Goal: Task Accomplishment & Management: Manage account settings

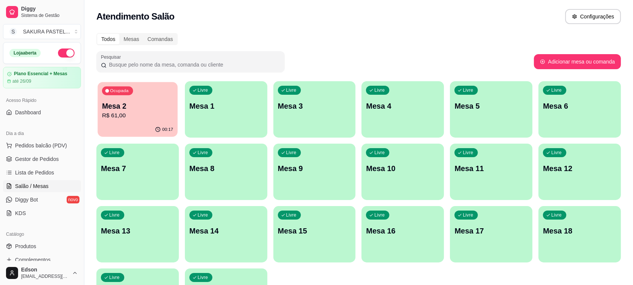
click at [148, 123] on div "00:17" at bounding box center [137, 130] width 80 height 14
click at [51, 143] on span "Pedidos balcão (PDV)" at bounding box center [41, 146] width 52 height 8
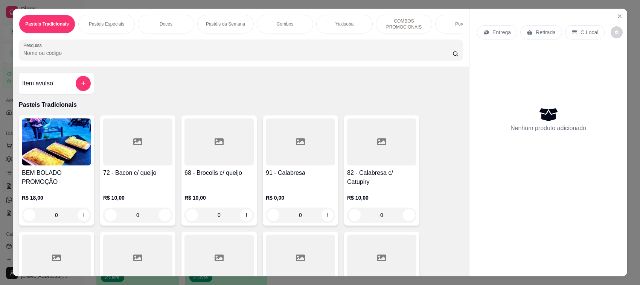
click at [258, 67] on div "Pasteis Tradicionais Pasteis Especiais Doces Pastéis da Semana Combos Yakisoba …" at bounding box center [241, 38] width 456 height 58
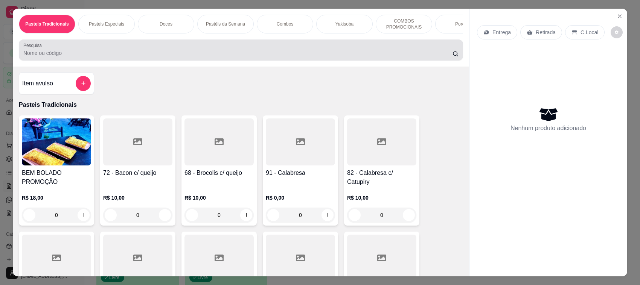
click at [256, 57] on input "Pesquisa" at bounding box center [237, 53] width 429 height 8
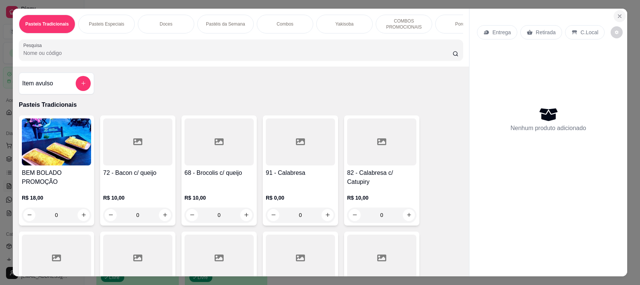
click at [619, 16] on button "Close" at bounding box center [619, 16] width 12 height 12
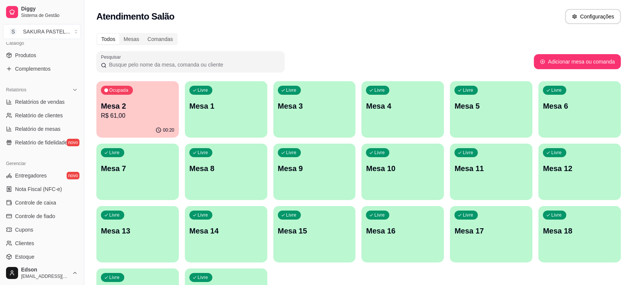
scroll to position [192, 0]
click at [58, 215] on link "Controle de fiado" at bounding box center [42, 216] width 78 height 12
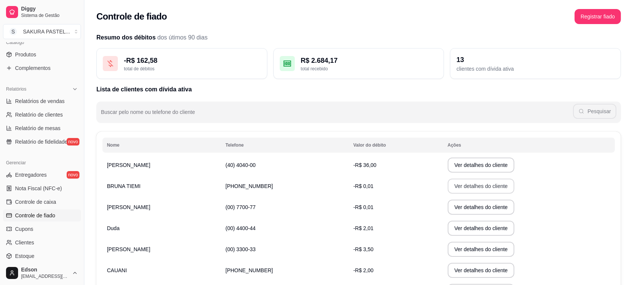
click at [458, 189] on button "Ver detalhes do cliente" at bounding box center [480, 186] width 67 height 15
click at [458, 209] on button "Ver detalhes do cliente" at bounding box center [480, 207] width 67 height 15
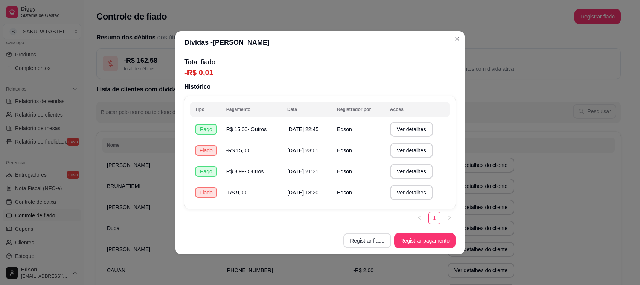
click at [379, 245] on button "Registrar fiado" at bounding box center [367, 240] width 48 height 15
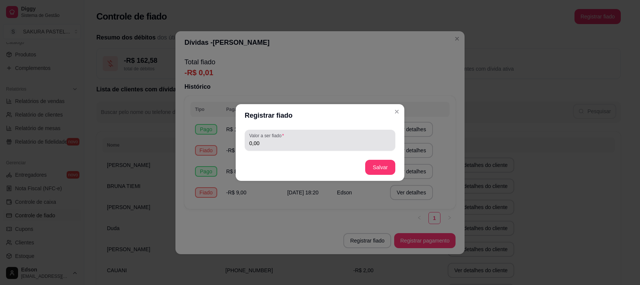
drag, startPoint x: 298, startPoint y: 130, endPoint x: 300, endPoint y: 139, distance: 9.2
click at [298, 135] on div "Valor a ser fiado 0,00" at bounding box center [320, 140] width 151 height 21
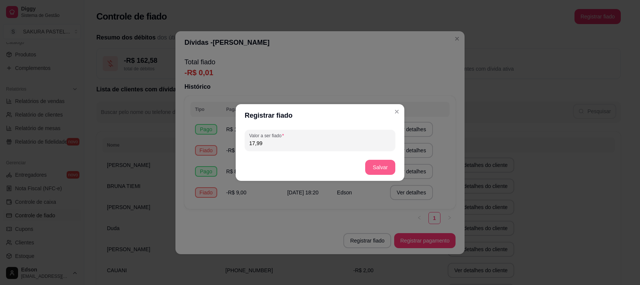
type input "17,99"
click at [383, 171] on button "Salvar" at bounding box center [380, 167] width 30 height 15
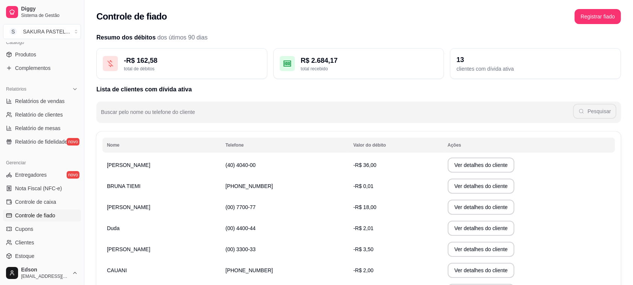
scroll to position [132, 0]
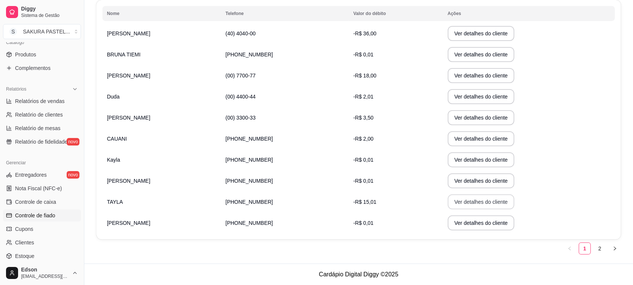
click at [461, 202] on button "Ver detalhes do cliente" at bounding box center [480, 202] width 67 height 15
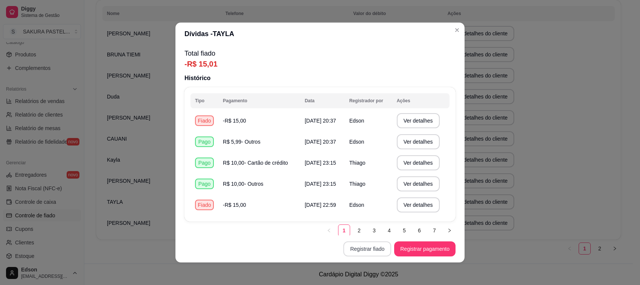
click at [372, 249] on button "Registrar fiado" at bounding box center [367, 249] width 48 height 15
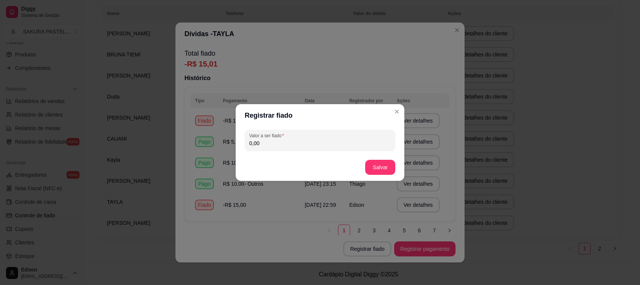
click at [310, 145] on input "0,00" at bounding box center [319, 144] width 141 height 8
type input "7,00"
click at [379, 167] on button "Salvar" at bounding box center [380, 167] width 30 height 15
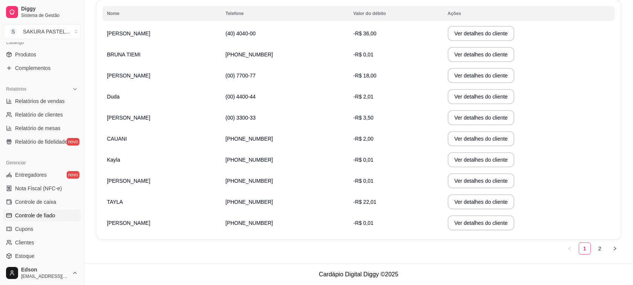
click at [567, 149] on td "Ver detalhes do cliente" at bounding box center [529, 138] width 172 height 21
click at [477, 225] on button "Ver detalhes do cliente" at bounding box center [480, 223] width 65 height 15
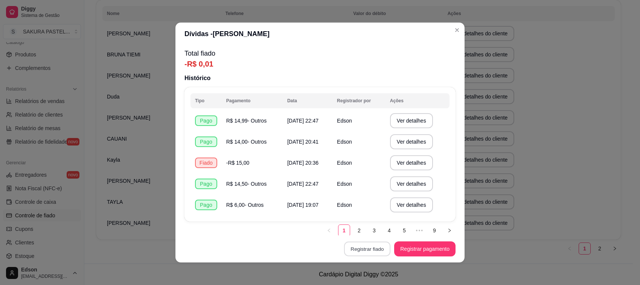
click at [344, 249] on button "Registrar fiado" at bounding box center [367, 249] width 46 height 15
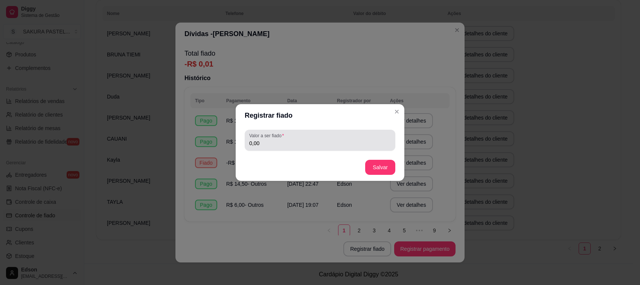
click at [300, 149] on div "Valor a ser fiado 0,00" at bounding box center [320, 140] width 151 height 21
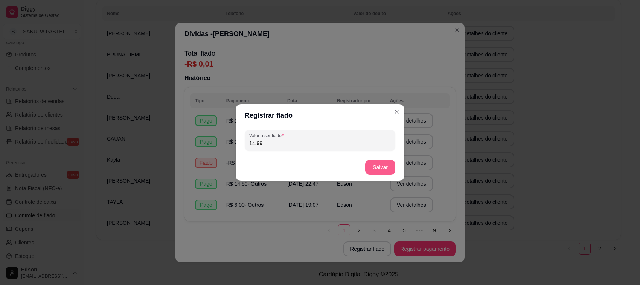
type input "14,99"
click at [369, 172] on button "Salvar" at bounding box center [380, 167] width 30 height 15
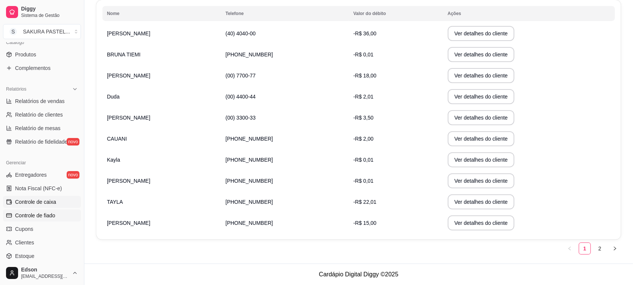
scroll to position [0, 0]
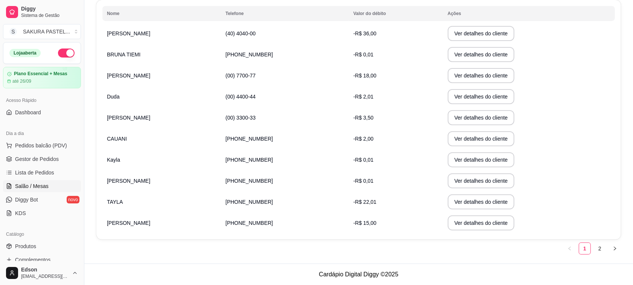
click at [24, 189] on span "Salão / Mesas" at bounding box center [31, 187] width 33 height 8
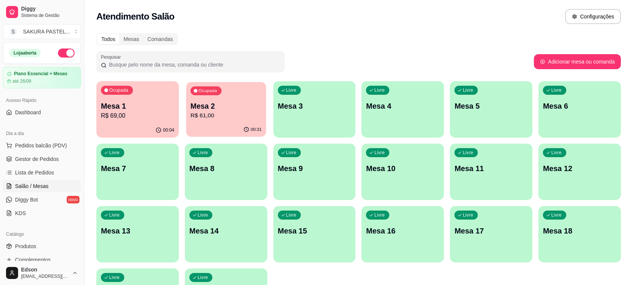
click at [186, 121] on div "Ocupada Mesa 2 R$ 61,00" at bounding box center [226, 102] width 80 height 41
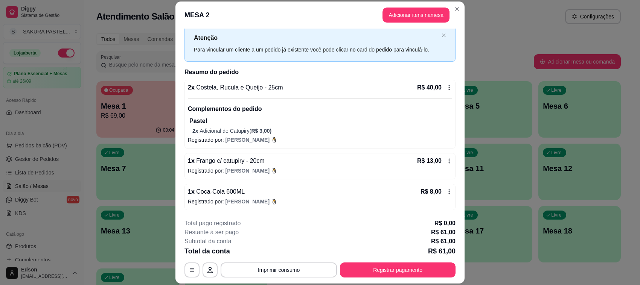
scroll to position [20, 0]
click at [391, 277] on button "Registrar pagamento" at bounding box center [398, 270] width 116 height 15
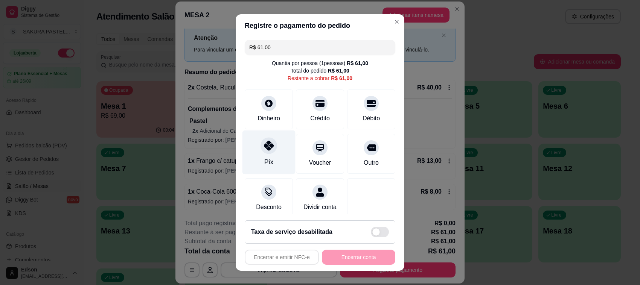
click at [263, 142] on div at bounding box center [268, 145] width 17 height 17
type input "R$ 0,00"
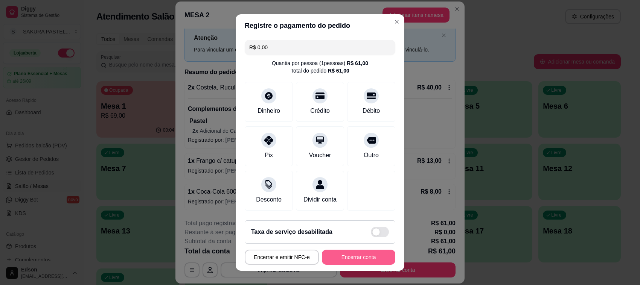
click at [348, 262] on button "Encerrar conta" at bounding box center [358, 257] width 73 height 15
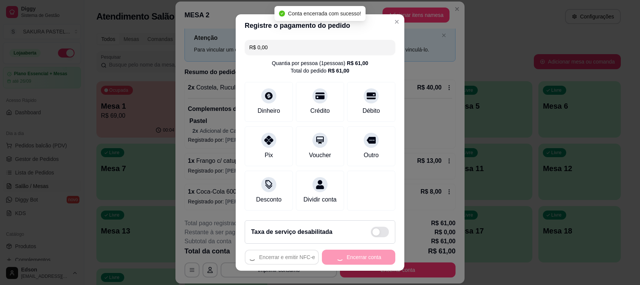
scroll to position [0, 0]
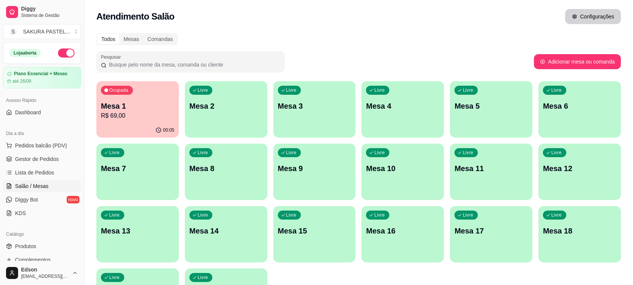
click at [608, 17] on button "Configurações" at bounding box center [593, 16] width 56 height 15
click at [140, 112] on p "R$ 69,00" at bounding box center [137, 115] width 73 height 9
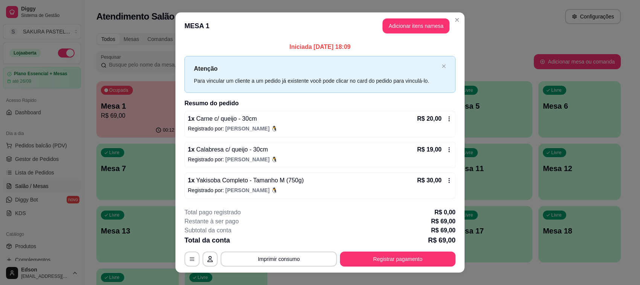
click at [409, 247] on div "**********" at bounding box center [319, 237] width 271 height 59
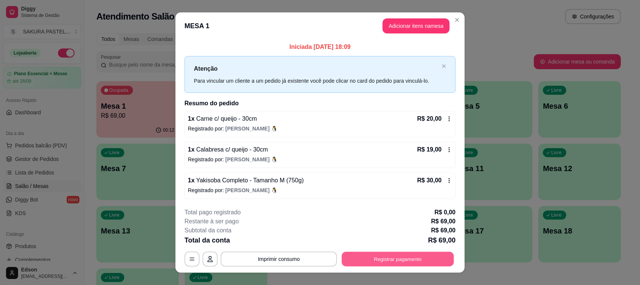
click at [409, 253] on button "Registrar pagamento" at bounding box center [398, 259] width 112 height 15
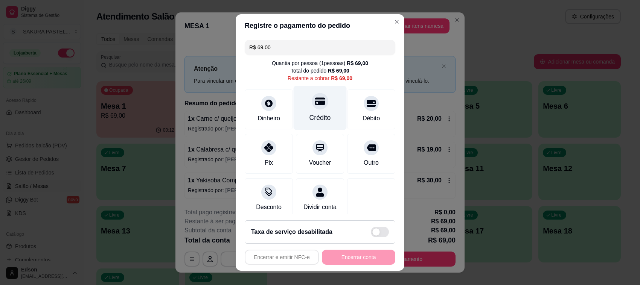
click at [314, 97] on div "Crédito" at bounding box center [320, 108] width 53 height 44
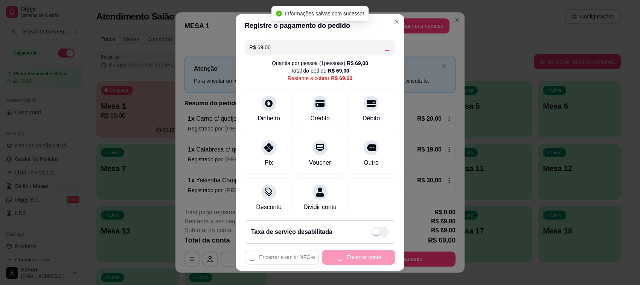
type input "R$ 0,00"
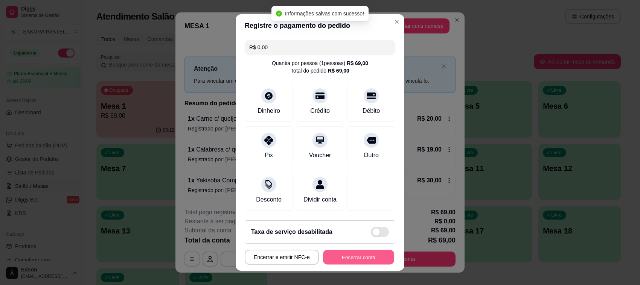
click at [360, 258] on button "Encerrar conta" at bounding box center [358, 257] width 71 height 15
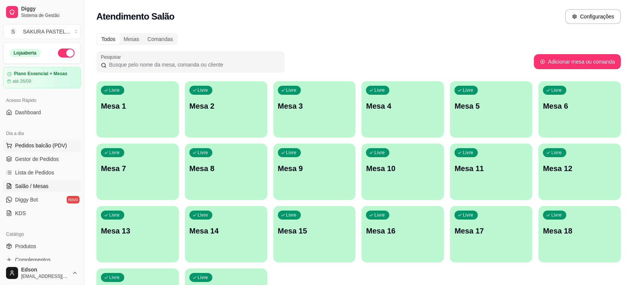
click at [27, 145] on span "Pedidos balcão (PDV)" at bounding box center [41, 146] width 52 height 8
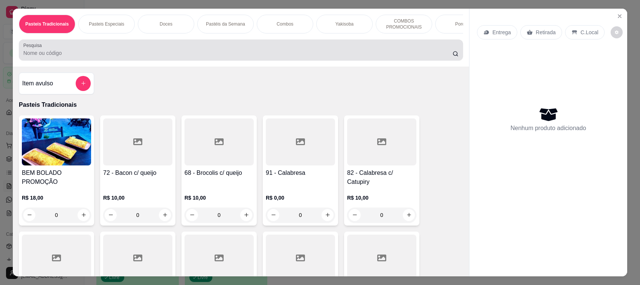
click at [108, 58] on div at bounding box center [240, 50] width 435 height 15
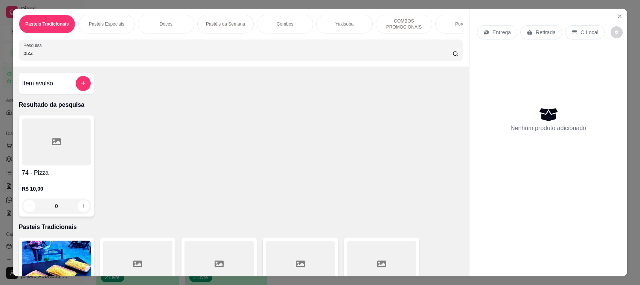
type input "pizz"
click at [61, 162] on div at bounding box center [56, 142] width 69 height 47
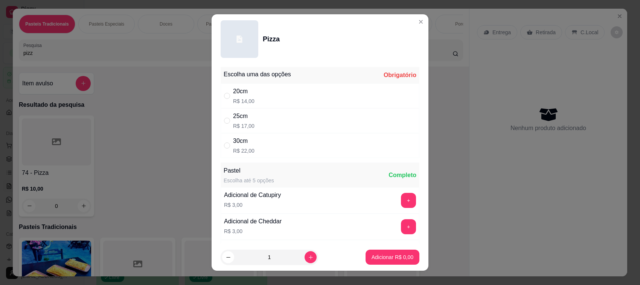
click at [280, 91] on div "20cm R$ 14,00" at bounding box center [320, 96] width 199 height 25
radio input "true"
click at [308, 258] on icon "increase-product-quantity" at bounding box center [311, 258] width 6 height 6
type input "2"
click at [379, 259] on p "Adicionar R$ 28,00" at bounding box center [391, 257] width 44 height 7
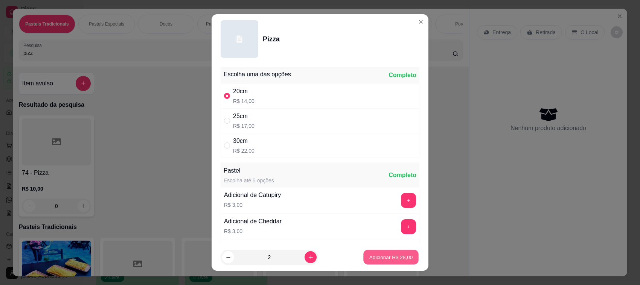
type input "2"
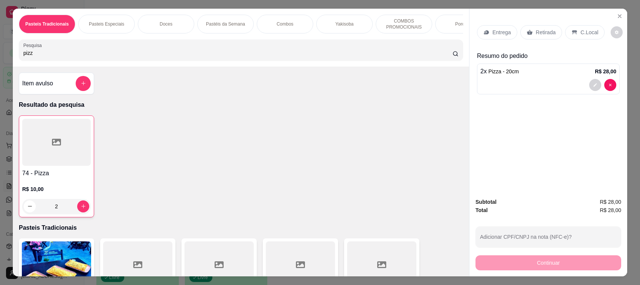
click at [542, 40] on div "Entrega Retirada C.Local" at bounding box center [548, 32] width 143 height 26
click at [541, 33] on p "Retirada" at bounding box center [545, 33] width 20 height 8
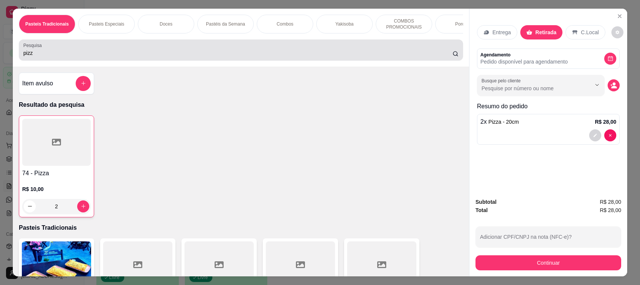
click at [299, 56] on div "pizz" at bounding box center [240, 50] width 435 height 15
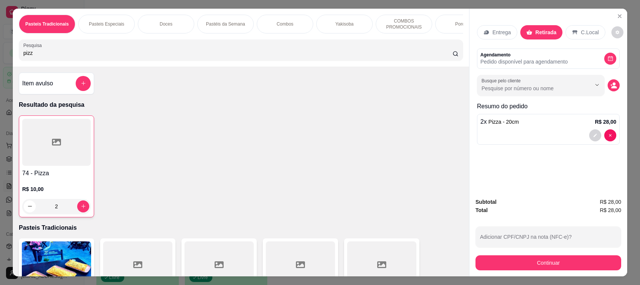
click at [300, 57] on input "pizz" at bounding box center [237, 53] width 429 height 8
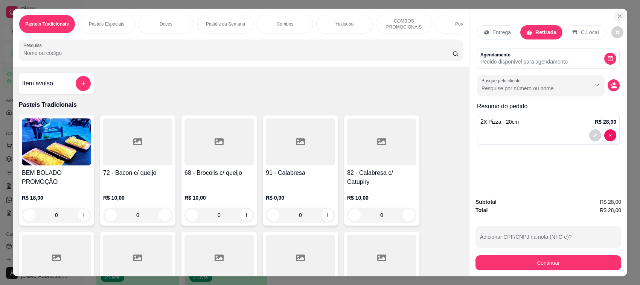
click at [616, 20] on button "Close" at bounding box center [619, 16] width 12 height 12
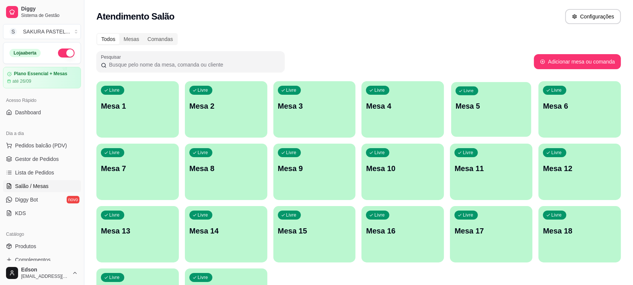
click at [464, 115] on div "Livre Mesa 5" at bounding box center [491, 105] width 80 height 46
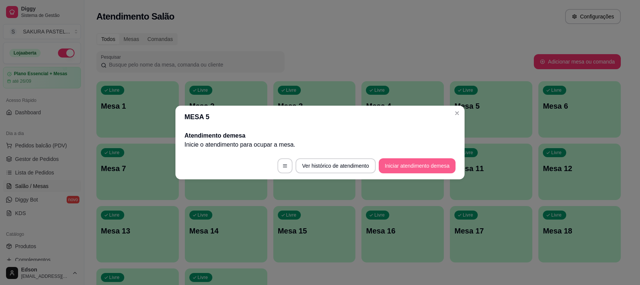
click at [417, 167] on button "Iniciar atendimento de mesa" at bounding box center [417, 165] width 77 height 15
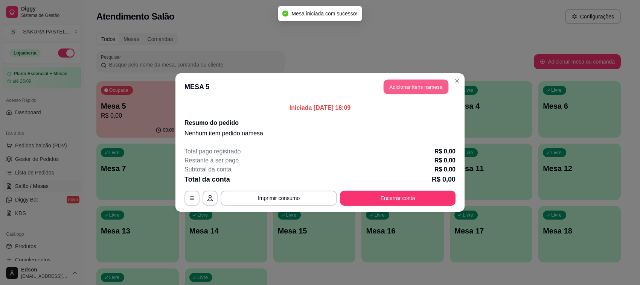
click at [412, 88] on button "Adicionar itens na mesa" at bounding box center [415, 87] width 65 height 15
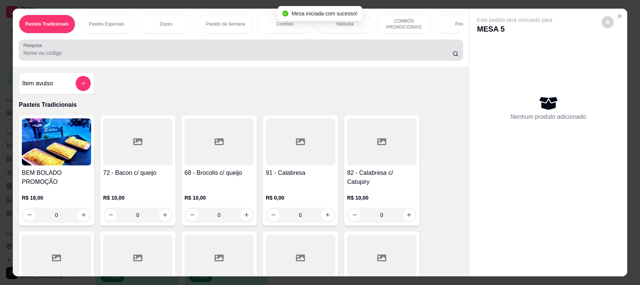
click at [228, 57] on input "Pesquisa" at bounding box center [237, 53] width 429 height 8
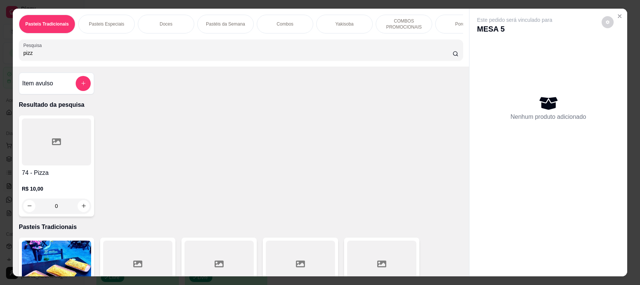
type input "pizz"
click at [60, 162] on div at bounding box center [56, 142] width 69 height 47
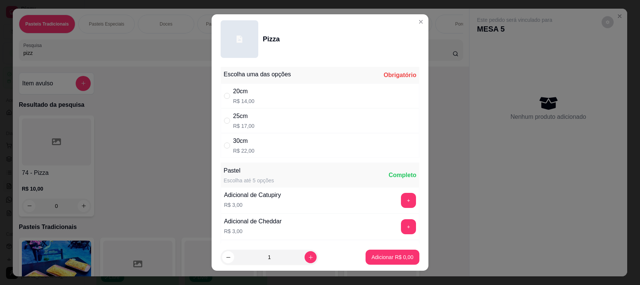
click at [316, 100] on div "20cm R$ 14,00" at bounding box center [320, 96] width 199 height 25
radio input "true"
click at [308, 258] on icon "increase-product-quantity" at bounding box center [311, 258] width 6 height 6
type input "2"
click at [391, 262] on button "Adicionar R$ 28,00" at bounding box center [390, 257] width 55 height 15
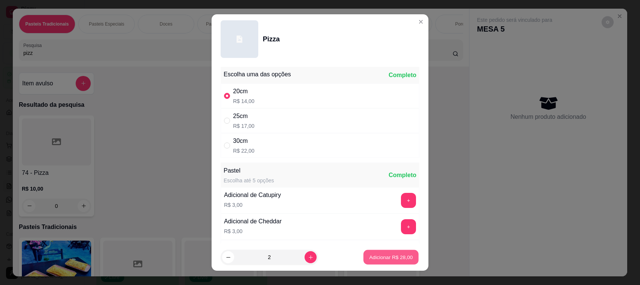
type input "2"
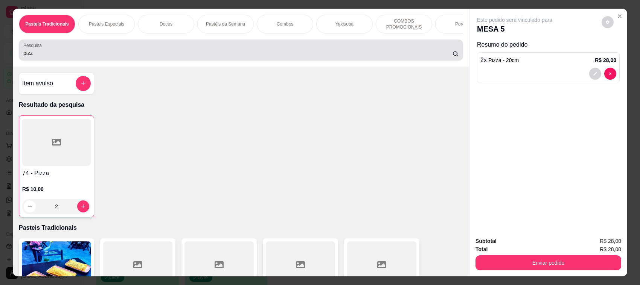
click at [277, 54] on div "pizz" at bounding box center [240, 50] width 435 height 15
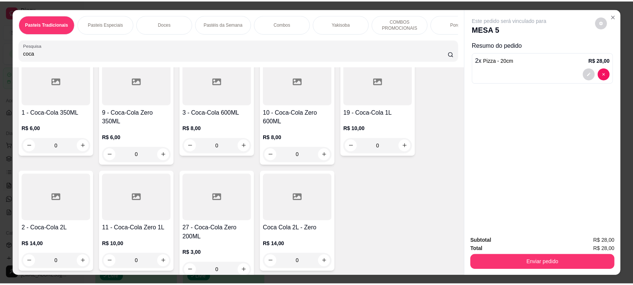
scroll to position [178, 0]
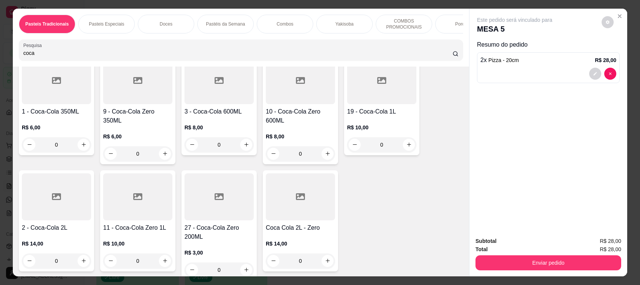
type input "coca"
click at [380, 124] on div "R$ 10,00 0" at bounding box center [381, 134] width 69 height 36
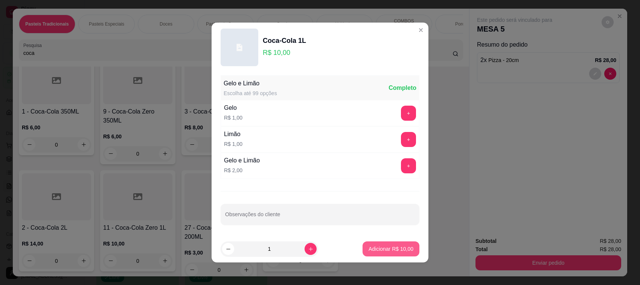
click at [396, 251] on p "Adicionar R$ 10,00" at bounding box center [390, 249] width 45 height 8
type input "1"
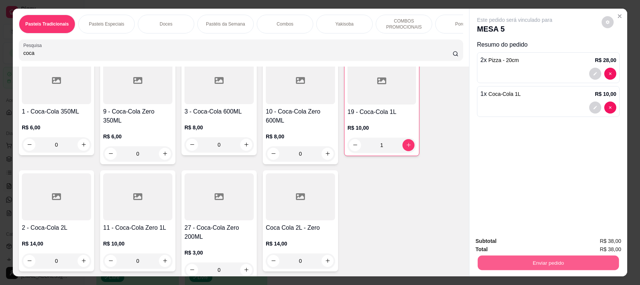
click at [508, 270] on button "Enviar pedido" at bounding box center [548, 263] width 141 height 15
click at [500, 249] on button "Não registrar e enviar pedido" at bounding box center [523, 245] width 76 height 14
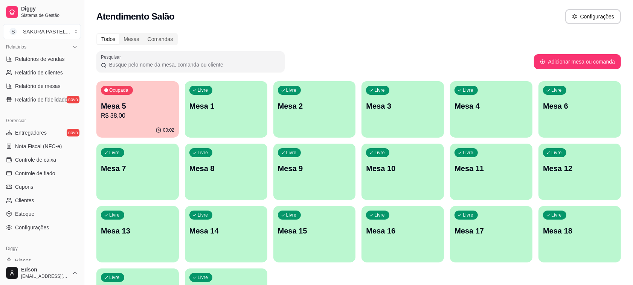
scroll to position [256, 0]
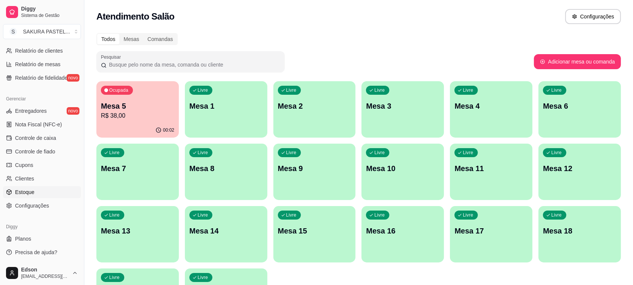
click at [45, 193] on link "Estoque" at bounding box center [42, 192] width 78 height 12
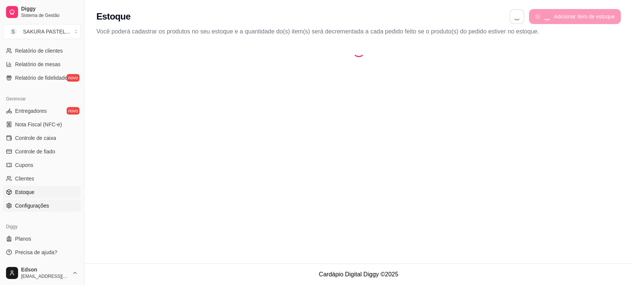
select select "QUANTITY_ORDER"
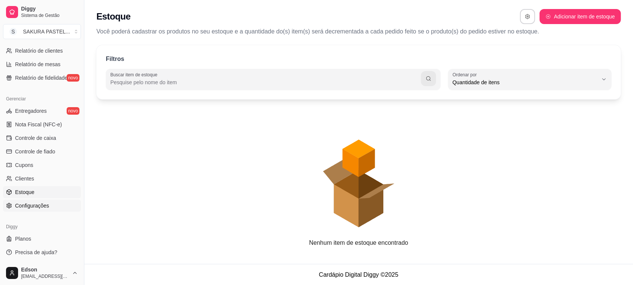
scroll to position [7, 0]
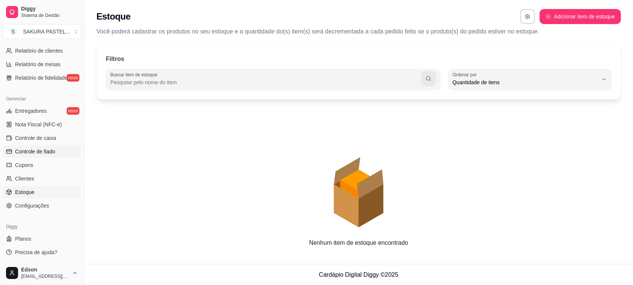
click at [37, 154] on span "Controle de fiado" at bounding box center [35, 152] width 40 height 8
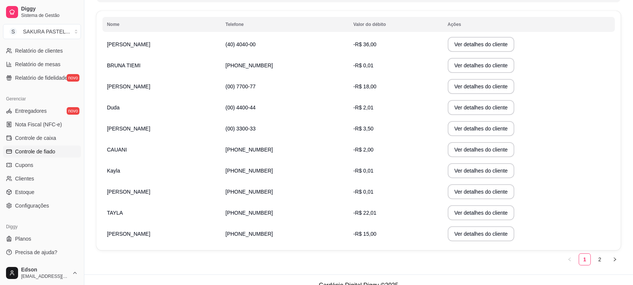
scroll to position [132, 0]
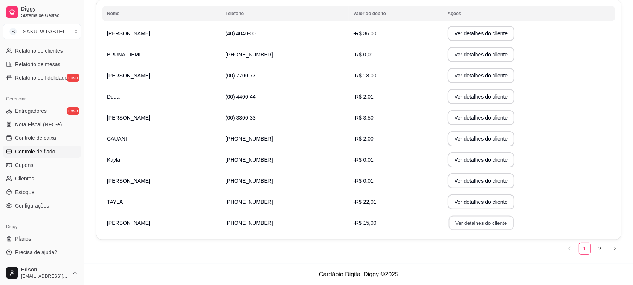
click at [455, 225] on button "Ver detalhes do cliente" at bounding box center [480, 223] width 65 height 15
click at [449, 113] on button "Ver detalhes do cliente" at bounding box center [480, 117] width 67 height 15
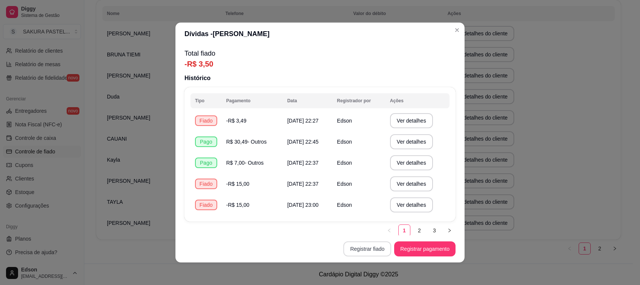
click at [377, 253] on button "Registrar fiado" at bounding box center [367, 249] width 48 height 15
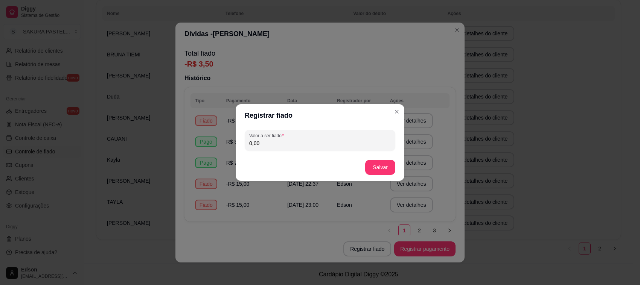
click at [300, 135] on div "0,00" at bounding box center [319, 140] width 141 height 15
type input "15,00"
click at [375, 169] on button "Salvar" at bounding box center [379, 167] width 29 height 15
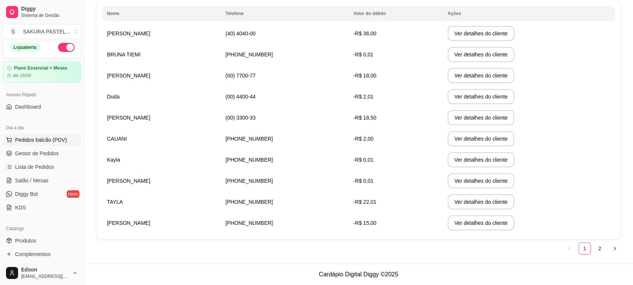
scroll to position [0, 0]
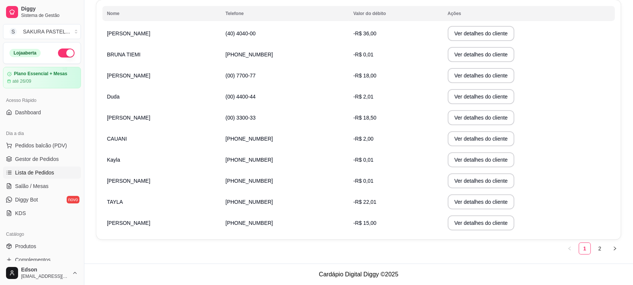
click at [38, 170] on span "Lista de Pedidos" at bounding box center [34, 173] width 39 height 8
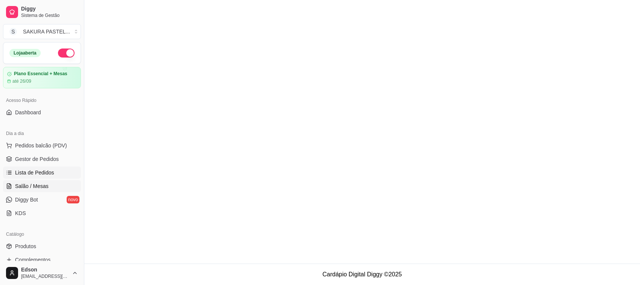
click at [42, 181] on link "Salão / Mesas" at bounding box center [42, 186] width 78 height 12
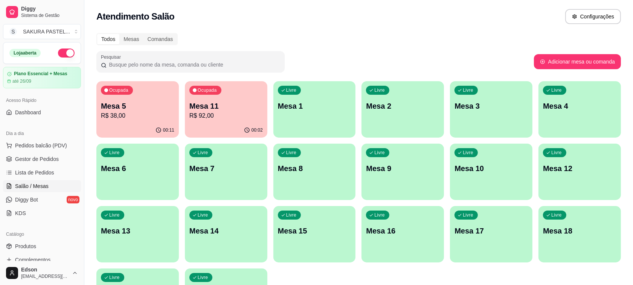
click at [456, 106] on p "Mesa 3" at bounding box center [490, 106] width 73 height 11
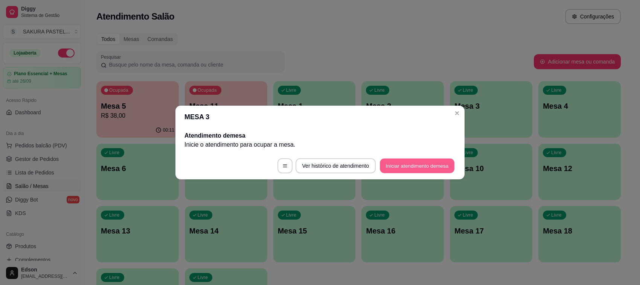
click at [402, 169] on button "Iniciar atendimento de mesa" at bounding box center [417, 166] width 75 height 15
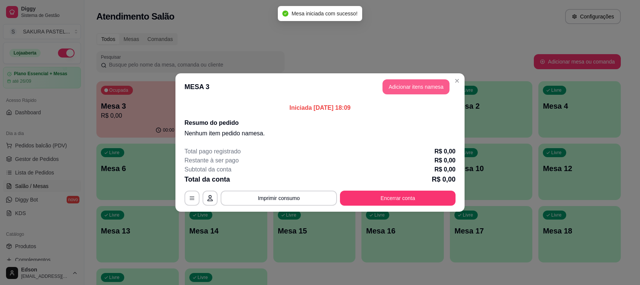
click at [418, 84] on button "Adicionar itens na mesa" at bounding box center [415, 86] width 67 height 15
click at [192, 55] on div at bounding box center [240, 50] width 435 height 15
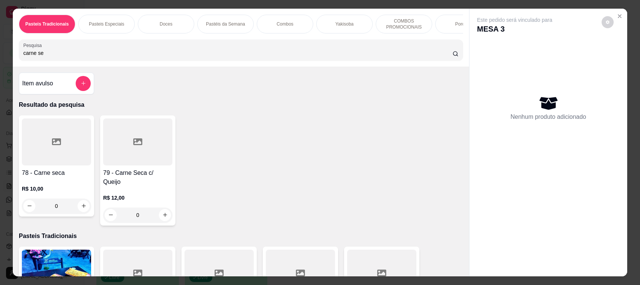
type input "carne se"
click at [128, 166] on div at bounding box center [137, 142] width 69 height 47
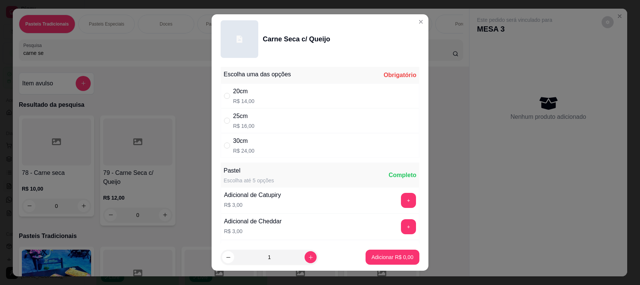
click at [265, 125] on div "25cm R$ 16,00" at bounding box center [320, 120] width 199 height 25
radio input "true"
click at [308, 260] on icon "increase-product-quantity" at bounding box center [311, 258] width 6 height 6
type input "2"
click at [384, 260] on p "Adicionar R$ 32,00" at bounding box center [390, 258] width 45 height 8
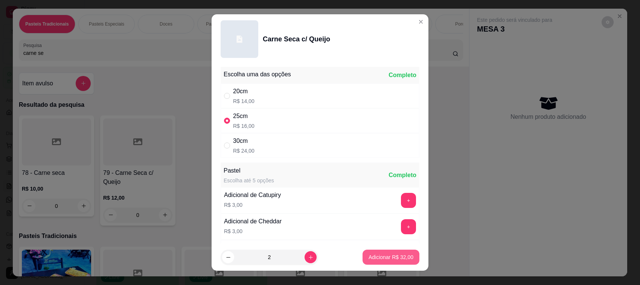
type input "2"
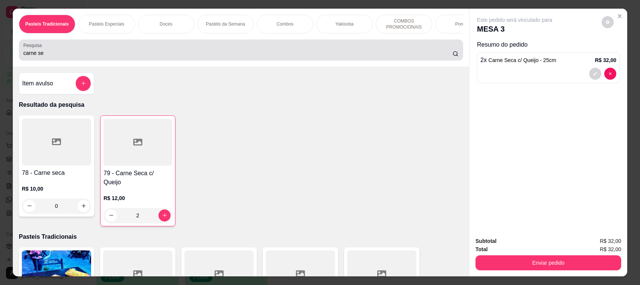
click at [86, 55] on div "carne se" at bounding box center [240, 50] width 435 height 15
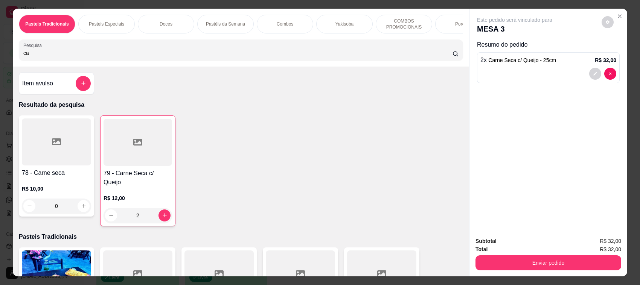
type input "c"
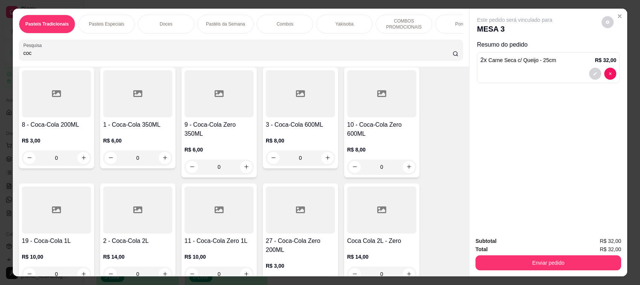
scroll to position [178, 0]
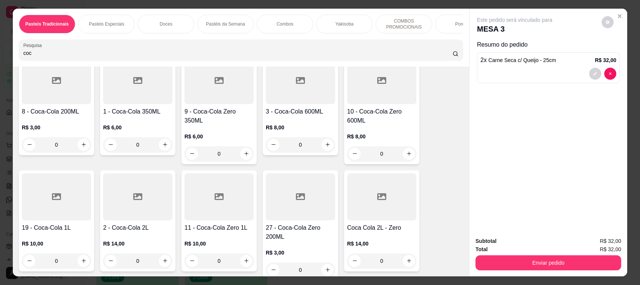
type input "coc"
click at [40, 104] on div at bounding box center [56, 80] width 69 height 47
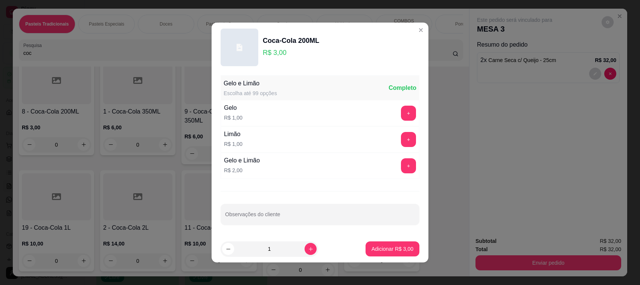
click at [390, 249] on p "Adicionar R$ 3,00" at bounding box center [392, 249] width 42 height 8
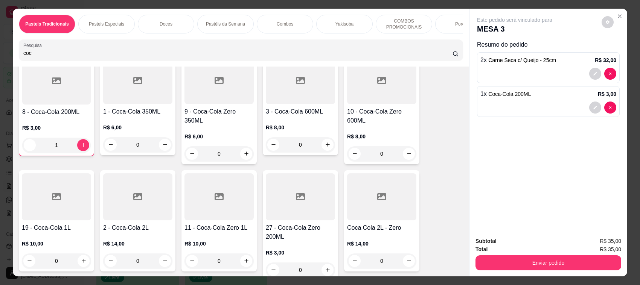
type input "1"
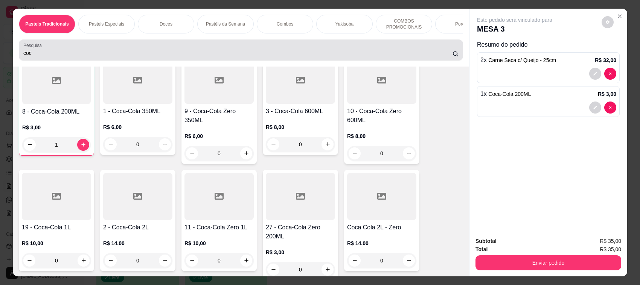
click at [42, 55] on div "coc" at bounding box center [240, 50] width 435 height 15
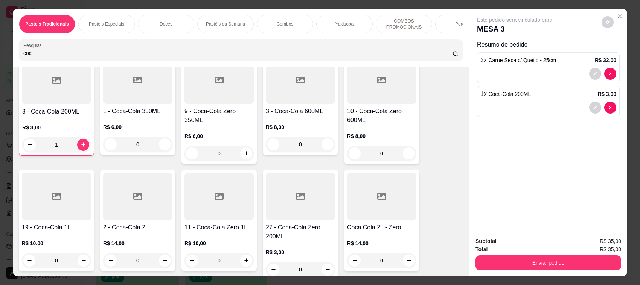
click at [42, 55] on div "coc" at bounding box center [240, 50] width 435 height 15
type input "c"
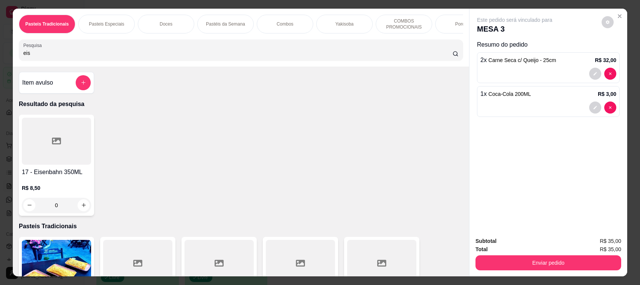
scroll to position [0, 0]
type input "eis"
click at [66, 166] on div at bounding box center [56, 142] width 69 height 47
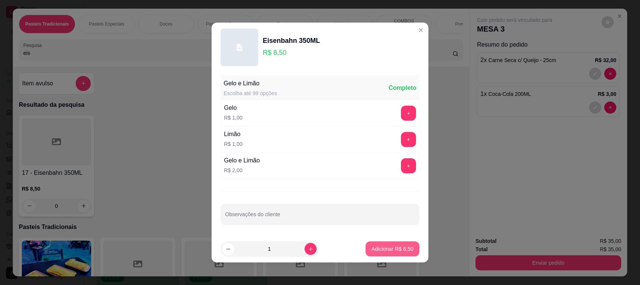
click at [388, 249] on p "Adicionar R$ 8,50" at bounding box center [392, 249] width 42 height 8
type input "1"
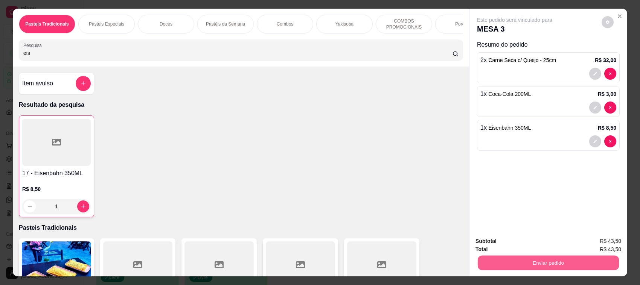
click at [528, 266] on button "Enviar pedido" at bounding box center [548, 263] width 141 height 15
click at [494, 249] on button "Não registrar e enviar pedido" at bounding box center [523, 245] width 78 height 14
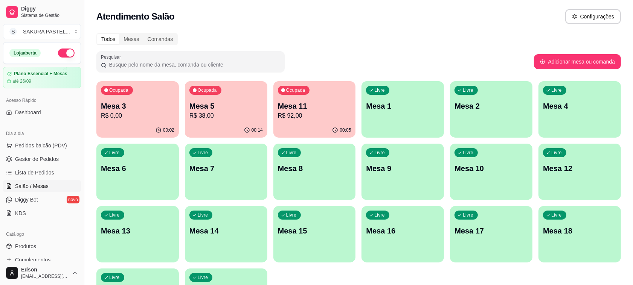
click at [55, 139] on div "Dia a dia" at bounding box center [42, 134] width 78 height 12
click at [54, 143] on span "Pedidos balcão (PDV)" at bounding box center [41, 146] width 52 height 8
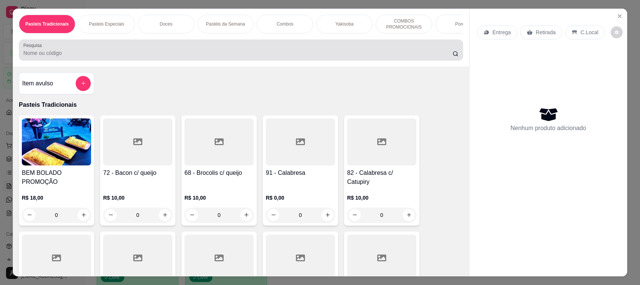
click at [86, 57] on input "Pesquisa" at bounding box center [237, 53] width 429 height 8
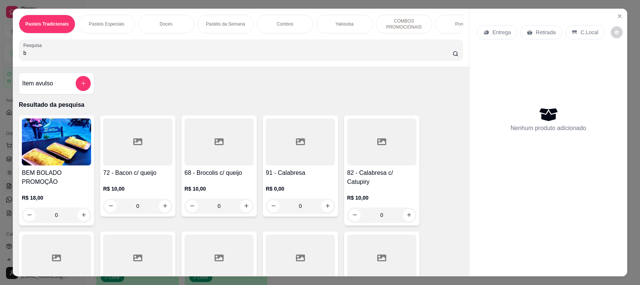
type input "b"
click at [129, 155] on div at bounding box center [137, 142] width 69 height 47
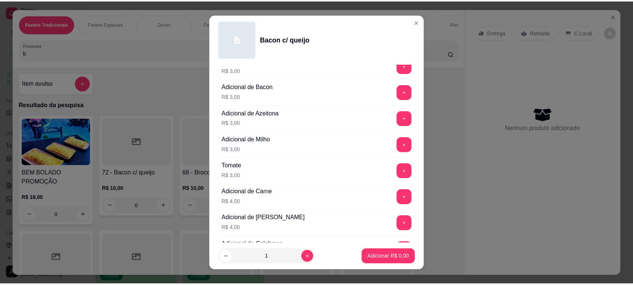
scroll to position [128, 0]
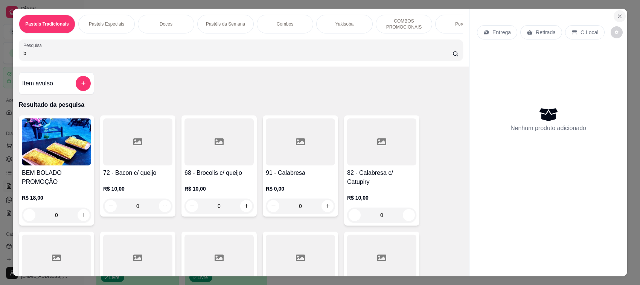
click at [618, 12] on button "Close" at bounding box center [619, 16] width 12 height 12
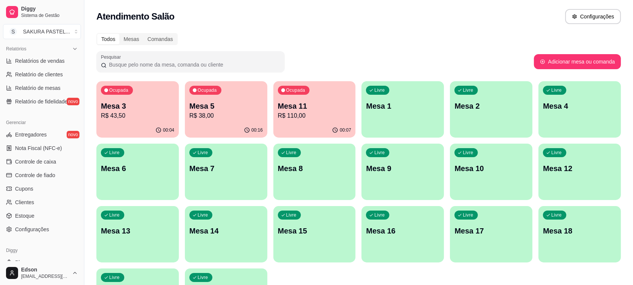
scroll to position [256, 0]
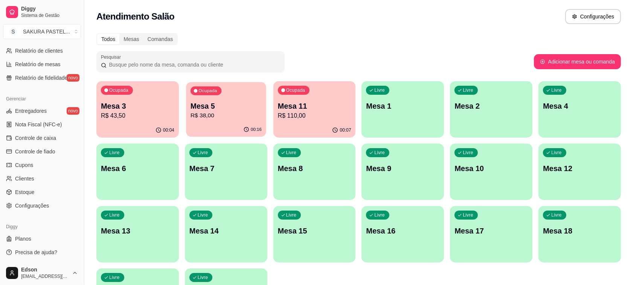
click at [228, 97] on div "Ocupada Mesa 5 R$ 38,00" at bounding box center [226, 102] width 80 height 41
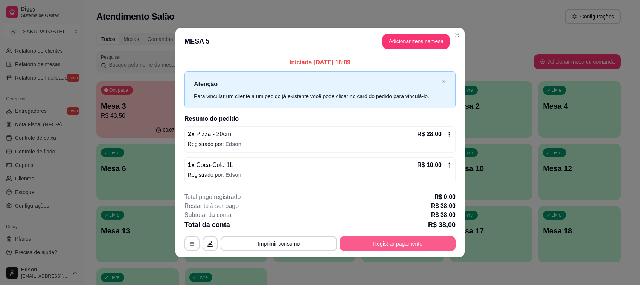
click at [374, 243] on button "Registrar pagamento" at bounding box center [398, 243] width 116 height 15
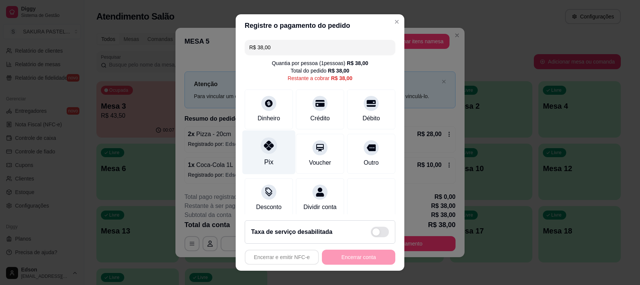
click at [264, 150] on icon at bounding box center [269, 146] width 10 height 10
type input "R$ 0,00"
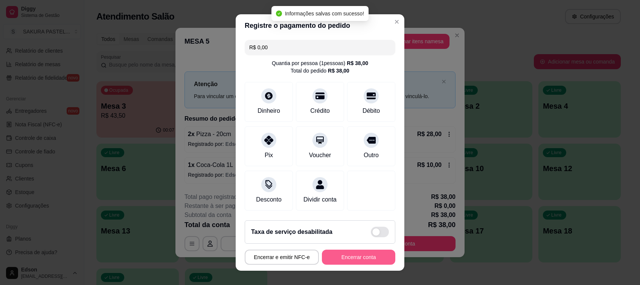
click at [338, 260] on button "Encerrar conta" at bounding box center [358, 257] width 73 height 15
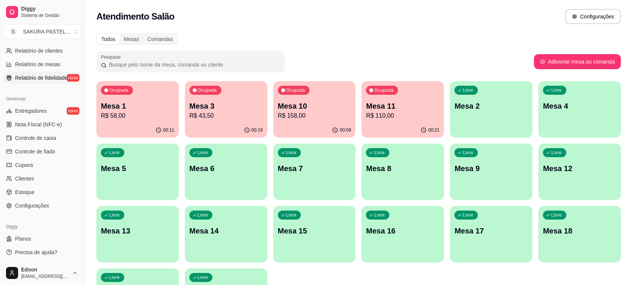
scroll to position [64, 0]
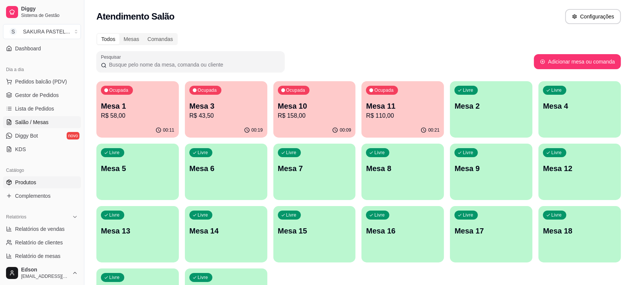
click at [33, 177] on link "Produtos" at bounding box center [42, 182] width 78 height 12
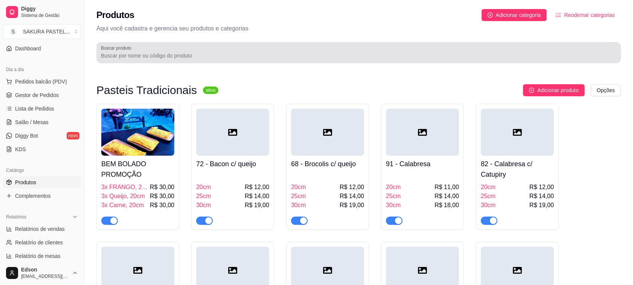
click at [157, 53] on input "Buscar produto" at bounding box center [358, 56] width 515 height 8
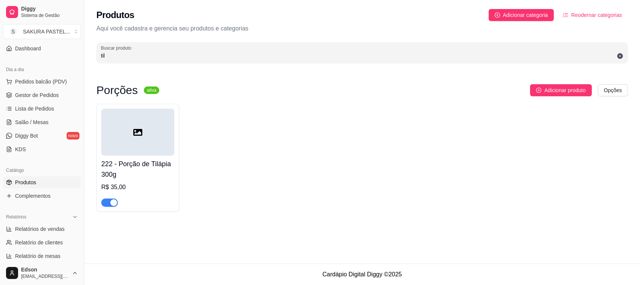
click at [108, 207] on span "button" at bounding box center [109, 203] width 17 height 8
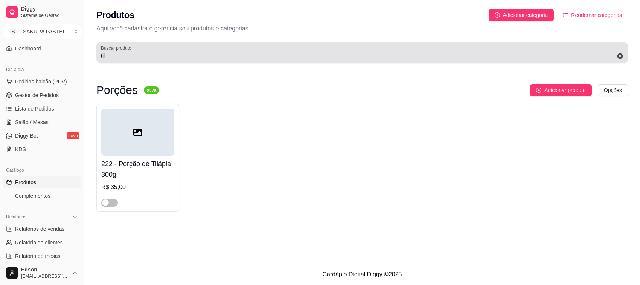
click at [165, 50] on div "til" at bounding box center [362, 52] width 522 height 15
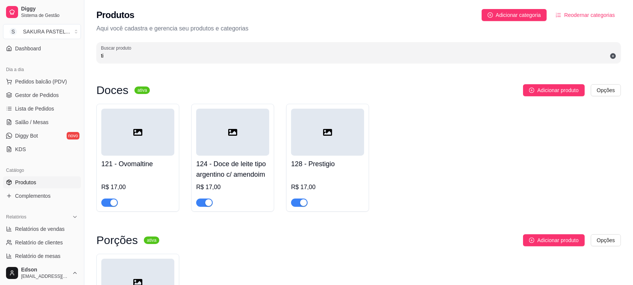
type input "t"
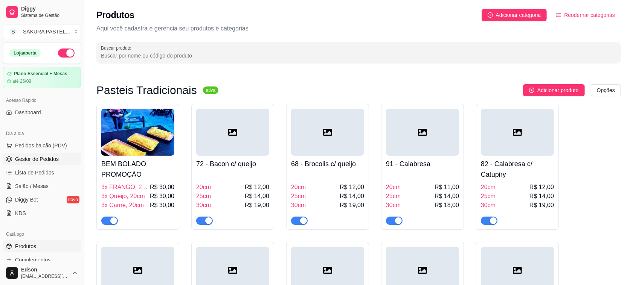
click at [16, 162] on span "Gestor de Pedidos" at bounding box center [37, 159] width 44 height 8
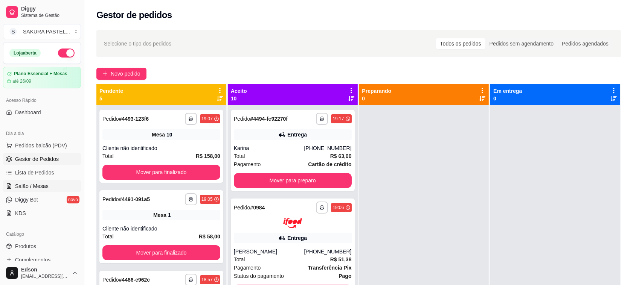
click at [48, 181] on link "Salão / Mesas" at bounding box center [42, 186] width 78 height 12
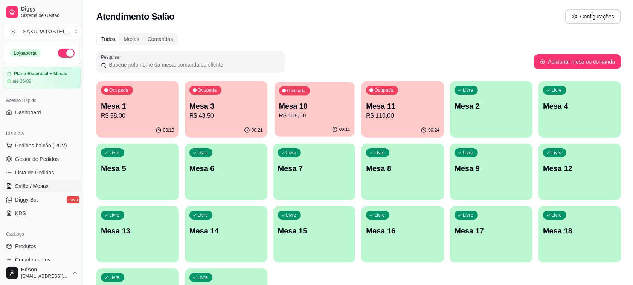
click at [321, 111] on p "R$ 158,00" at bounding box center [314, 115] width 71 height 9
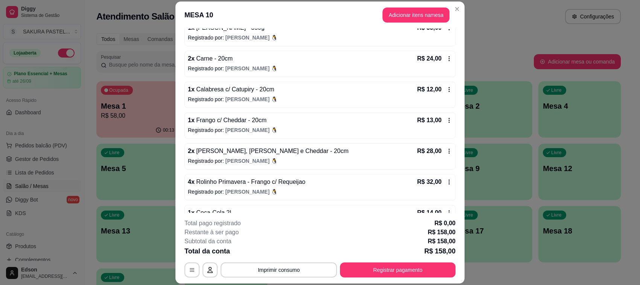
scroll to position [102, 0]
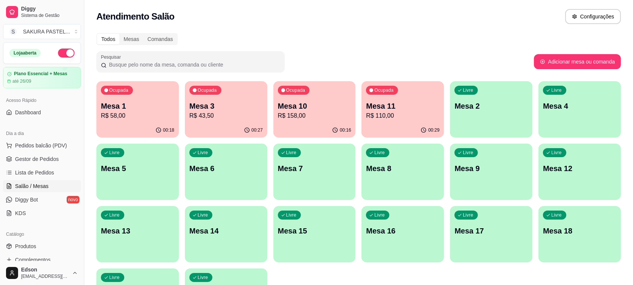
click at [333, 108] on p "Mesa 10" at bounding box center [314, 106] width 73 height 11
click at [57, 146] on span "Pedidos balcão (PDV)" at bounding box center [41, 146] width 52 height 8
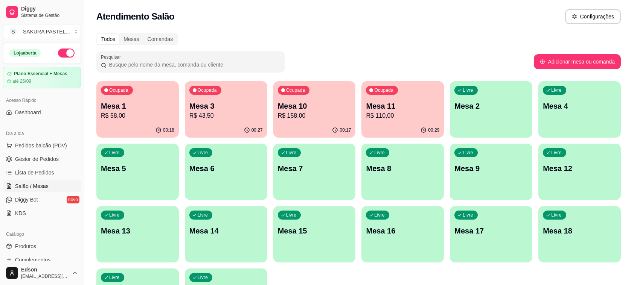
click at [103, 57] on input "Pesquisa" at bounding box center [237, 53] width 429 height 8
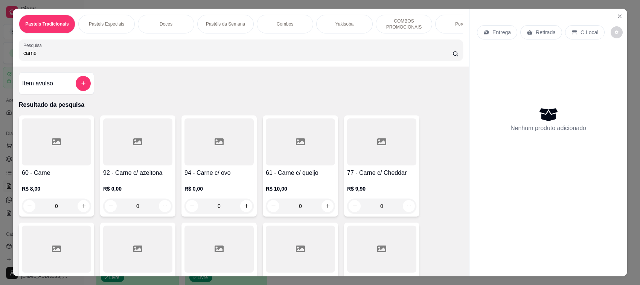
type input "carne"
click at [307, 157] on div at bounding box center [300, 142] width 69 height 47
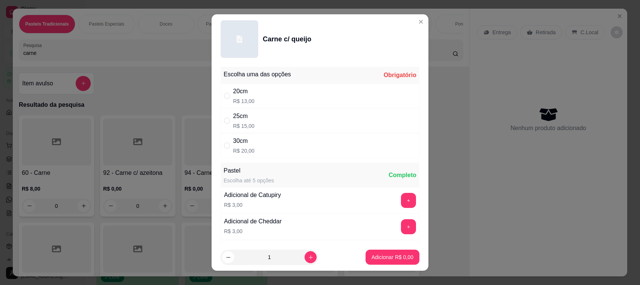
click at [245, 148] on p "R$ 20,00" at bounding box center [243, 151] width 21 height 8
radio input "true"
click at [383, 262] on button "Adicionar R$ 20,00" at bounding box center [390, 257] width 57 height 15
type input "1"
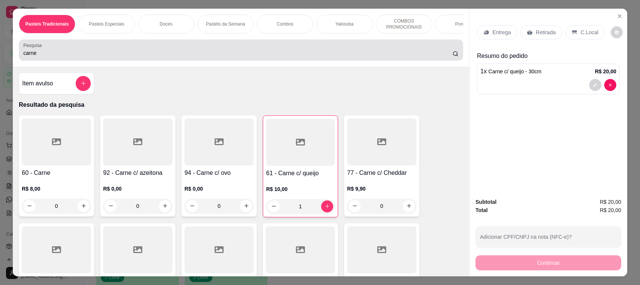
click at [115, 53] on div "carne" at bounding box center [240, 50] width 435 height 15
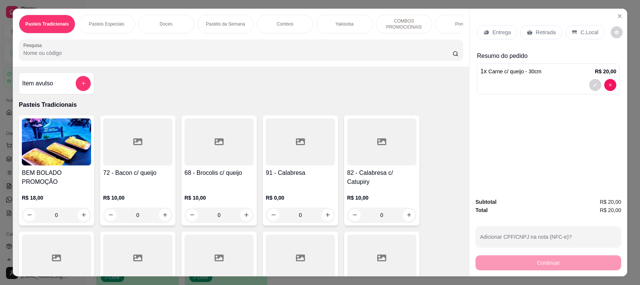
click at [545, 37] on div "Retirada" at bounding box center [541, 32] width 42 height 14
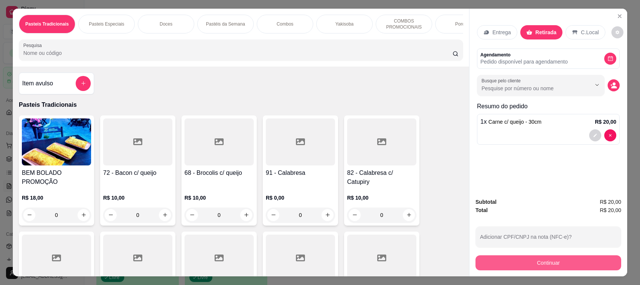
click at [537, 266] on button "Continuar" at bounding box center [548, 263] width 146 height 15
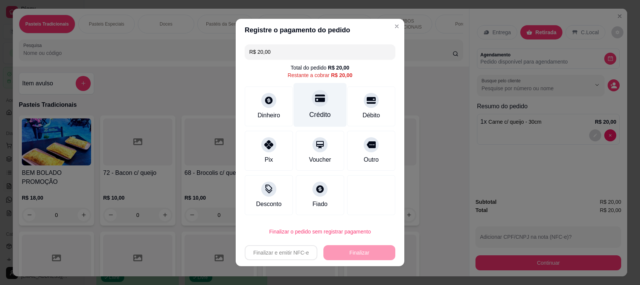
drag, startPoint x: 326, startPoint y: 106, endPoint x: 321, endPoint y: 98, distance: 9.8
click at [326, 104] on div "Crédito" at bounding box center [320, 105] width 53 height 44
type input "R$ 0,00"
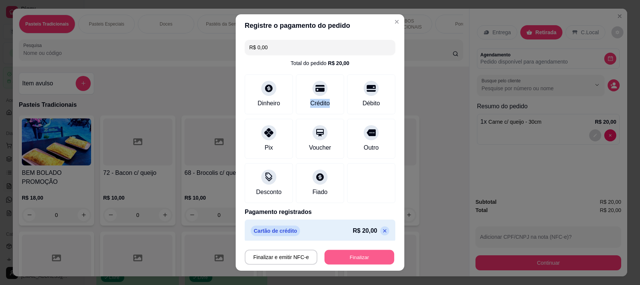
click at [342, 264] on button "Finalizar" at bounding box center [359, 257] width 70 height 15
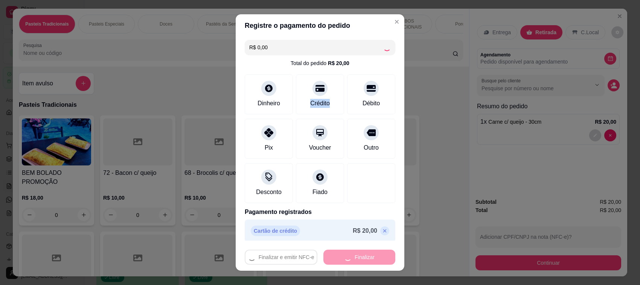
type input "0"
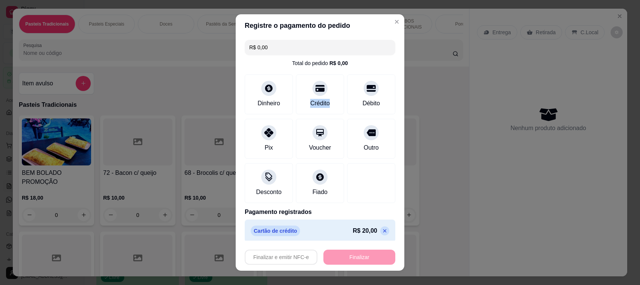
type input "-R$ 20,00"
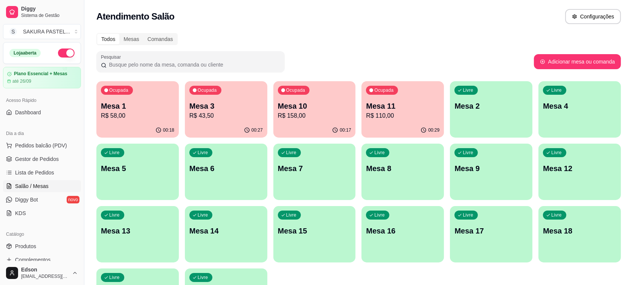
click at [307, 102] on p "Mesa 10" at bounding box center [314, 106] width 73 height 11
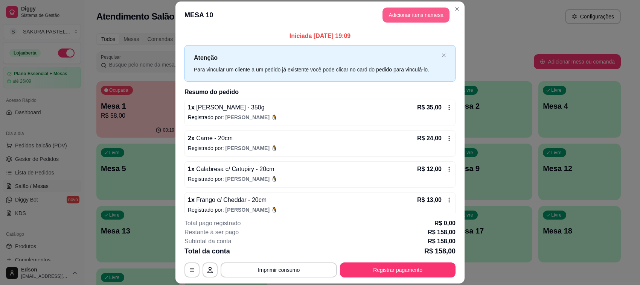
click at [399, 17] on button "Adicionar itens na mesa" at bounding box center [415, 15] width 67 height 15
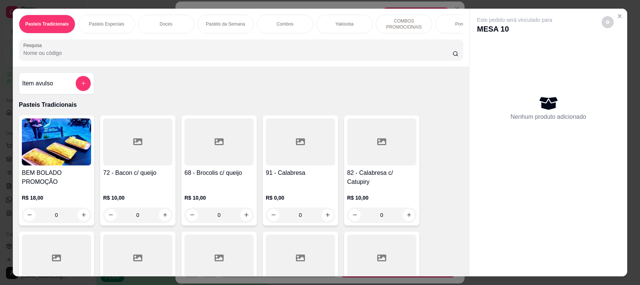
click at [294, 50] on div at bounding box center [240, 50] width 435 height 15
click at [277, 57] on input "Pesquisa" at bounding box center [237, 53] width 429 height 8
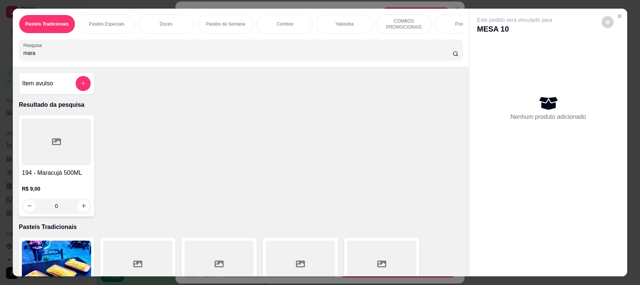
type input "mara"
click at [61, 158] on div at bounding box center [56, 142] width 69 height 47
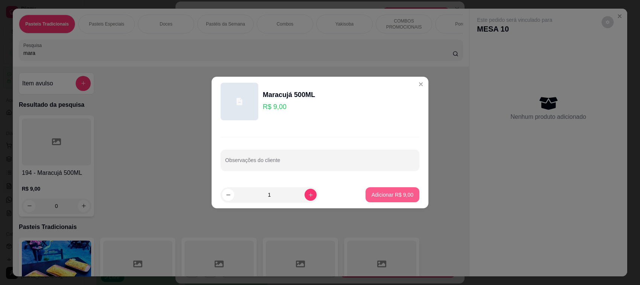
click at [379, 200] on button "Adicionar R$ 9,00" at bounding box center [392, 194] width 54 height 15
type input "1"
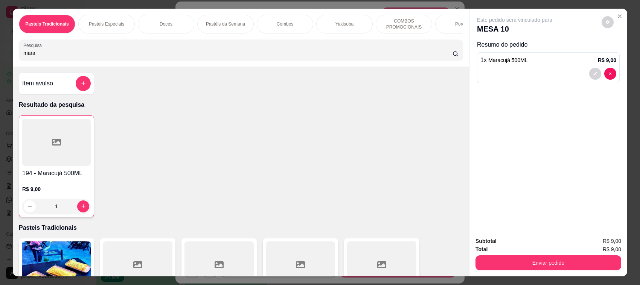
click at [529, 264] on button "Enviar pedido" at bounding box center [548, 263] width 146 height 15
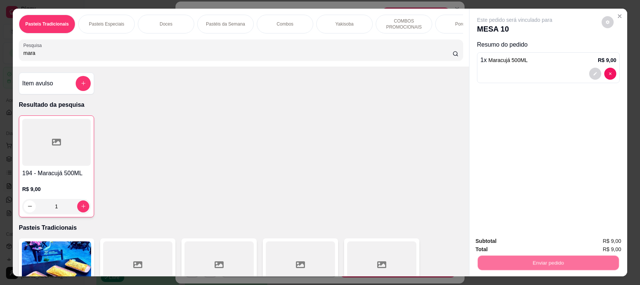
click at [488, 244] on button "Não registrar e enviar pedido" at bounding box center [523, 245] width 78 height 14
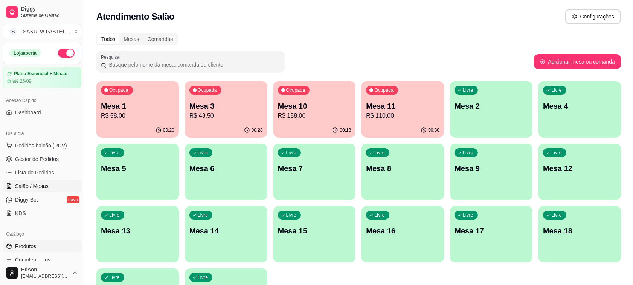
click at [42, 243] on link "Produtos" at bounding box center [42, 246] width 78 height 12
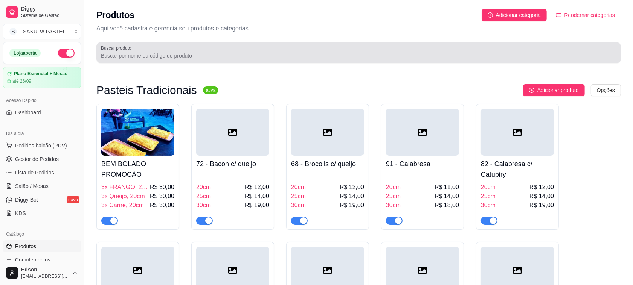
click at [146, 53] on input "Buscar produto" at bounding box center [358, 56] width 515 height 8
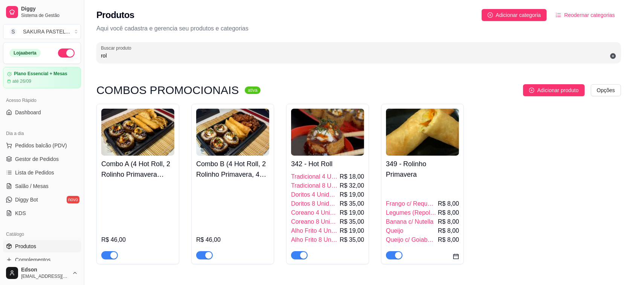
type input "rol"
click at [102, 131] on img at bounding box center [137, 132] width 73 height 47
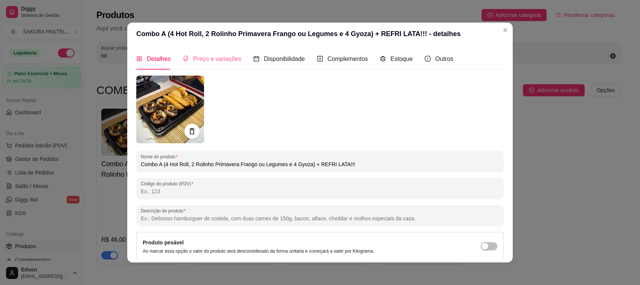
click at [206, 66] on div "Preço e variações" at bounding box center [212, 58] width 59 height 21
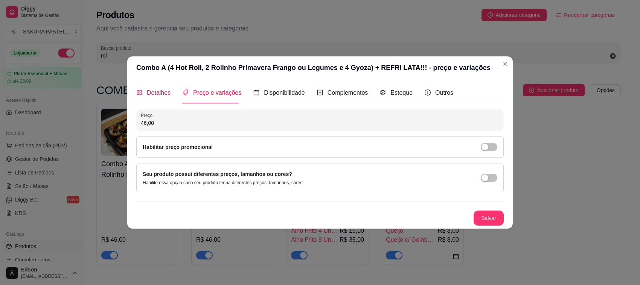
click at [153, 94] on span "Detalhes" at bounding box center [159, 93] width 24 height 6
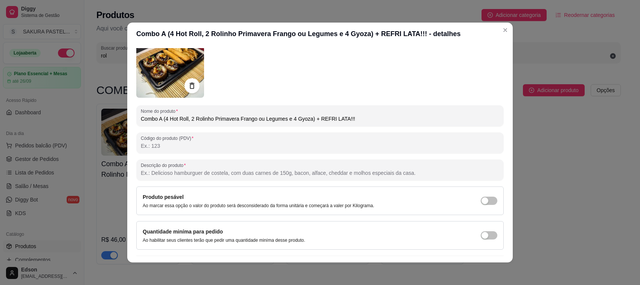
scroll to position [63, 0]
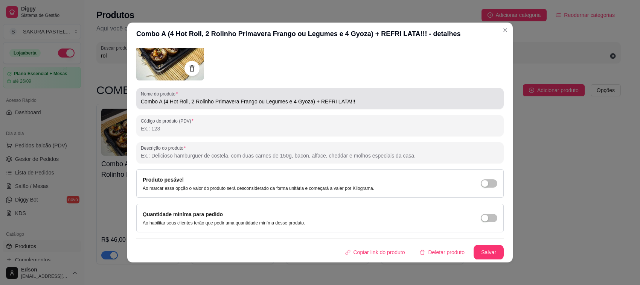
click at [246, 102] on input "Combo A (4 Hot Roll, 2 Rolinho Primavera Frango ou Legumes e 4 Gyoza) + REFRI L…" at bounding box center [320, 102] width 358 height 8
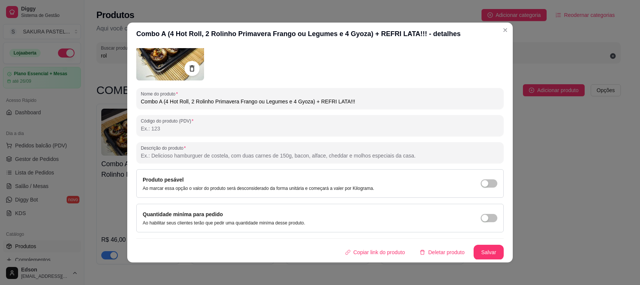
click at [246, 102] on input "Combo A (4 Hot Roll, 2 Rolinho Primavera Frango ou Legumes e 4 Gyoza) + REFRI L…" at bounding box center [320, 102] width 358 height 8
type input "Combo A (4 Hot Roll, 2 Rolinho Primavera ou Legumes e 4 Gyoza) + REFRI LATA!!!"
click at [488, 251] on button "Salvar" at bounding box center [488, 252] width 29 height 15
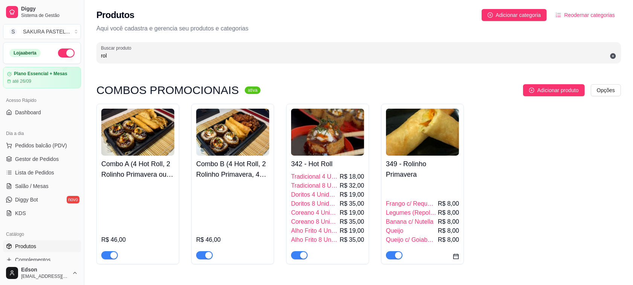
click at [246, 149] on img at bounding box center [232, 132] width 73 height 47
click at [426, 144] on img at bounding box center [422, 132] width 73 height 47
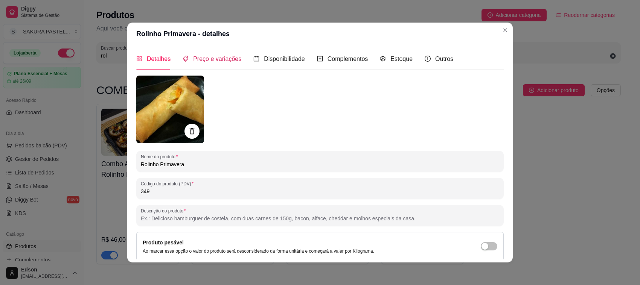
click at [213, 58] on span "Preço e variações" at bounding box center [217, 59] width 48 height 6
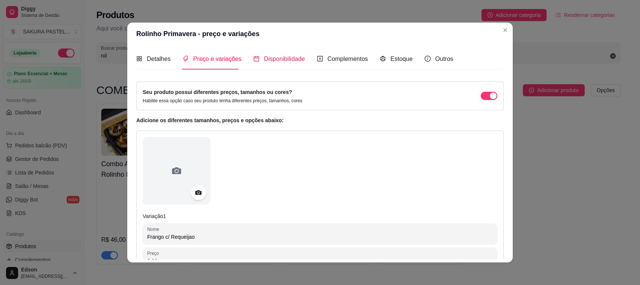
click at [269, 59] on span "Disponibilidade" at bounding box center [284, 59] width 41 height 6
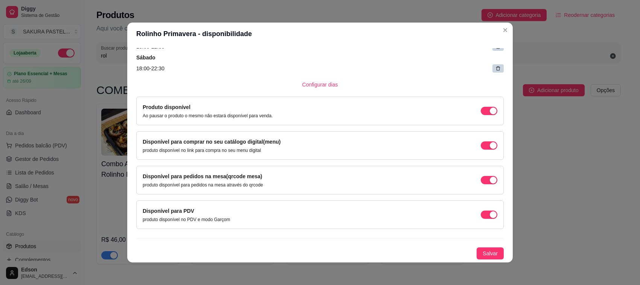
scroll to position [0, 0]
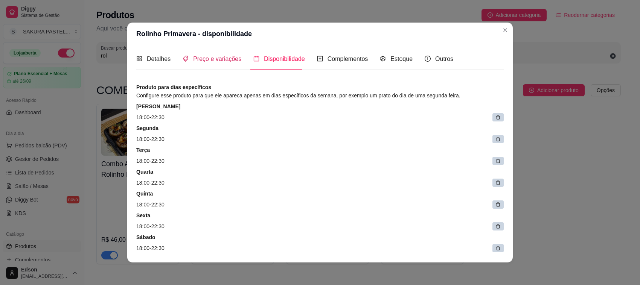
click at [211, 60] on span "Preço e variações" at bounding box center [217, 59] width 48 height 6
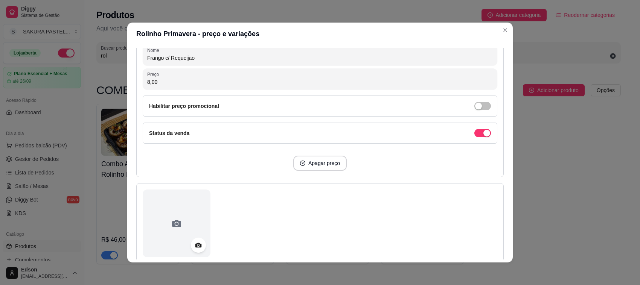
scroll to position [186, 0]
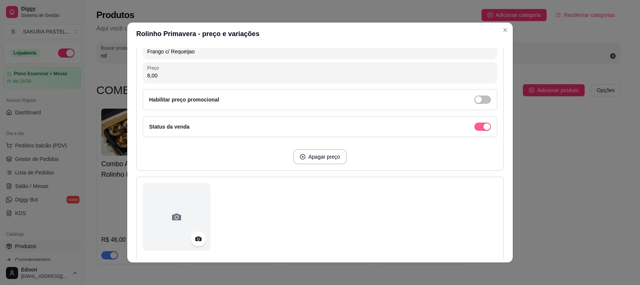
click at [483, 125] on div "button" at bounding box center [486, 126] width 7 height 7
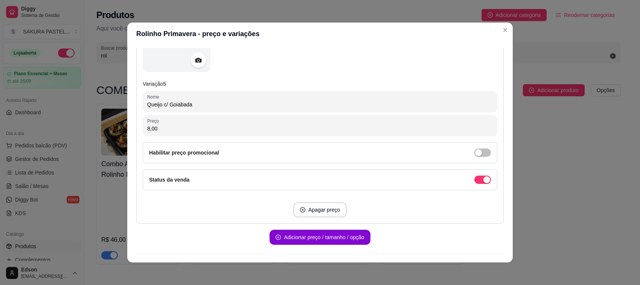
scroll to position [1081, 0]
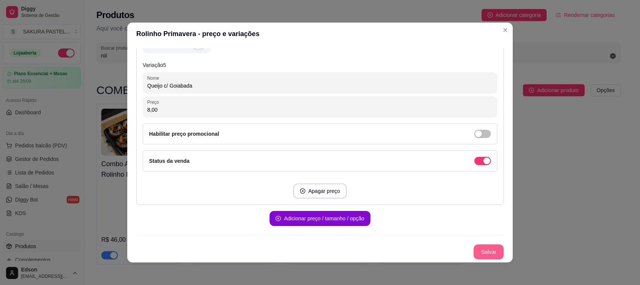
click at [473, 249] on button "Salvar" at bounding box center [488, 252] width 30 height 15
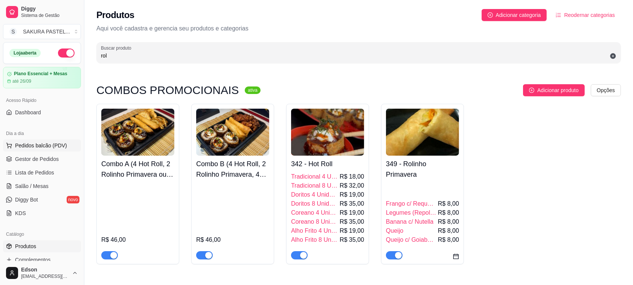
click at [34, 147] on span "Pedidos balcão (PDV)" at bounding box center [41, 146] width 52 height 8
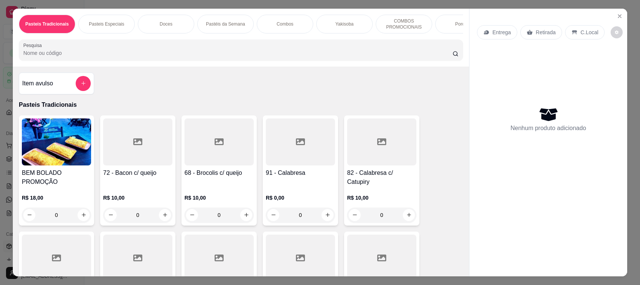
click at [117, 42] on div "Pasteis Tradicionais Pasteis Especiais Doces Pastéis da Semana Combos Yakisoba …" at bounding box center [241, 38] width 456 height 58
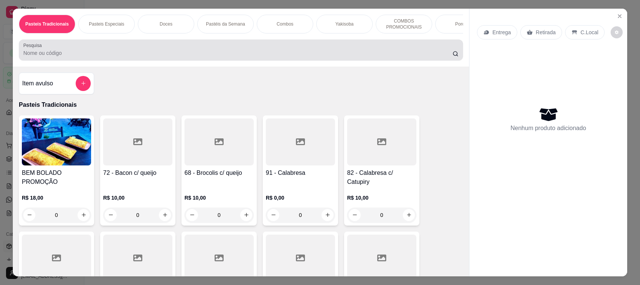
click at [117, 52] on div at bounding box center [240, 50] width 435 height 15
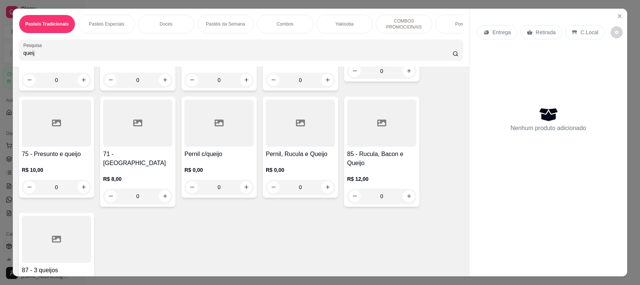
scroll to position [356, 0]
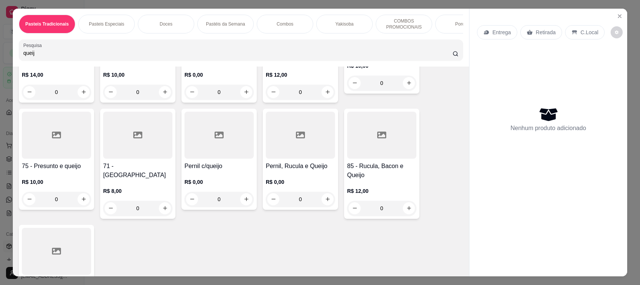
type input "queij"
click at [142, 159] on div at bounding box center [137, 135] width 69 height 47
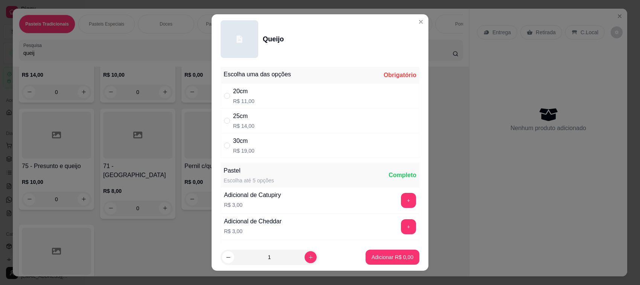
click at [302, 123] on div "25cm R$ 14,00" at bounding box center [320, 120] width 199 height 25
radio input "true"
click at [389, 260] on p "Adicionar R$ 14,00" at bounding box center [390, 258] width 45 height 8
type input "1"
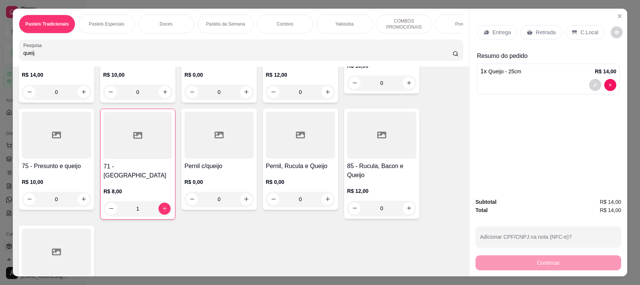
click at [535, 36] on p "Retirada" at bounding box center [545, 33] width 20 height 8
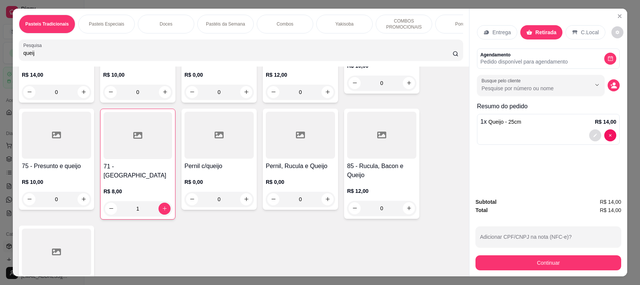
click at [595, 134] on button "decrease-product-quantity" at bounding box center [595, 135] width 12 height 12
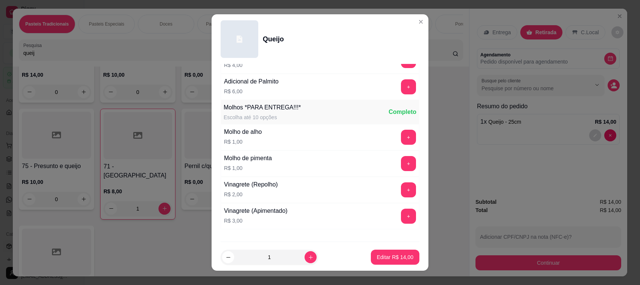
scroll to position [528, 0]
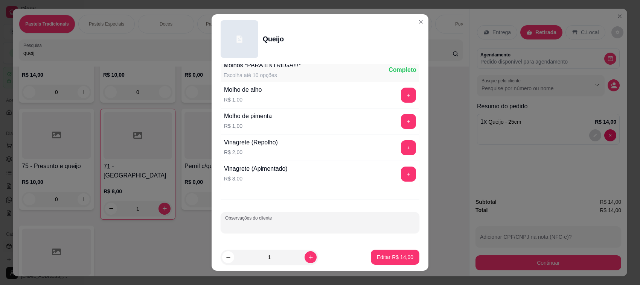
click at [326, 226] on input "Observações do cliente" at bounding box center [320, 226] width 190 height 8
type input "JUNTO COM O PEDIDO #4487"
click at [380, 266] on footer "1 Editar R$ 14,00" at bounding box center [319, 257] width 217 height 27
click at [384, 260] on p "Editar R$ 14,00" at bounding box center [394, 257] width 35 height 7
type input "0"
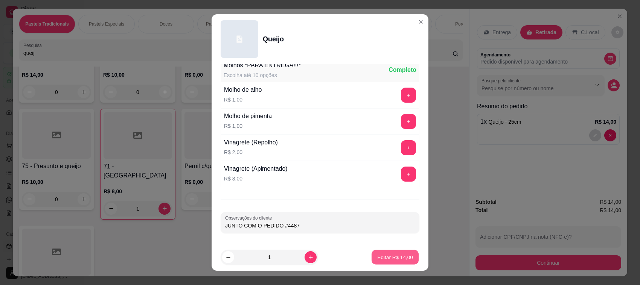
type input "0"
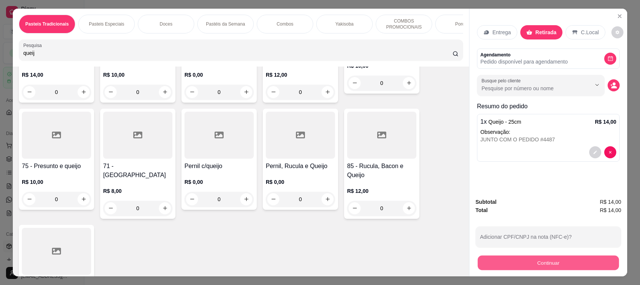
click at [523, 262] on button "Continuar" at bounding box center [548, 263] width 141 height 15
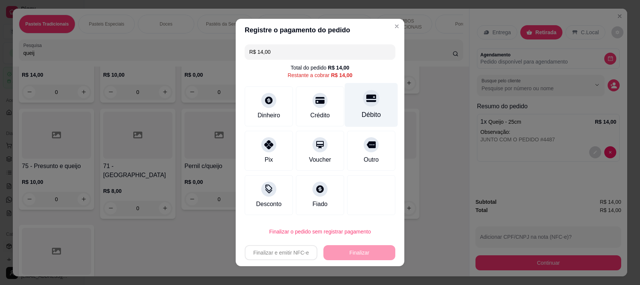
click at [370, 112] on div "Débito" at bounding box center [371, 115] width 19 height 10
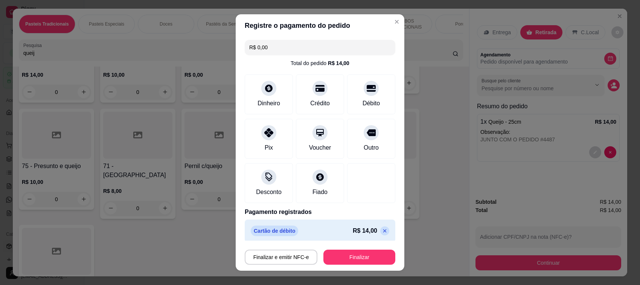
click at [366, 227] on div "R$ 14,00" at bounding box center [371, 231] width 37 height 9
click at [382, 230] on icon at bounding box center [385, 231] width 6 height 6
type input "R$ 14,00"
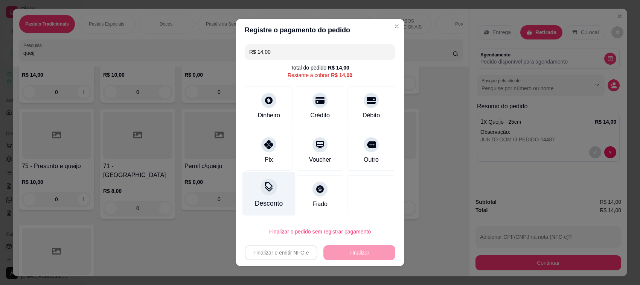
click at [269, 184] on div at bounding box center [268, 187] width 17 height 17
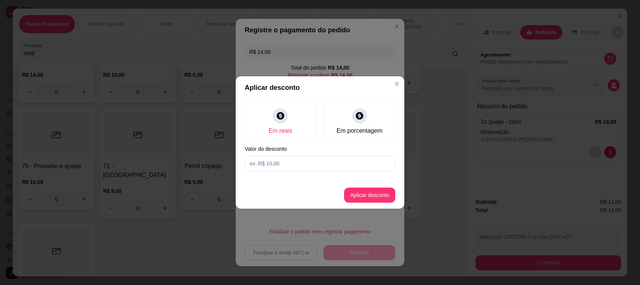
click at [320, 162] on input at bounding box center [320, 163] width 151 height 15
type input "14,00"
click at [375, 196] on button "Aplicar desconto" at bounding box center [369, 195] width 51 height 15
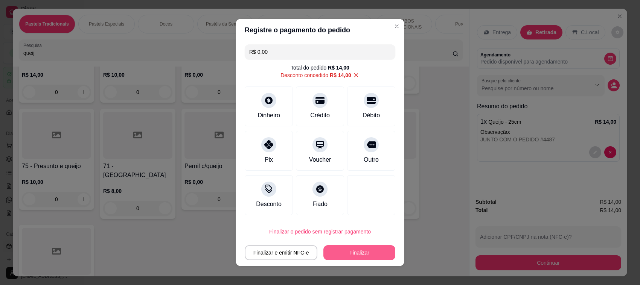
click at [334, 253] on button "Finalizar" at bounding box center [359, 252] width 72 height 15
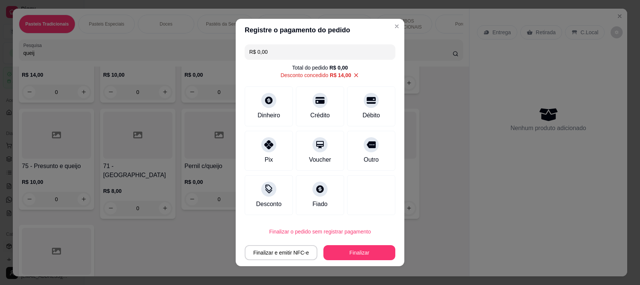
type input "-R$ 14,00"
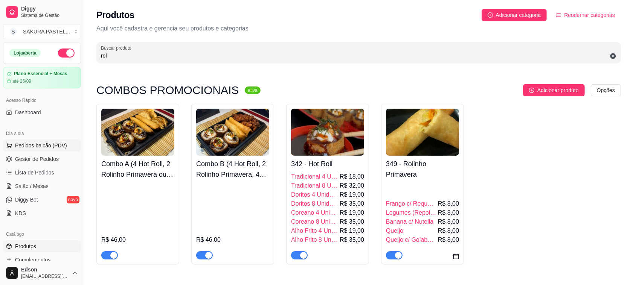
click at [23, 145] on span "Pedidos balcão (PDV)" at bounding box center [41, 146] width 52 height 8
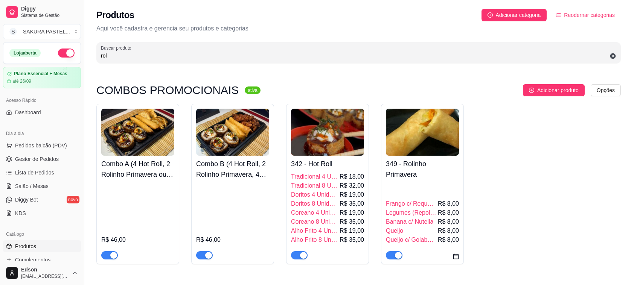
click at [137, 57] on input "Pesquisa" at bounding box center [237, 53] width 429 height 8
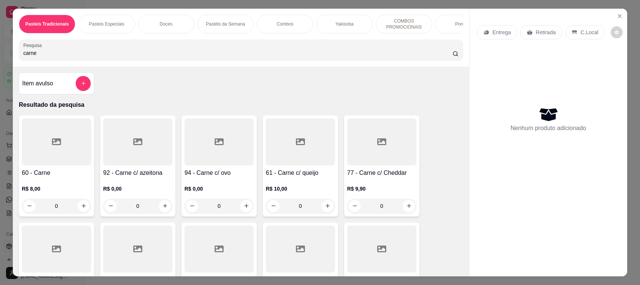
type input "carne"
click at [63, 187] on div "R$ 8,00 0" at bounding box center [56, 196] width 69 height 36
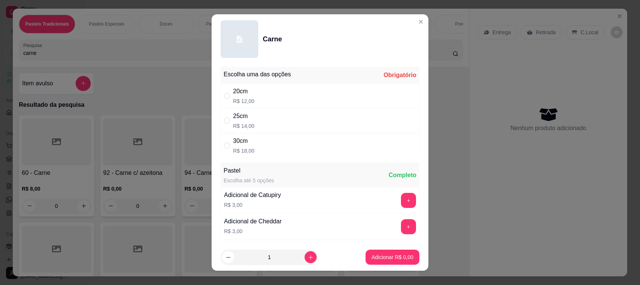
click at [251, 121] on div "25cm R$ 14,00" at bounding box center [320, 120] width 199 height 25
radio input "true"
click at [308, 256] on icon "increase-product-quantity" at bounding box center [311, 258] width 6 height 6
type input "2"
click at [397, 258] on p "Adicionar R$ 28,00" at bounding box center [391, 257] width 44 height 7
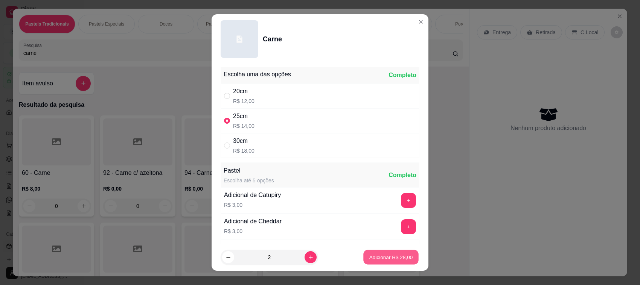
type input "2"
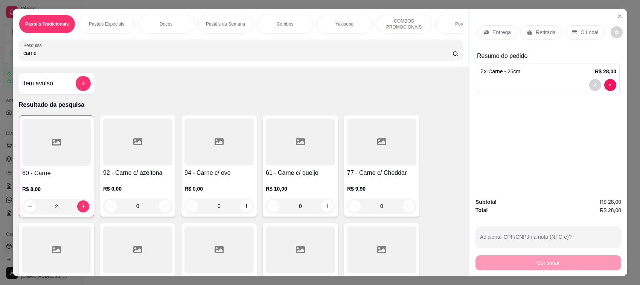
click at [539, 31] on p "Retirada" at bounding box center [545, 33] width 20 height 8
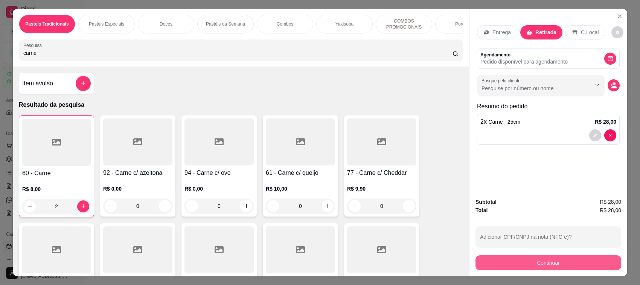
click at [528, 266] on button "Continuar" at bounding box center [548, 263] width 146 height 15
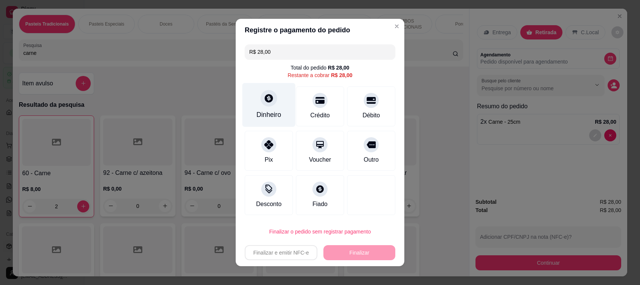
click at [265, 96] on icon at bounding box center [269, 98] width 8 height 8
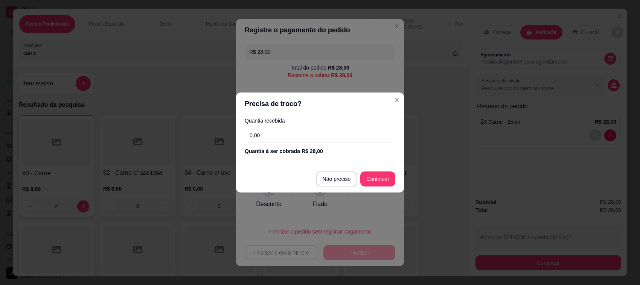
click at [309, 138] on input "0,00" at bounding box center [320, 135] width 151 height 15
type input "40,00"
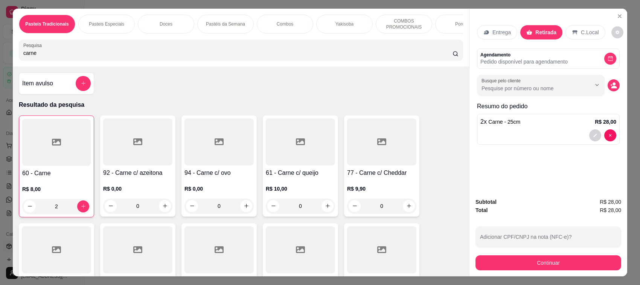
click at [292, 166] on div at bounding box center [300, 142] width 69 height 47
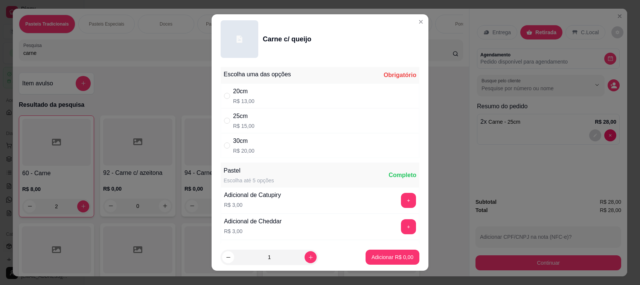
click at [303, 114] on div "25cm R$ 15,00" at bounding box center [320, 120] width 199 height 25
radio input "true"
click at [308, 256] on icon "increase-product-quantity" at bounding box center [311, 258] width 6 height 6
type input "2"
click at [373, 255] on p "Adicionar R$ 30,00" at bounding box center [390, 258] width 45 height 8
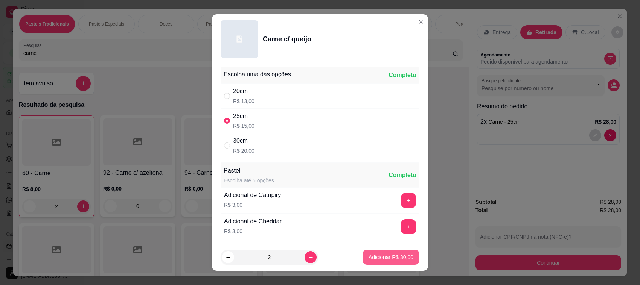
type input "2"
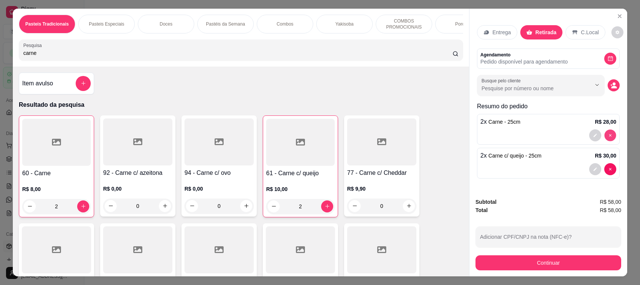
type input "0"
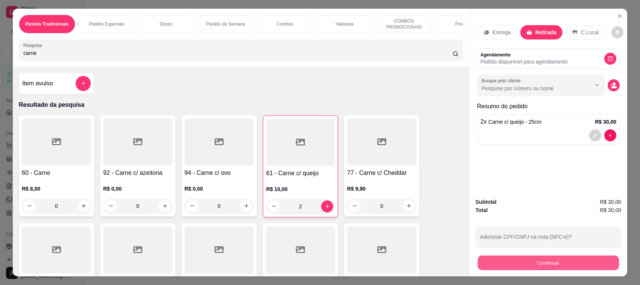
click at [523, 268] on button "Continuar" at bounding box center [548, 263] width 141 height 15
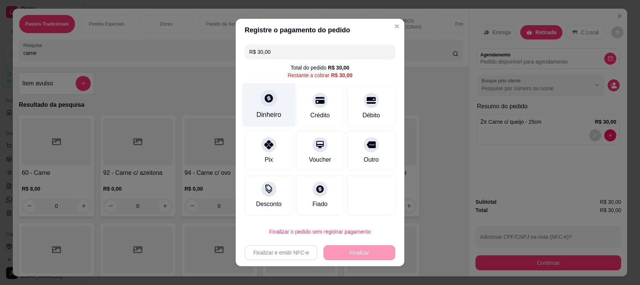
click at [260, 103] on div at bounding box center [268, 98] width 17 height 17
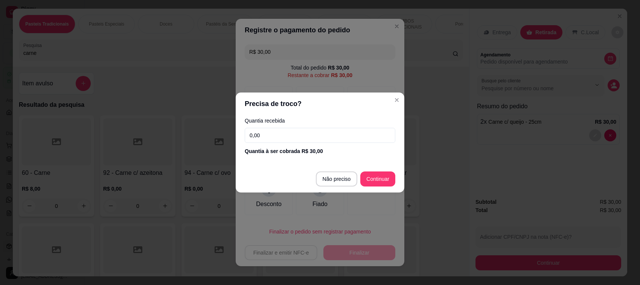
click at [307, 132] on input "0,00" at bounding box center [320, 135] width 151 height 15
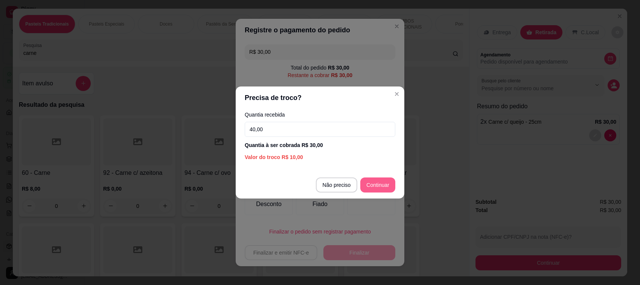
type input "40,00"
type input "R$ 0,00"
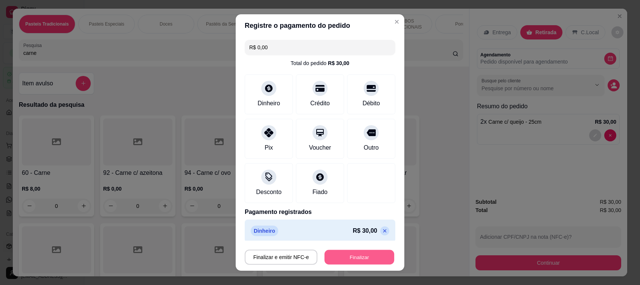
click at [344, 256] on button "Finalizar" at bounding box center [359, 257] width 70 height 15
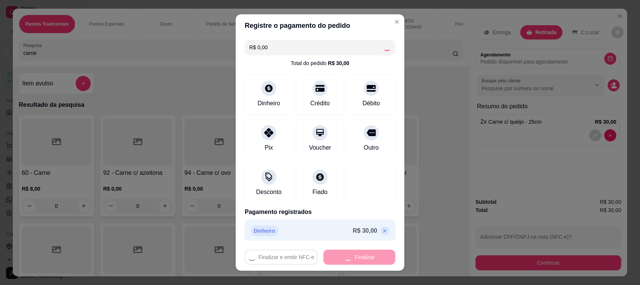
type input "0"
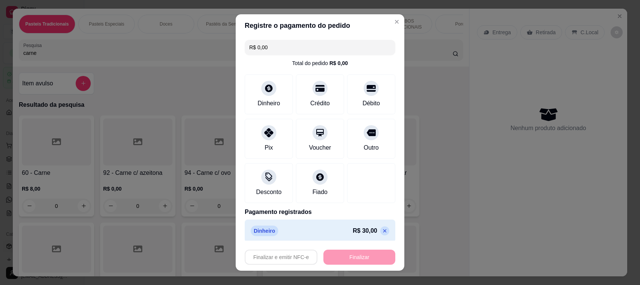
type input "-R$ 30,00"
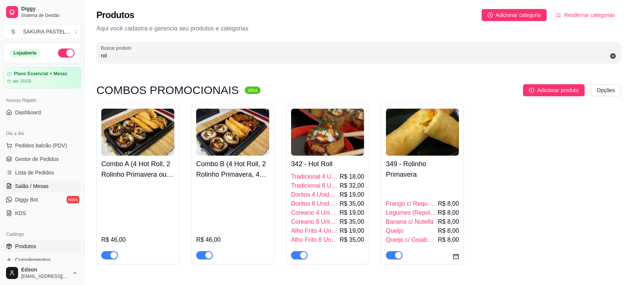
click at [41, 186] on span "Salão / Mesas" at bounding box center [31, 187] width 33 height 8
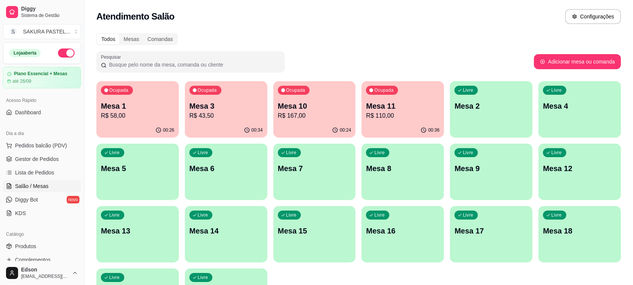
click at [403, 110] on p "Mesa 11" at bounding box center [402, 106] width 73 height 11
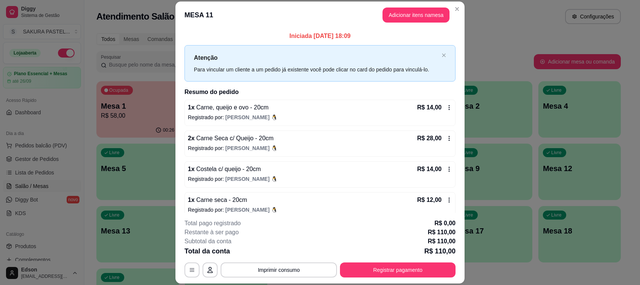
scroll to position [120, 0]
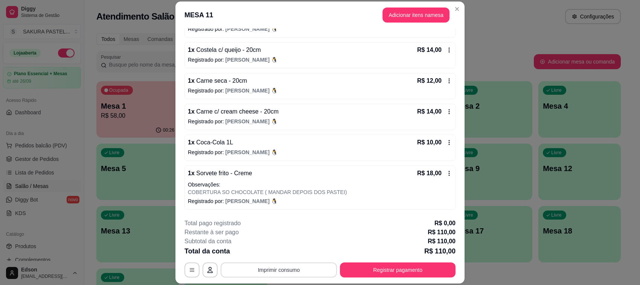
click at [288, 271] on button "Imprimir consumo" at bounding box center [279, 270] width 116 height 15
click at [285, 256] on button "Balcão" at bounding box center [277, 253] width 53 height 12
click at [370, 281] on footer "**********" at bounding box center [319, 248] width 289 height 71
click at [358, 275] on button "Registrar pagamento" at bounding box center [398, 270] width 116 height 15
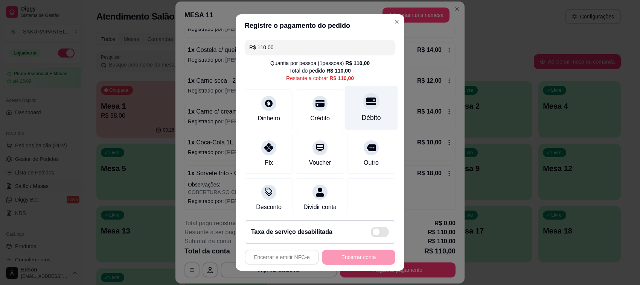
click at [363, 108] on div at bounding box center [371, 101] width 17 height 17
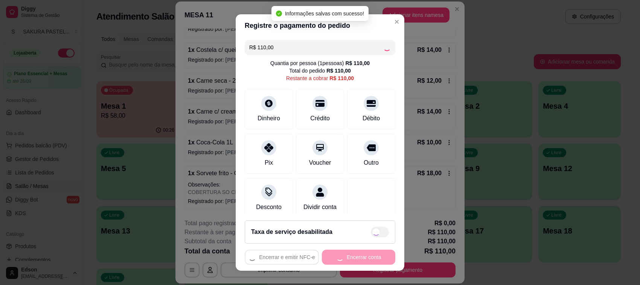
type input "R$ 0,00"
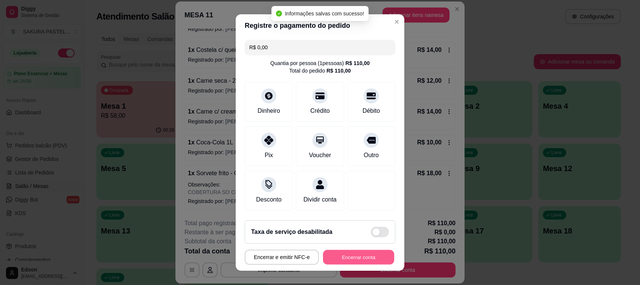
click at [364, 259] on button "Encerrar conta" at bounding box center [358, 257] width 71 height 15
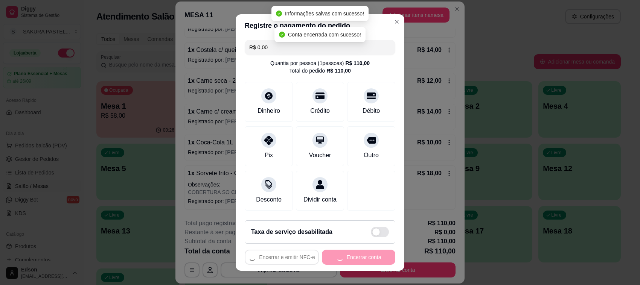
scroll to position [0, 0]
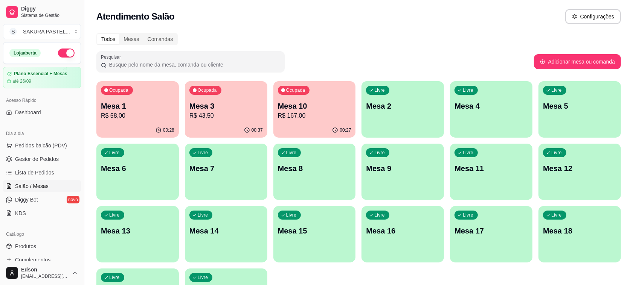
click at [207, 108] on p "Mesa 3" at bounding box center [225, 106] width 73 height 11
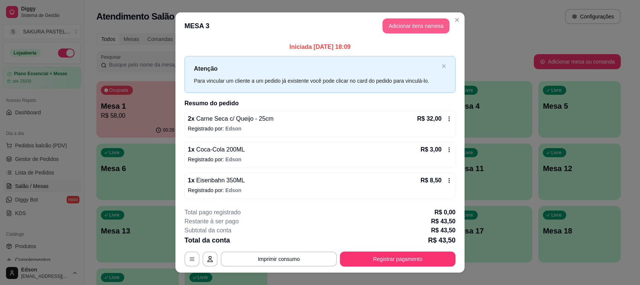
click at [421, 24] on button "Adicionar itens na mesa" at bounding box center [415, 25] width 67 height 15
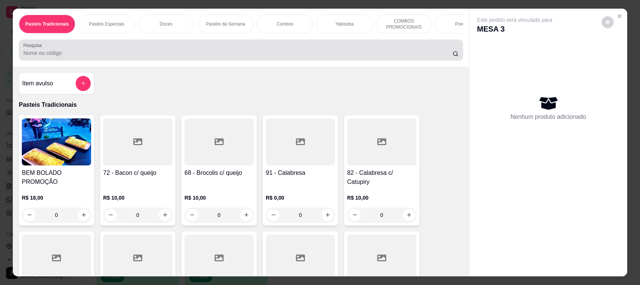
click at [219, 57] on input "Pesquisa" at bounding box center [237, 53] width 429 height 8
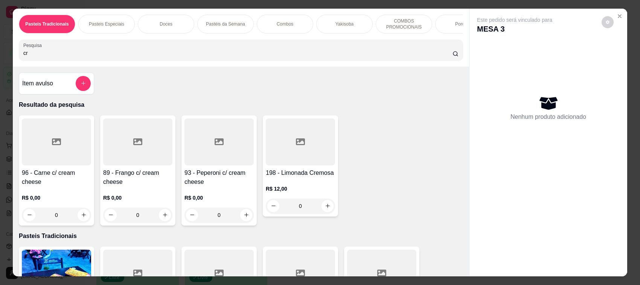
type input "c"
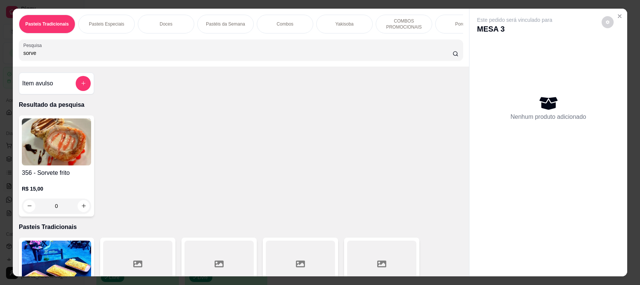
type input "sorve"
click at [43, 173] on div "356 - Sorvete frito R$ 15,00 0" at bounding box center [56, 166] width 75 height 101
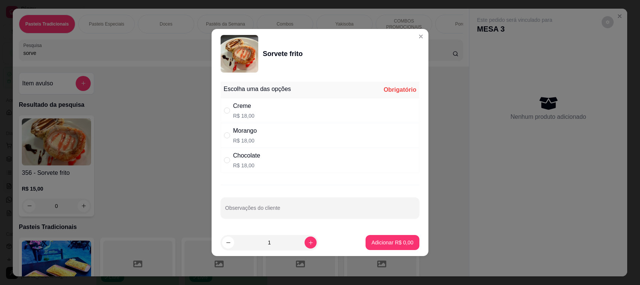
click at [261, 115] on div "Creme R$ 18,00" at bounding box center [320, 110] width 199 height 25
radio input "true"
click at [268, 210] on input "Observações do cliente" at bounding box center [320, 211] width 190 height 8
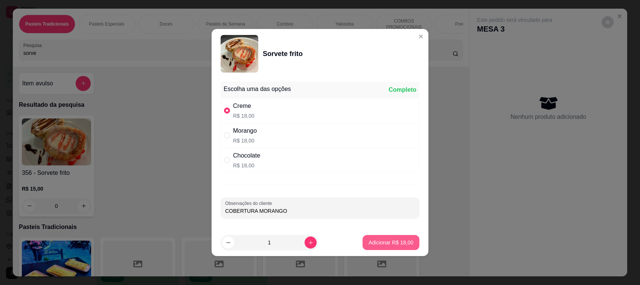
type input "COBERTURA MORANGO"
click at [368, 239] on button "Adicionar R$ 18,00" at bounding box center [390, 242] width 57 height 15
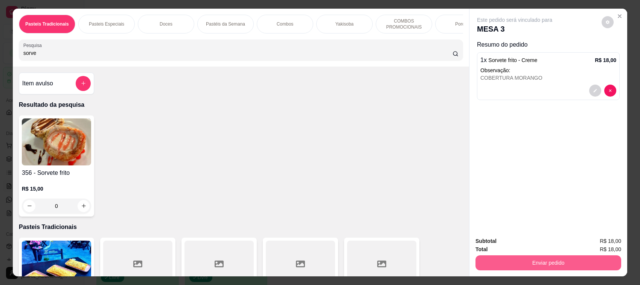
click at [520, 260] on button "Enviar pedido" at bounding box center [548, 263] width 146 height 15
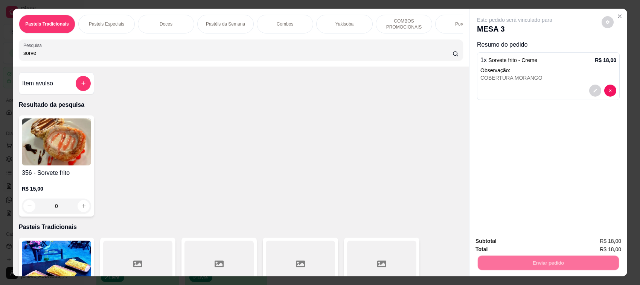
click at [510, 251] on button "Não registrar e enviar pedido" at bounding box center [523, 245] width 78 height 14
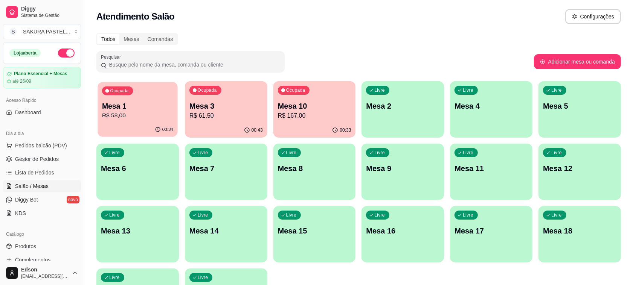
click at [112, 108] on p "Mesa 1" at bounding box center [137, 106] width 71 height 10
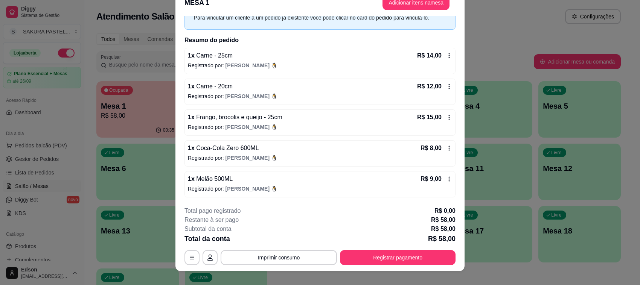
scroll to position [23, 0]
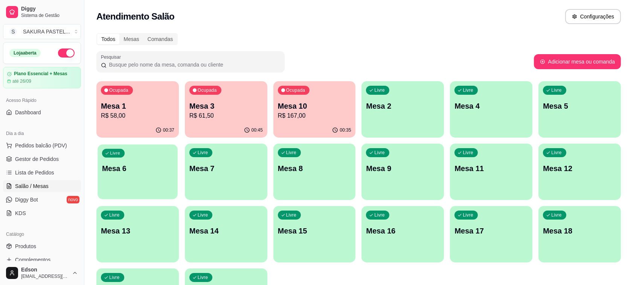
click at [145, 143] on div "Ocupada Mesa 1 R$ 58,00 00:37 Ocupada Mesa 3 R$ 61,50 00:45 Ocupada Mesa 10 R$ …" at bounding box center [358, 203] width 524 height 244
click at [145, 123] on div "00:37" at bounding box center [137, 130] width 82 height 15
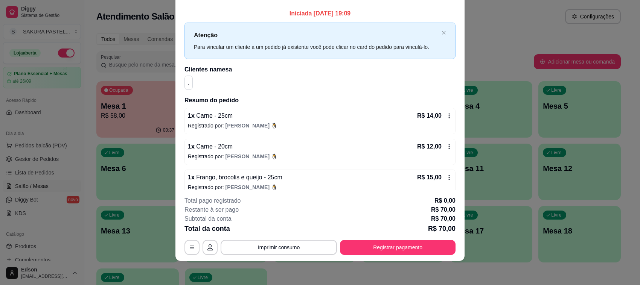
scroll to position [110, 0]
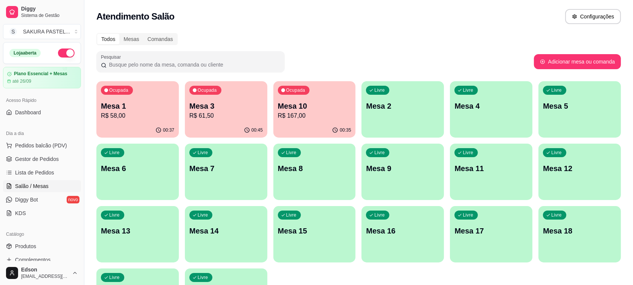
click at [208, 112] on p "R$ 61,50" at bounding box center [225, 115] width 73 height 9
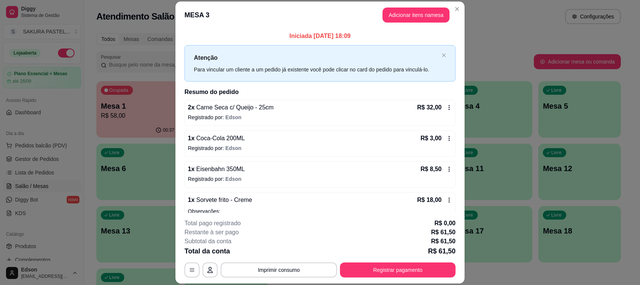
scroll to position [27, 0]
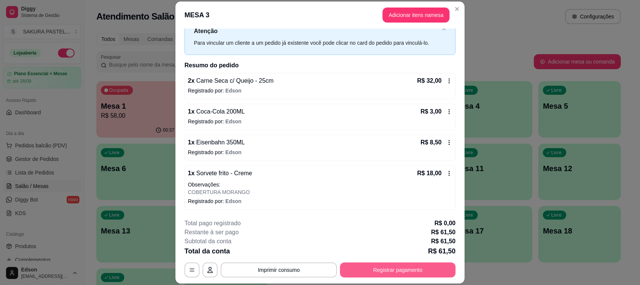
click at [367, 272] on button "Registrar pagamento" at bounding box center [398, 270] width 116 height 15
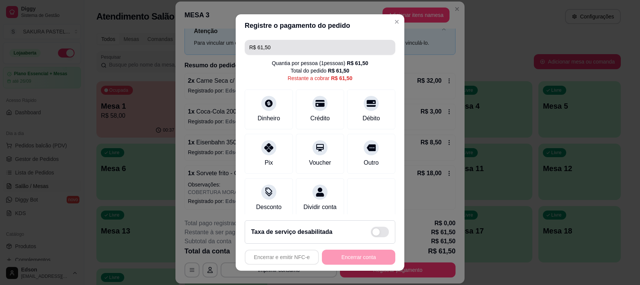
click at [289, 44] on input "R$ 61,50" at bounding box center [319, 47] width 141 height 15
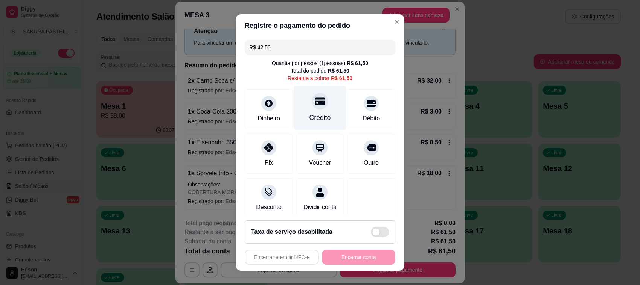
click at [315, 97] on icon at bounding box center [320, 101] width 10 height 10
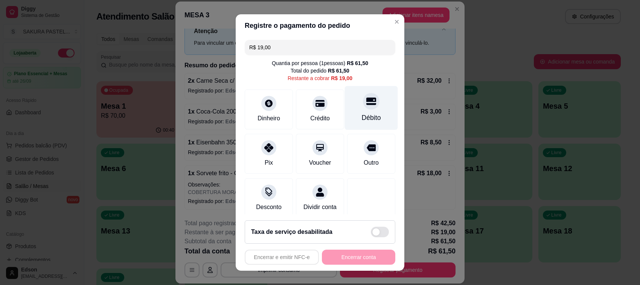
click at [362, 116] on div "Débito" at bounding box center [371, 118] width 19 height 10
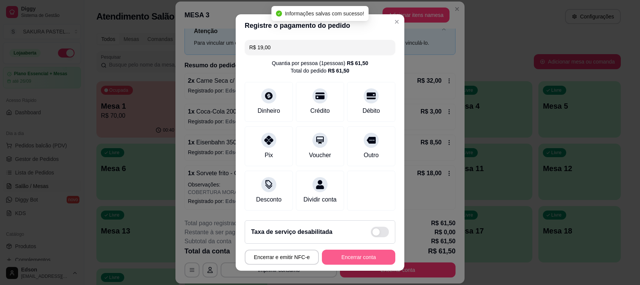
type input "R$ 0,00"
click at [369, 258] on button "Encerrar conta" at bounding box center [358, 257] width 71 height 15
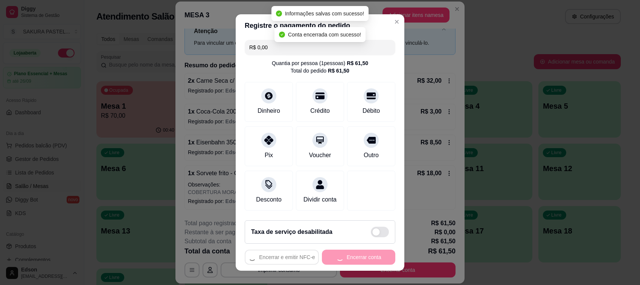
scroll to position [0, 0]
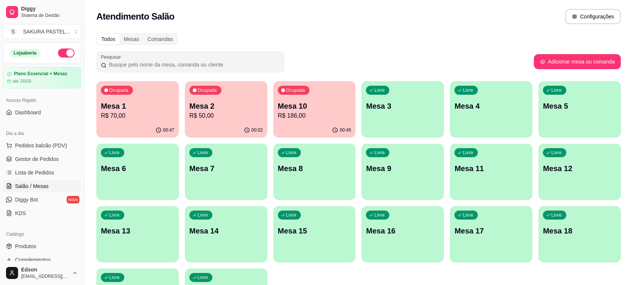
click at [161, 122] on div "Ocupada Mesa 1 R$ 70,00" at bounding box center [137, 102] width 82 height 42
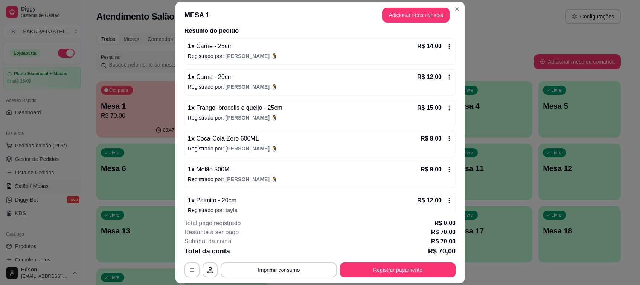
scroll to position [110, 0]
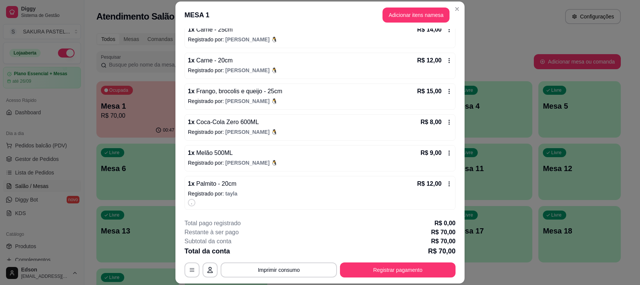
click at [394, 279] on footer "**********" at bounding box center [319, 248] width 289 height 71
click at [388, 270] on button "Registrar pagamento" at bounding box center [398, 270] width 116 height 15
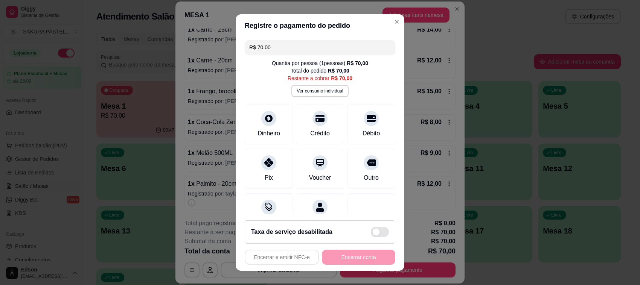
drag, startPoint x: 347, startPoint y: 111, endPoint x: 379, endPoint y: 209, distance: 102.7
click at [347, 112] on div "Débito" at bounding box center [371, 125] width 48 height 40
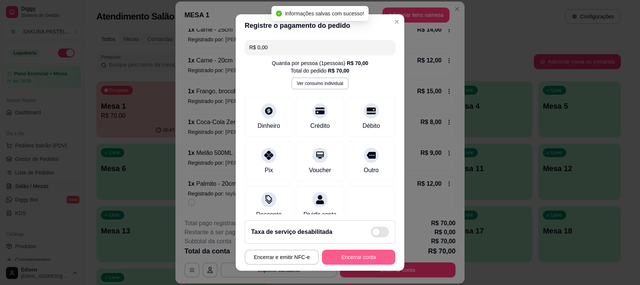
type input "R$ 0,00"
click at [347, 263] on button "Encerrar conta" at bounding box center [358, 257] width 73 height 15
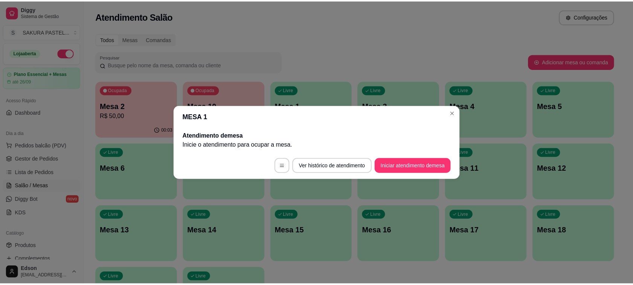
scroll to position [0, 0]
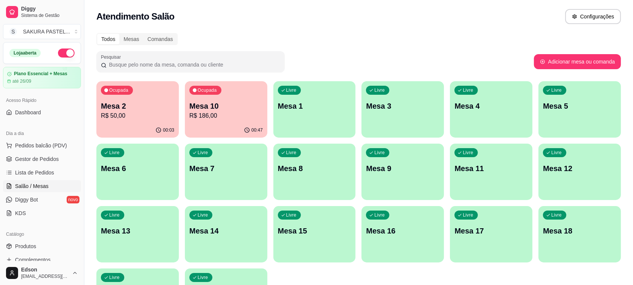
click at [207, 125] on div "00:47" at bounding box center [226, 130] width 82 height 15
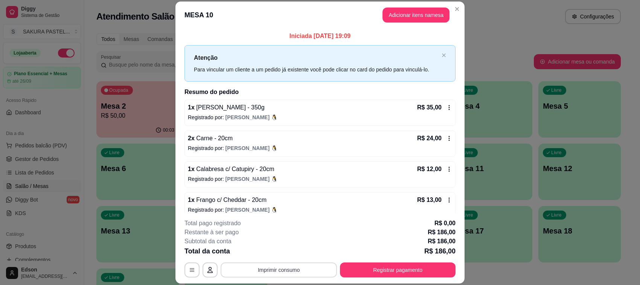
click at [298, 270] on button "Imprimir consumo" at bounding box center [279, 270] width 116 height 15
click at [282, 255] on button "Balcão" at bounding box center [278, 255] width 44 height 10
click at [387, 275] on button "Registrar pagamento" at bounding box center [398, 270] width 116 height 15
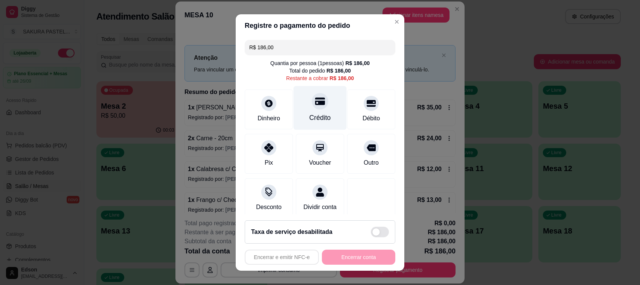
click at [314, 105] on div at bounding box center [320, 101] width 17 height 17
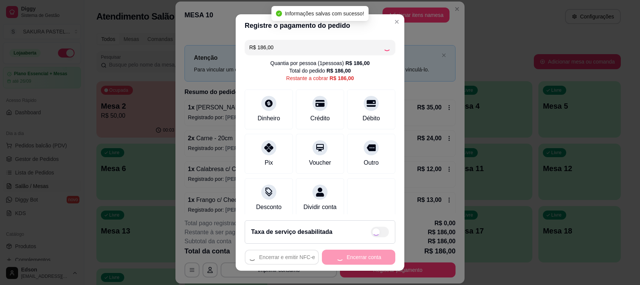
type input "R$ 0,00"
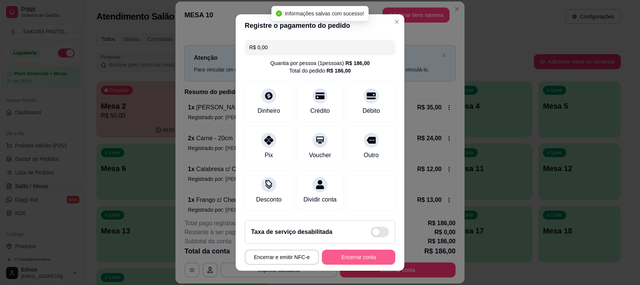
click at [350, 258] on button "Encerrar conta" at bounding box center [358, 257] width 73 height 15
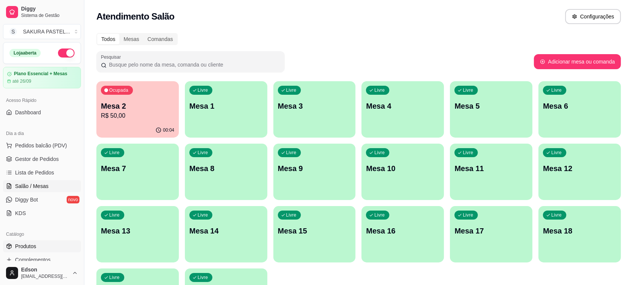
scroll to position [192, 0]
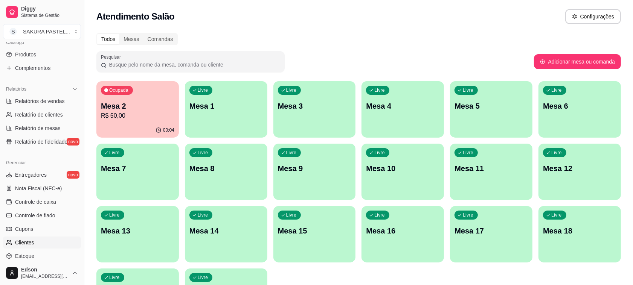
click at [43, 242] on link "Clientes" at bounding box center [42, 243] width 78 height 12
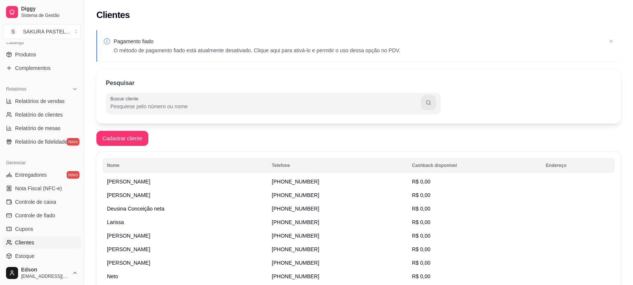
scroll to position [256, 0]
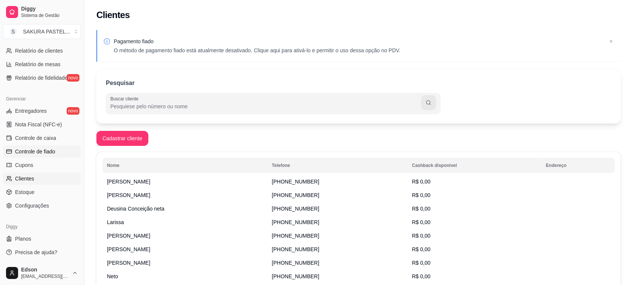
click at [41, 149] on span "Controle de fiado" at bounding box center [35, 152] width 40 height 8
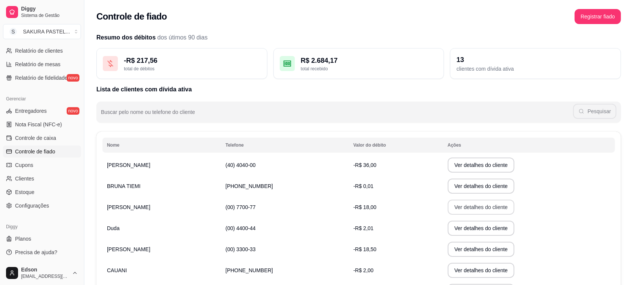
click at [452, 206] on button "Ver detalhes do cliente" at bounding box center [480, 207] width 67 height 15
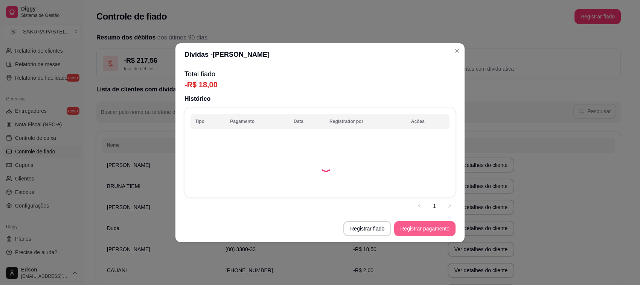
click at [421, 230] on button "Registrar pagamento" at bounding box center [424, 228] width 61 height 15
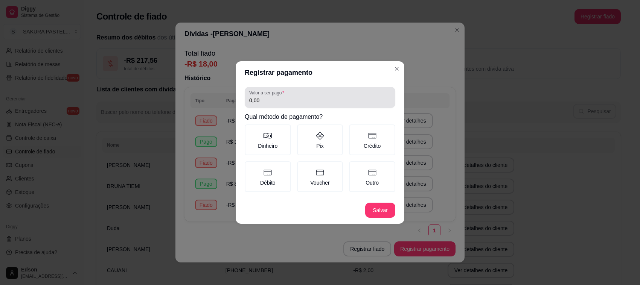
click at [275, 107] on div "Valor a ser pago 0,00" at bounding box center [320, 97] width 151 height 21
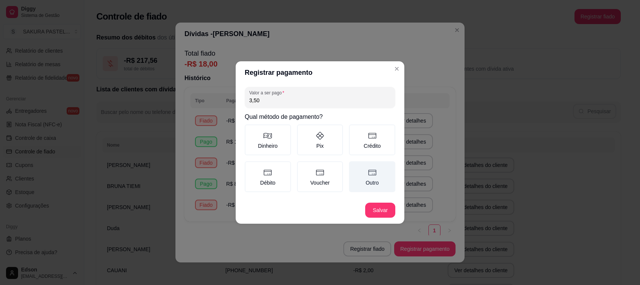
type input "3,50"
click at [377, 178] on label "Outro" at bounding box center [372, 176] width 46 height 31
click at [366, 183] on label "Outro" at bounding box center [372, 176] width 46 height 31
click at [354, 167] on button "Outro" at bounding box center [351, 164] width 6 height 6
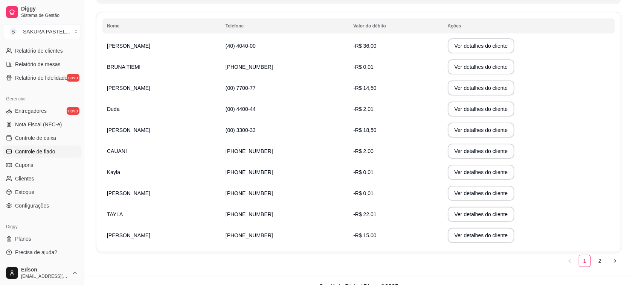
scroll to position [132, 0]
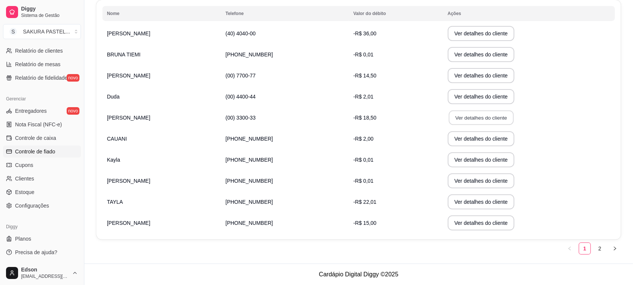
click at [450, 120] on button "Ver detalhes do cliente" at bounding box center [480, 118] width 65 height 15
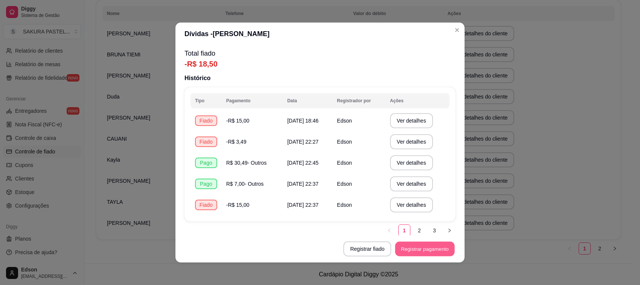
click at [415, 247] on button "Registrar pagamento" at bounding box center [424, 249] width 59 height 15
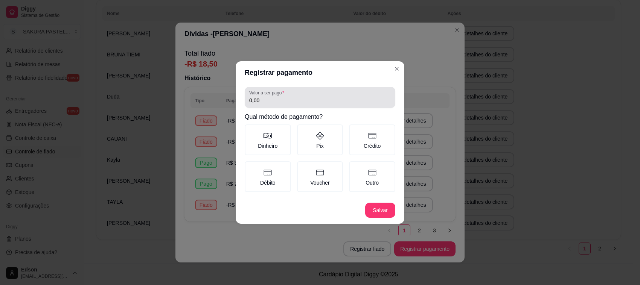
click at [296, 103] on input "0,00" at bounding box center [319, 101] width 141 height 8
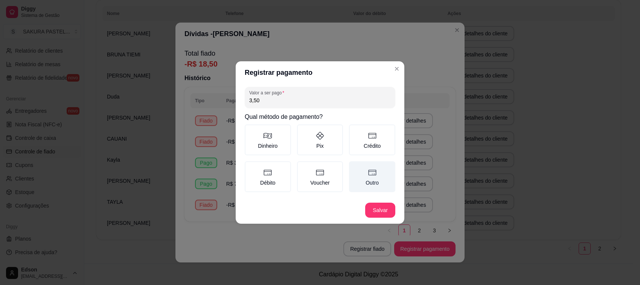
type input "3,50"
click at [374, 179] on label "Outro" at bounding box center [372, 176] width 46 height 31
click at [354, 167] on button "Outro" at bounding box center [351, 164] width 6 height 6
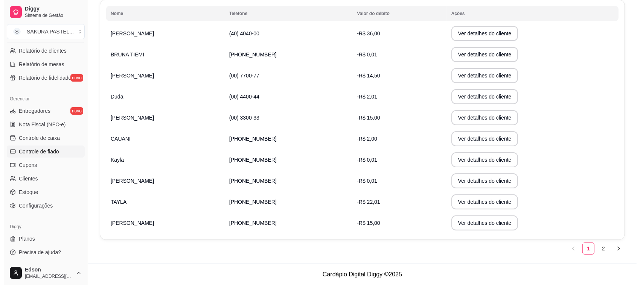
scroll to position [0, 0]
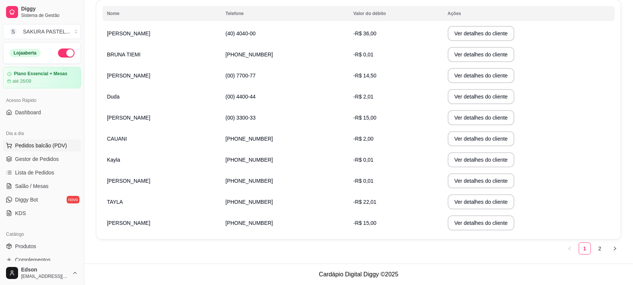
click at [49, 141] on button "Pedidos balcão (PDV)" at bounding box center [42, 146] width 78 height 12
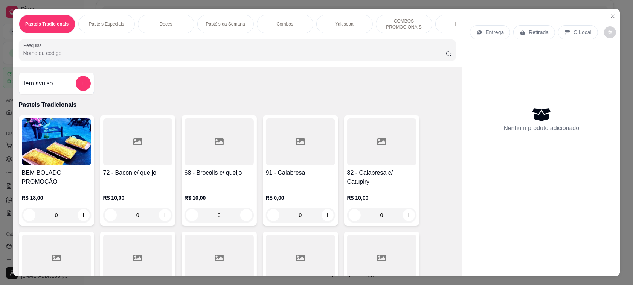
click at [66, 57] on input "Pesquisa" at bounding box center [234, 53] width 422 height 8
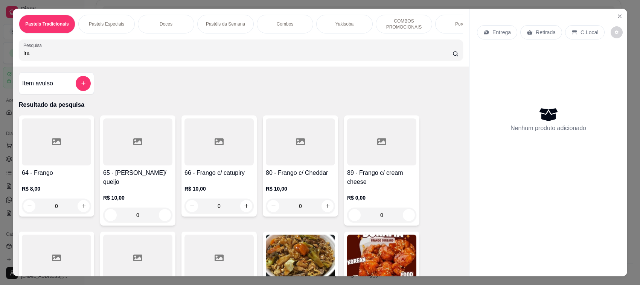
type input "fra"
click at [133, 145] on icon at bounding box center [137, 141] width 9 height 7
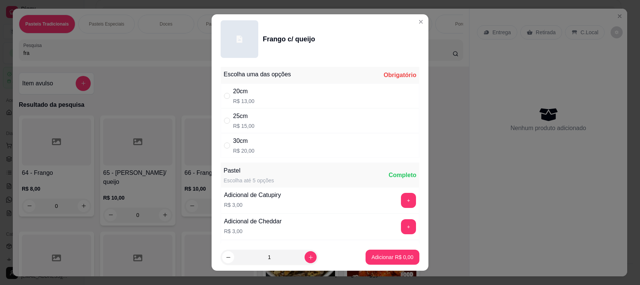
click at [260, 113] on div "25cm R$ 15,00" at bounding box center [320, 120] width 199 height 25
radio input "true"
click at [370, 256] on p "Adicionar R$ 15,00" at bounding box center [391, 257] width 44 height 7
type input "1"
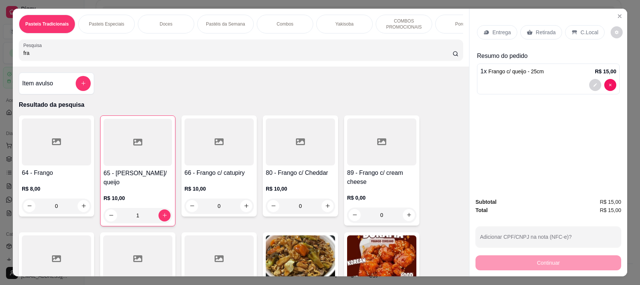
click at [593, 85] on icon "decrease-product-quantity" at bounding box center [595, 85] width 5 height 5
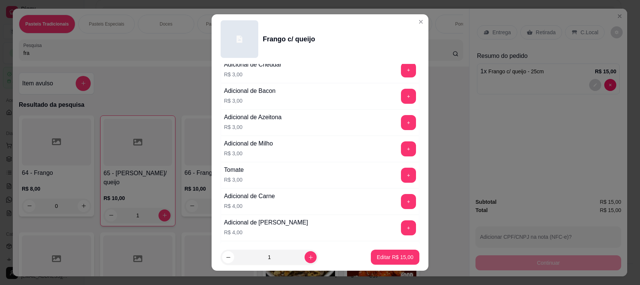
scroll to position [157, 0]
click at [401, 100] on button "+" at bounding box center [408, 95] width 15 height 15
click at [392, 259] on p "Editar R$ 18,00" at bounding box center [394, 257] width 35 height 7
type input "0"
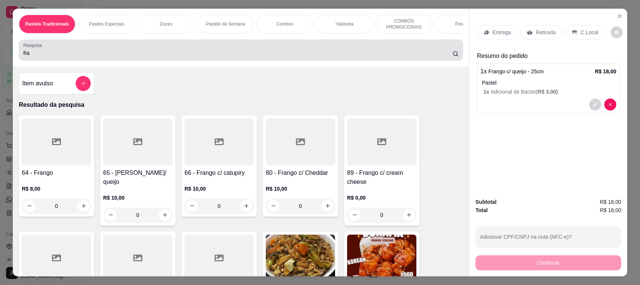
click at [148, 51] on div "fra" at bounding box center [240, 50] width 435 height 15
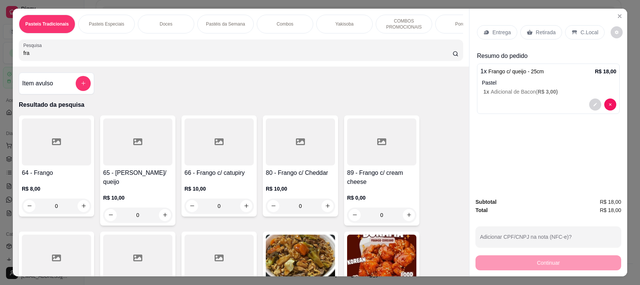
click at [148, 53] on div "fra" at bounding box center [240, 50] width 435 height 15
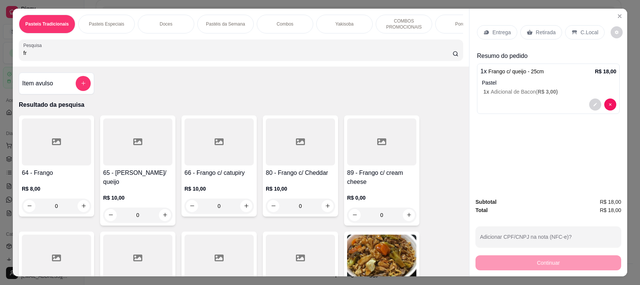
type input "f"
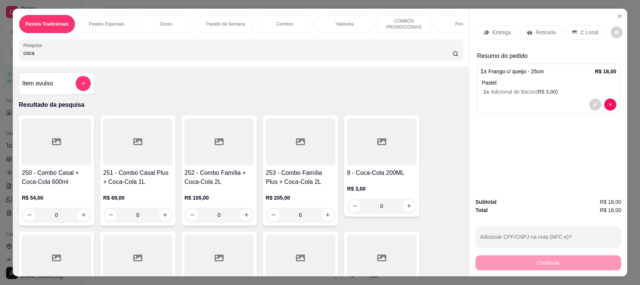
type input "coca"
click at [388, 149] on div at bounding box center [381, 142] width 69 height 47
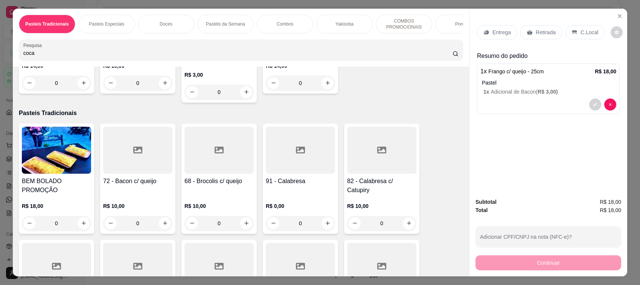
scroll to position [178, 0]
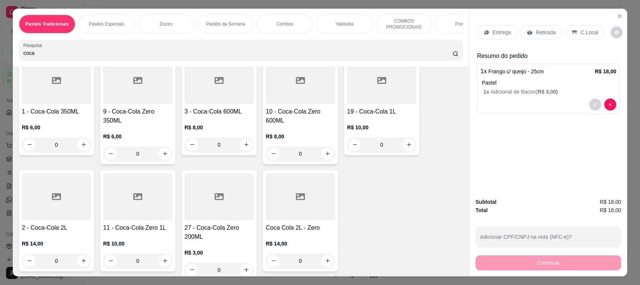
click at [224, 236] on h4 "27 - Coca-Cola Zero 200ML" at bounding box center [218, 233] width 69 height 18
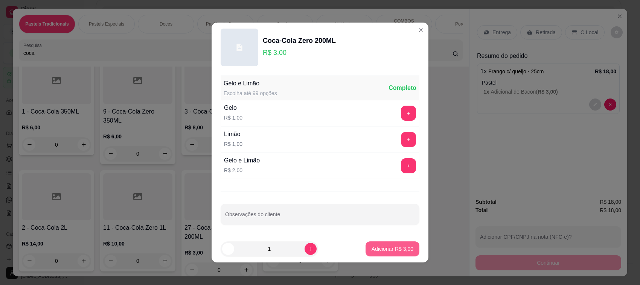
click at [397, 255] on button "Adicionar R$ 3,00" at bounding box center [392, 249] width 54 height 15
type input "1"
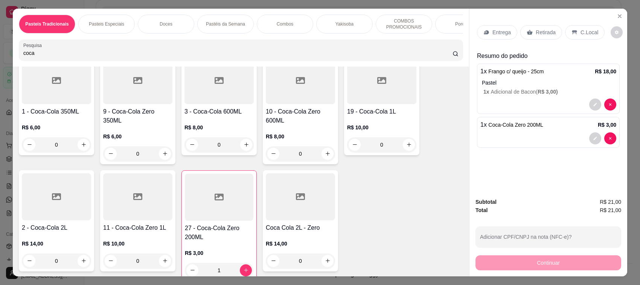
click at [565, 30] on div "C.Local" at bounding box center [585, 32] width 40 height 14
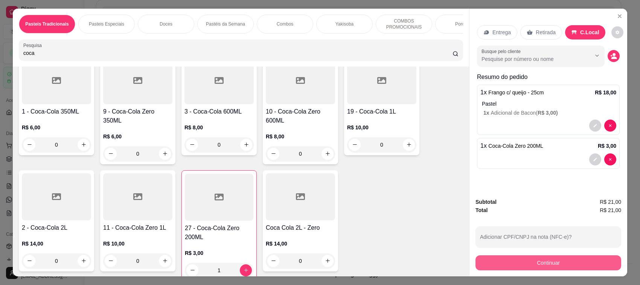
click at [524, 267] on button "Continuar" at bounding box center [548, 263] width 146 height 15
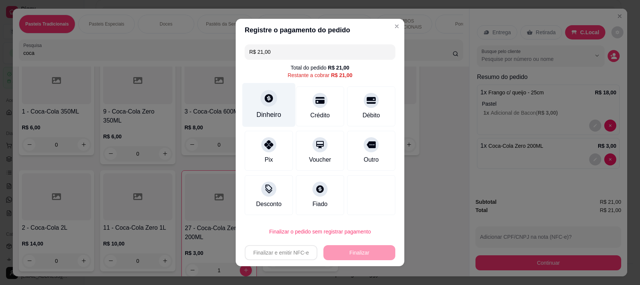
click at [255, 102] on div "Dinheiro" at bounding box center [268, 105] width 53 height 44
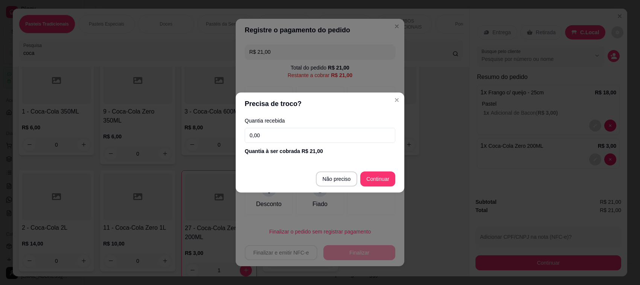
click at [320, 139] on input "0,00" at bounding box center [320, 135] width 151 height 15
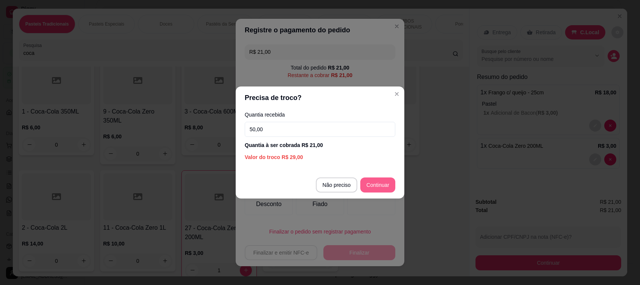
type input "50,00"
type input "R$ 0,00"
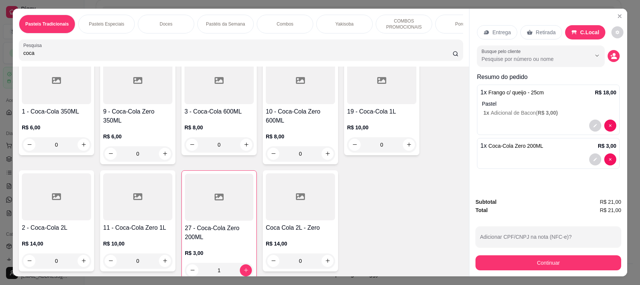
click at [589, 125] on button "decrease-product-quantity" at bounding box center [595, 126] width 12 height 12
click at [593, 160] on icon "decrease-product-quantity" at bounding box center [595, 159] width 5 height 5
click at [589, 126] on button "decrease-product-quantity" at bounding box center [595, 126] width 12 height 12
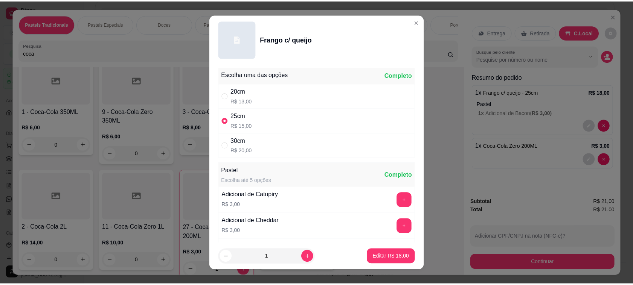
scroll to position [528, 0]
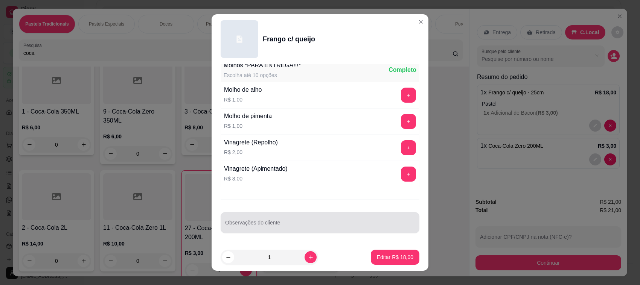
click at [313, 222] on input "Observações do cliente" at bounding box center [320, 226] width 190 height 8
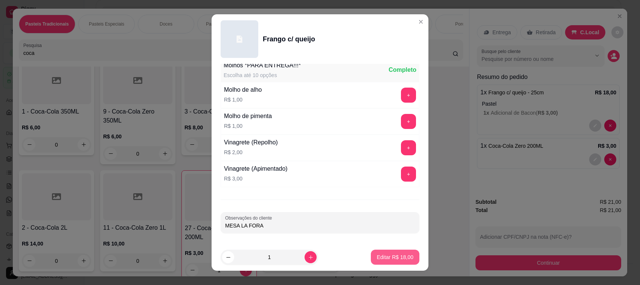
type input "MESA LA FORA"
click at [379, 253] on button "Editar R$ 18,00" at bounding box center [394, 257] width 47 height 15
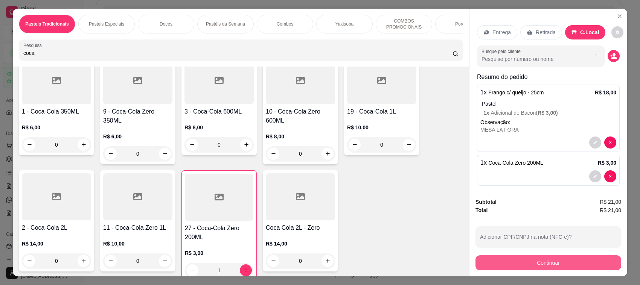
click at [561, 268] on button "Continuar" at bounding box center [548, 263] width 146 height 15
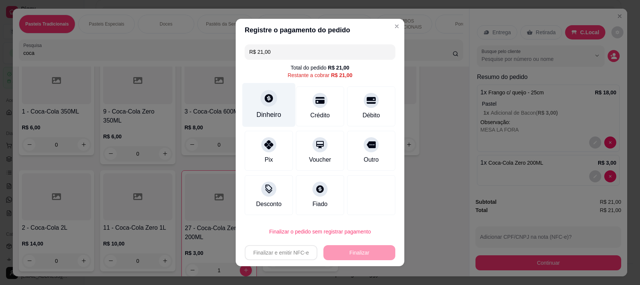
click at [258, 111] on div "Dinheiro" at bounding box center [268, 115] width 25 height 10
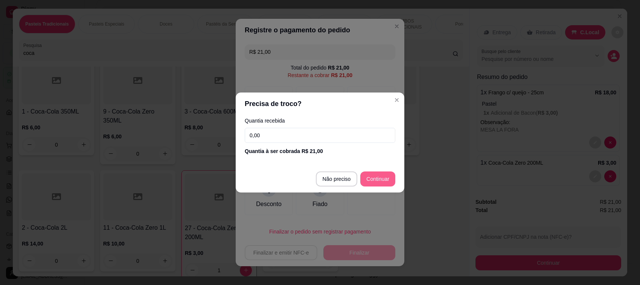
type input "R$ 0,00"
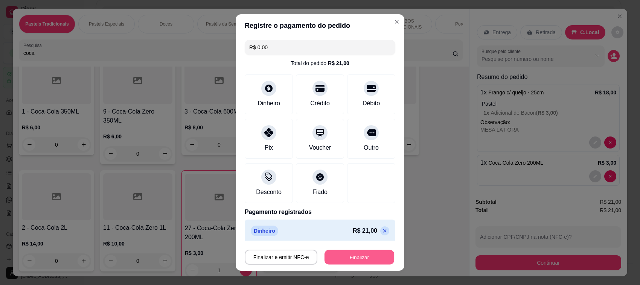
click at [373, 259] on button "Finalizar" at bounding box center [359, 257] width 70 height 15
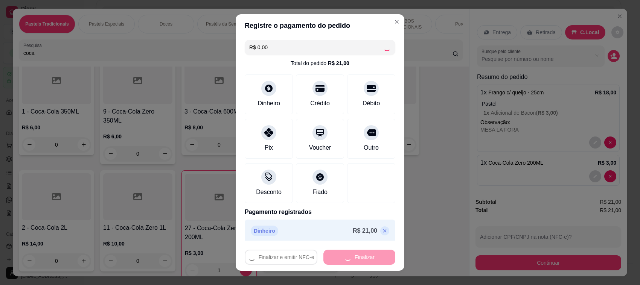
type input "0"
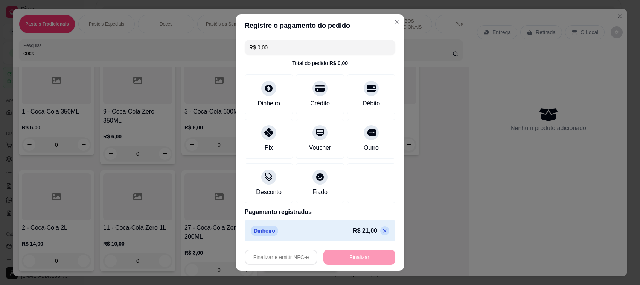
type input "-R$ 21,00"
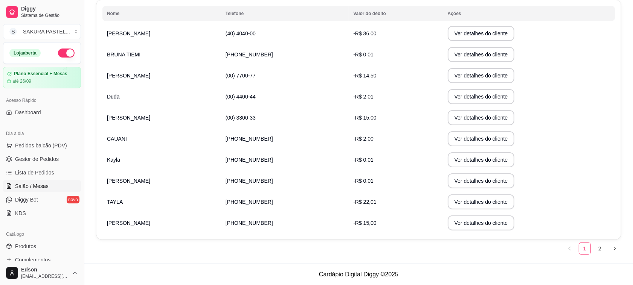
click at [41, 186] on span "Salão / Mesas" at bounding box center [31, 187] width 33 height 8
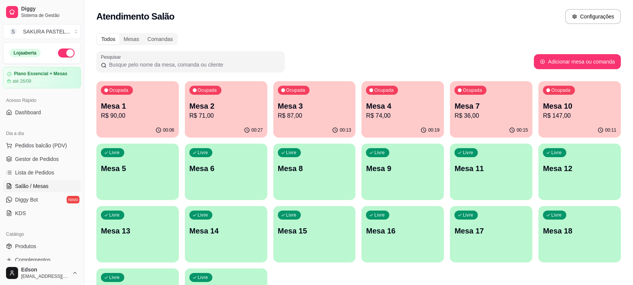
click at [587, 115] on p "R$ 147,00" at bounding box center [579, 115] width 73 height 9
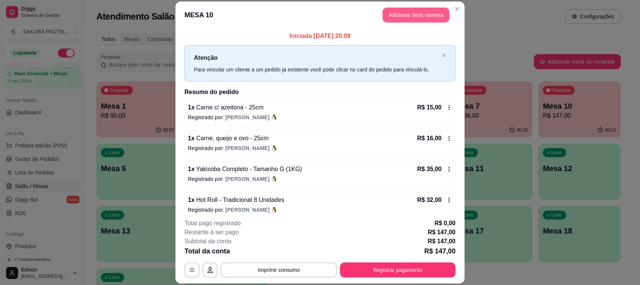
click at [413, 13] on button "Adicionar itens na mesa" at bounding box center [415, 15] width 67 height 15
click at [201, 58] on div at bounding box center [240, 50] width 435 height 15
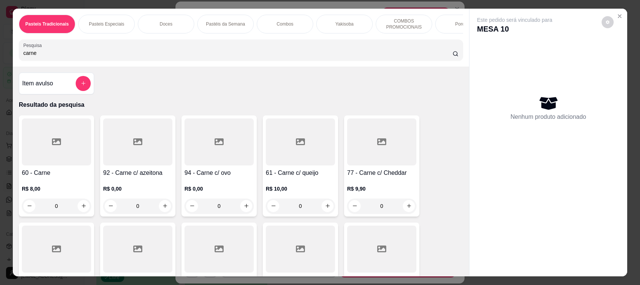
type input "carne"
click at [136, 178] on h4 "92 - Carne c/ azeitona" at bounding box center [137, 173] width 69 height 9
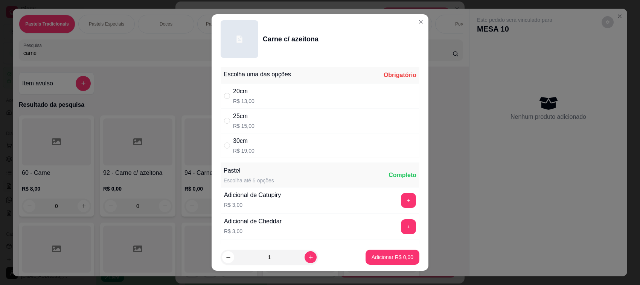
click at [281, 96] on div "20cm R$ 13,00" at bounding box center [320, 96] width 199 height 25
radio input "true"
click at [380, 256] on p "Adicionar R$ 13,00" at bounding box center [391, 257] width 44 height 7
type input "1"
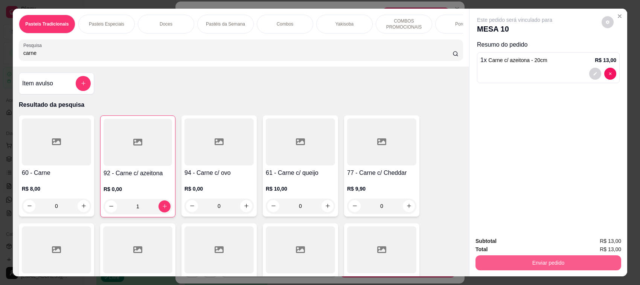
click at [525, 264] on button "Enviar pedido" at bounding box center [548, 263] width 146 height 15
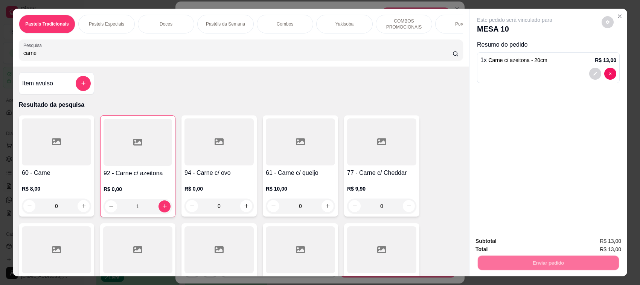
click at [526, 242] on button "Não registrar e enviar pedido" at bounding box center [523, 245] width 78 height 14
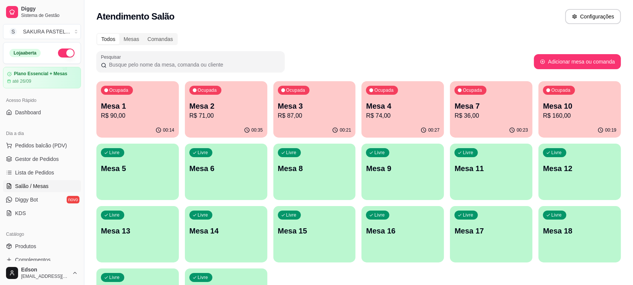
click at [473, 118] on p "R$ 36,00" at bounding box center [490, 115] width 73 height 9
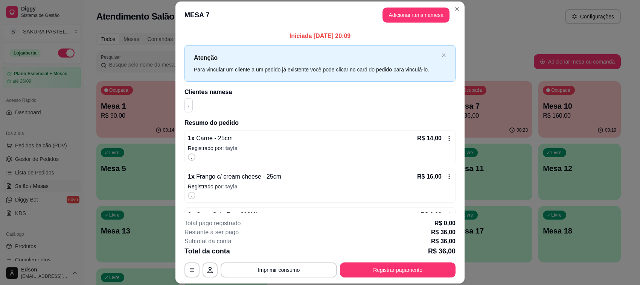
scroll to position [31, 0]
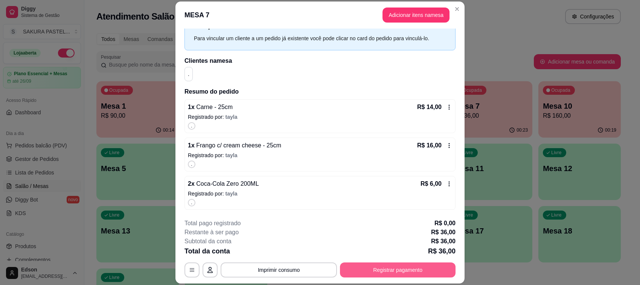
click at [377, 271] on button "Registrar pagamento" at bounding box center [398, 270] width 116 height 15
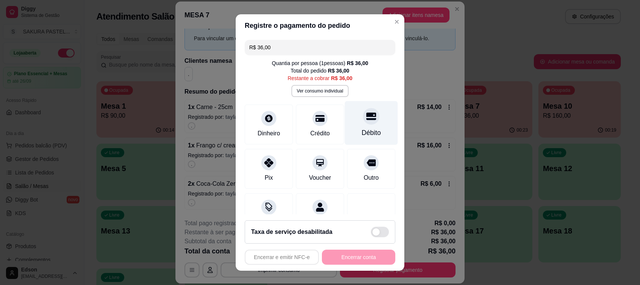
click at [347, 125] on div "Débito" at bounding box center [371, 123] width 53 height 44
type input "R$ 0,00"
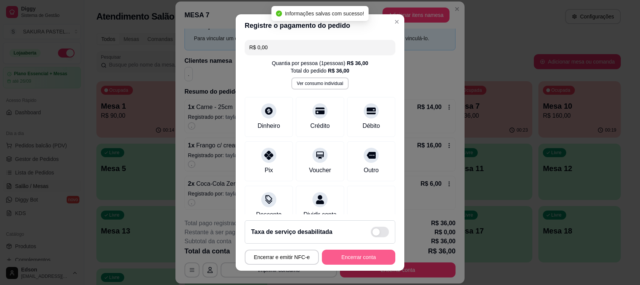
click at [344, 257] on button "Encerrar conta" at bounding box center [358, 257] width 73 height 15
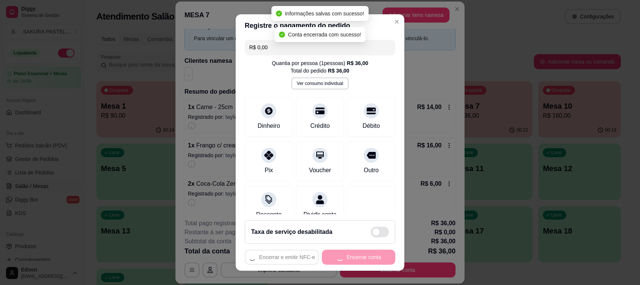
scroll to position [0, 0]
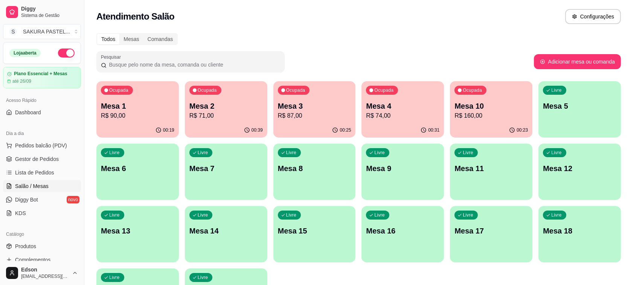
click at [209, 110] on p "Mesa 2" at bounding box center [225, 106] width 73 height 11
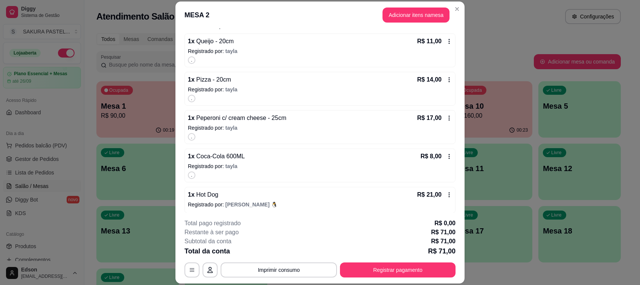
scroll to position [101, 0]
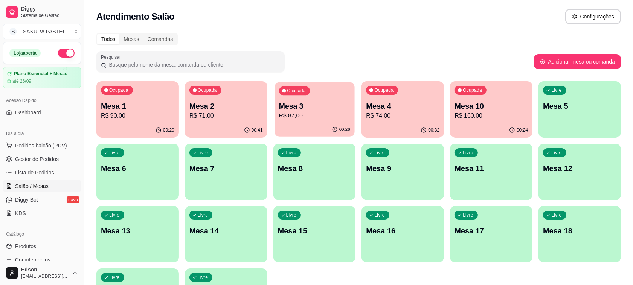
click at [322, 113] on p "R$ 87,00" at bounding box center [314, 115] width 71 height 9
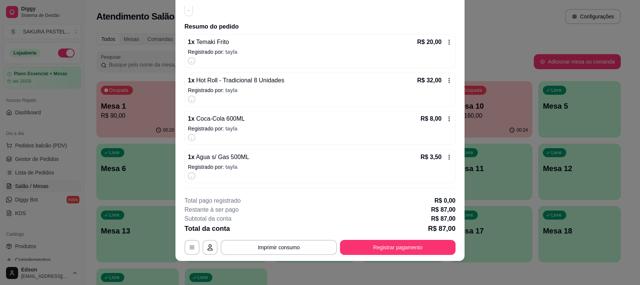
scroll to position [0, 0]
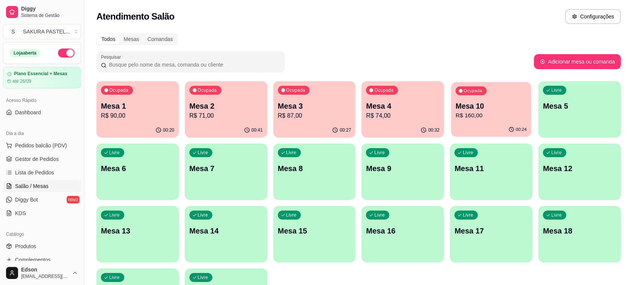
click at [499, 111] on p "R$ 160,00" at bounding box center [490, 115] width 71 height 9
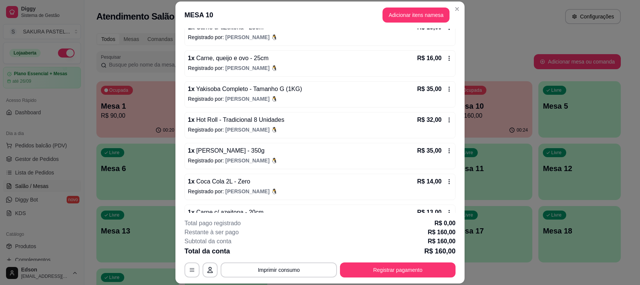
scroll to position [102, 0]
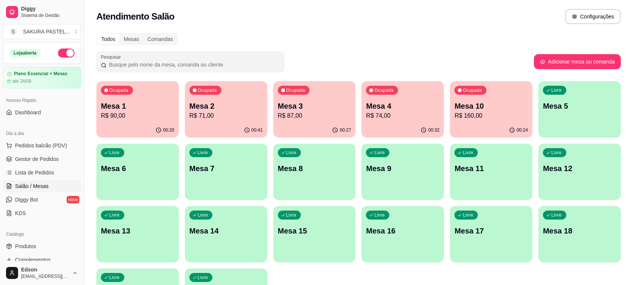
click at [129, 116] on p "R$ 90,00" at bounding box center [137, 115] width 73 height 9
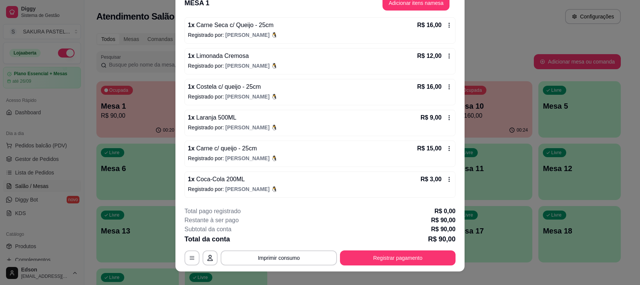
scroll to position [23, 0]
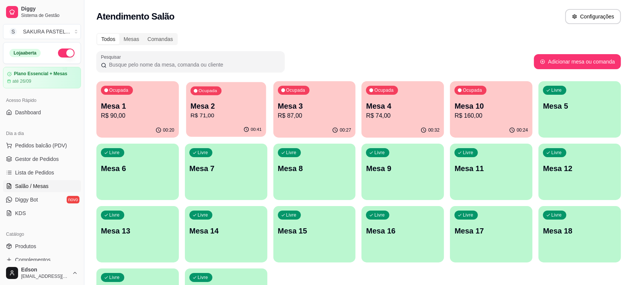
click at [232, 131] on div "00:41" at bounding box center [226, 130] width 80 height 14
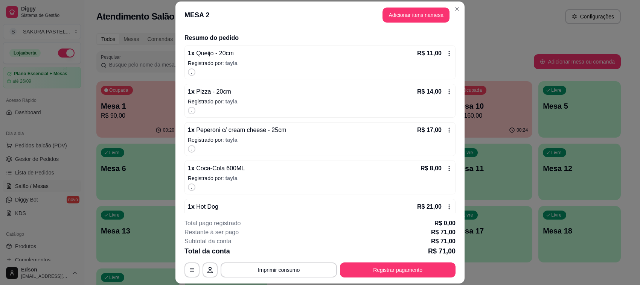
scroll to position [101, 0]
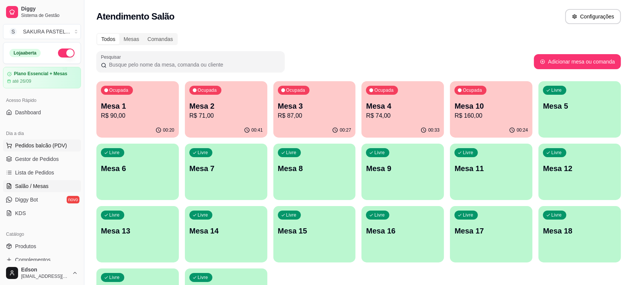
click at [47, 140] on button "Pedidos balcão (PDV)" at bounding box center [42, 146] width 78 height 12
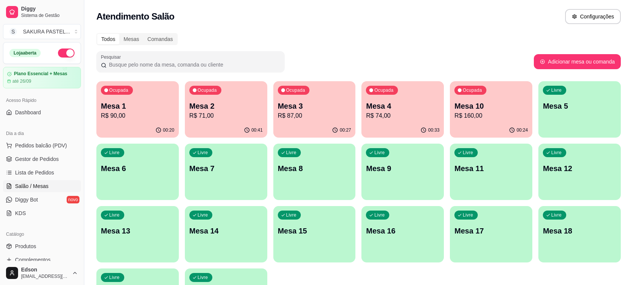
click at [102, 57] on input "Pesquisa" at bounding box center [237, 53] width 429 height 8
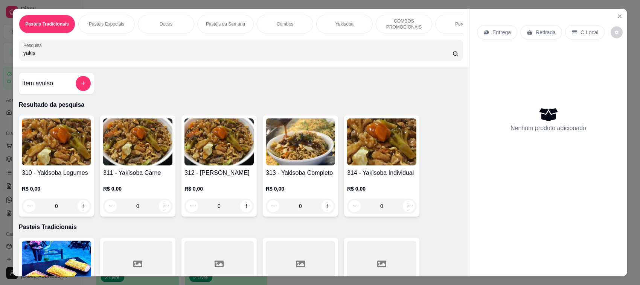
type input "yakis"
click at [313, 164] on img at bounding box center [300, 142] width 69 height 47
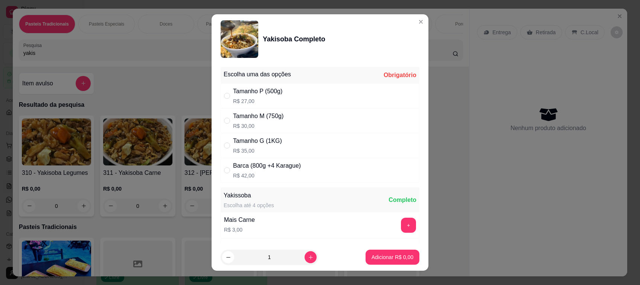
click at [261, 139] on div "Tamanho G (1KG)" at bounding box center [257, 141] width 49 height 9
radio input "true"
click at [376, 258] on p "Adicionar R$ 35,00" at bounding box center [391, 257] width 44 height 7
type input "1"
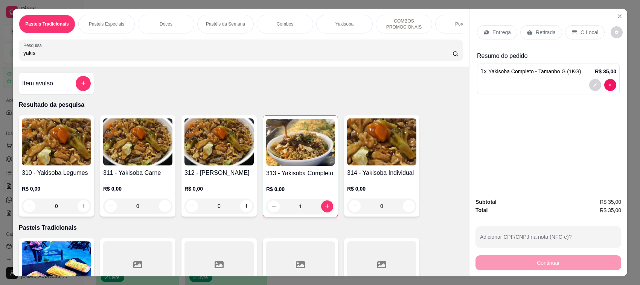
click at [503, 31] on p "Entrega" at bounding box center [501, 33] width 18 height 8
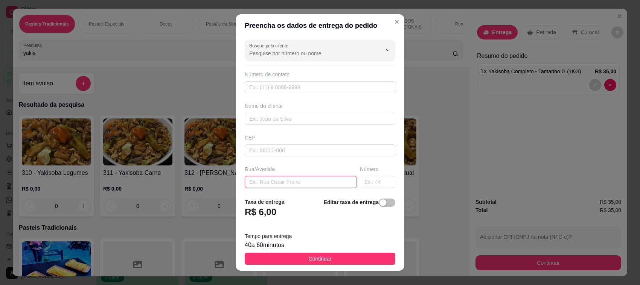
click at [279, 183] on input "text" at bounding box center [301, 182] width 112 height 12
type input "Eumene"
click at [361, 187] on input "text" at bounding box center [377, 182] width 35 height 12
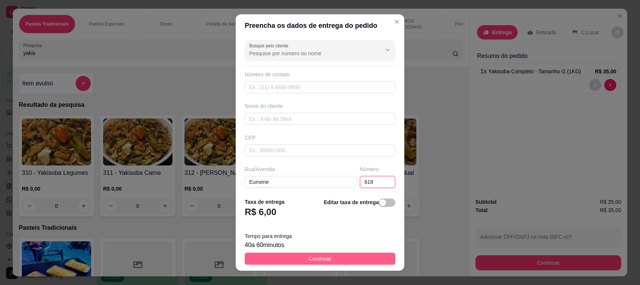
type input "618"
click at [324, 262] on span "Continuar" at bounding box center [320, 259] width 23 height 8
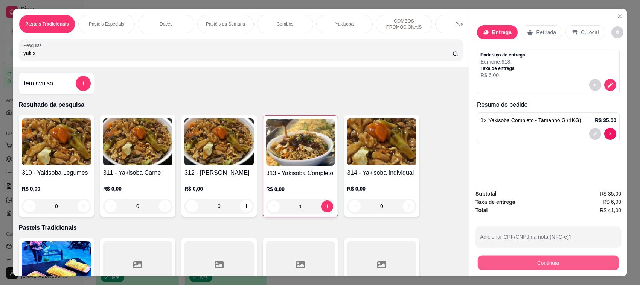
click at [499, 261] on button "Continuar" at bounding box center [548, 263] width 141 height 15
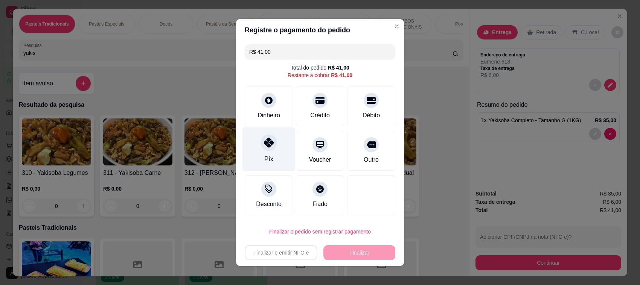
click at [263, 150] on div at bounding box center [268, 142] width 17 height 17
type input "R$ 0,00"
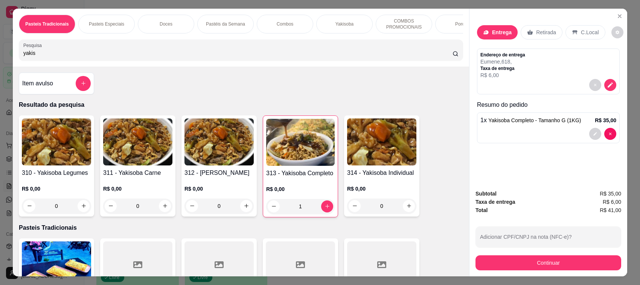
click at [357, 254] on div at bounding box center [381, 265] width 69 height 47
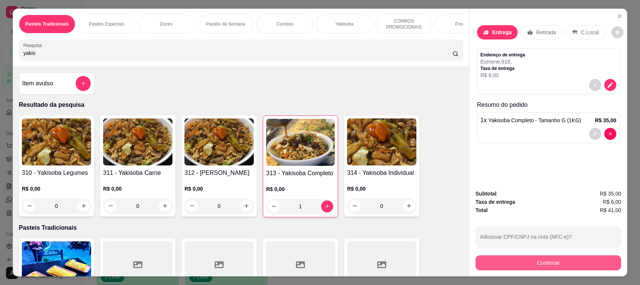
click at [528, 263] on button "Continuar" at bounding box center [548, 263] width 146 height 15
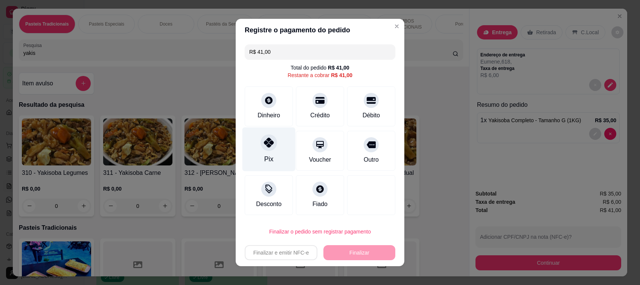
click at [255, 154] on div "Pix" at bounding box center [268, 150] width 53 height 44
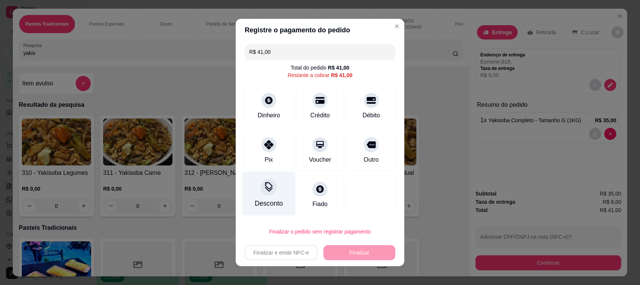
type input "R$ 0,00"
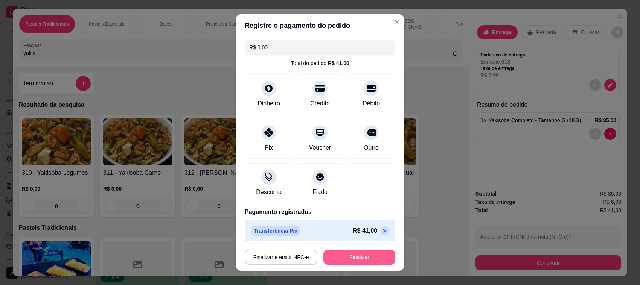
click at [345, 256] on button "Finalizar" at bounding box center [359, 257] width 72 height 15
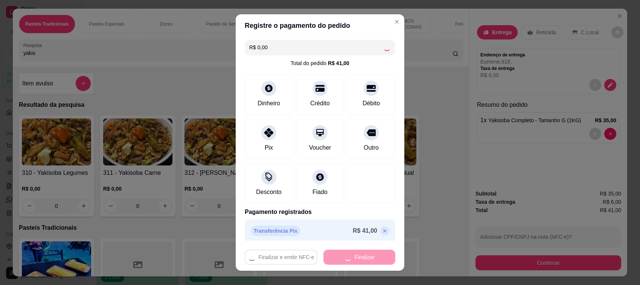
type input "0"
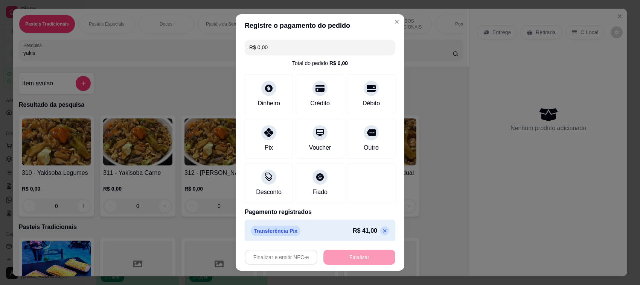
type input "-R$ 41,00"
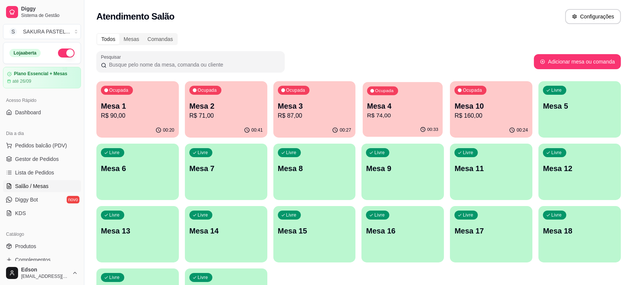
click at [371, 127] on div "00:33" at bounding box center [403, 130] width 80 height 14
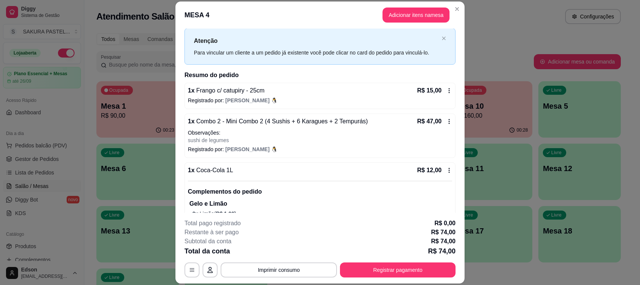
scroll to position [38, 0]
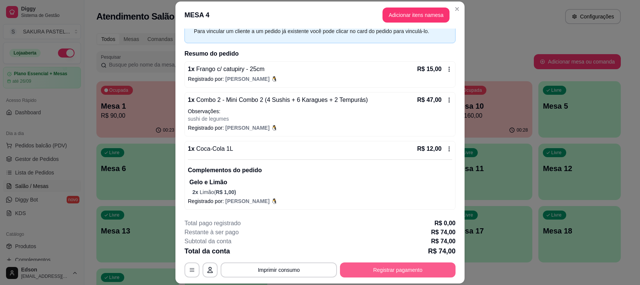
click at [404, 271] on button "Registrar pagamento" at bounding box center [398, 270] width 116 height 15
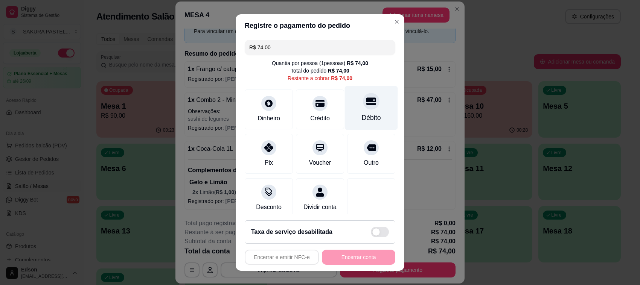
drag, startPoint x: 355, startPoint y: 102, endPoint x: 382, endPoint y: 244, distance: 144.1
click at [367, 103] on icon at bounding box center [371, 103] width 9 height 9
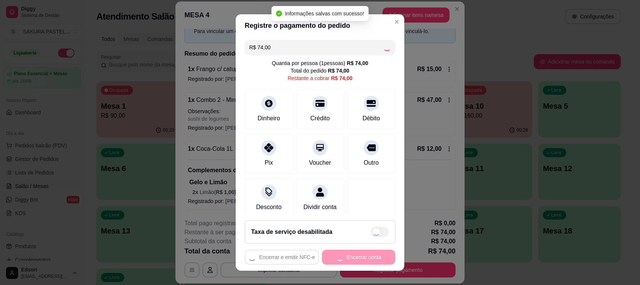
type input "R$ 0,00"
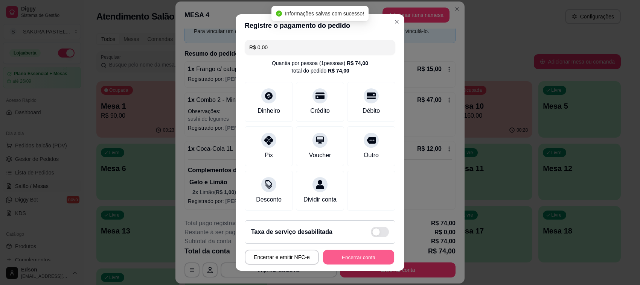
click at [364, 259] on button "Encerrar conta" at bounding box center [358, 257] width 71 height 15
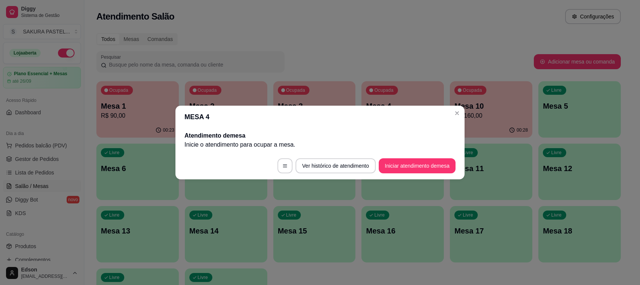
scroll to position [0, 0]
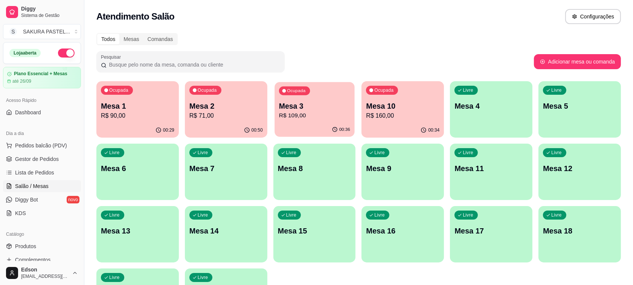
click at [326, 110] on p "Mesa 3" at bounding box center [314, 106] width 71 height 10
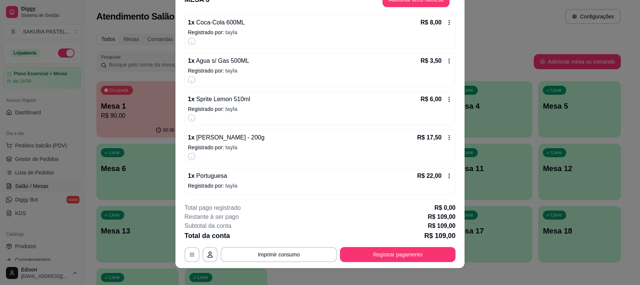
scroll to position [23, 0]
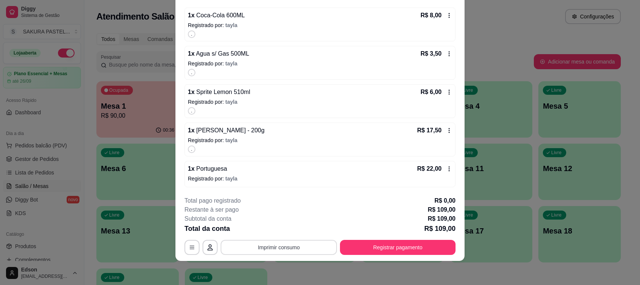
click at [304, 249] on button "Imprimir consumo" at bounding box center [279, 247] width 116 height 15
click at [362, 189] on div "Iniciada [DATE] 20:09 Atenção Para vincular um cliente a um pedido já existente…" at bounding box center [319, 98] width 289 height 184
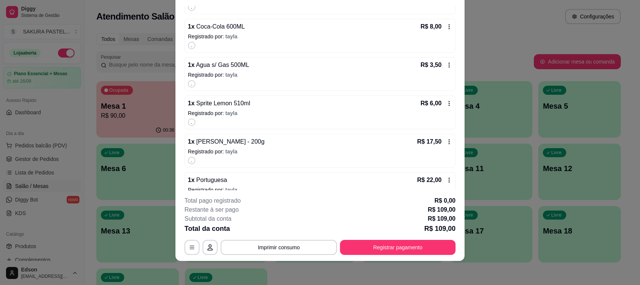
scroll to position [178, 0]
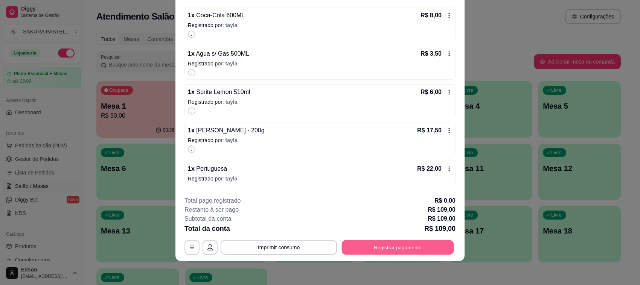
click at [449, 246] on button "Registrar pagamento" at bounding box center [398, 247] width 112 height 15
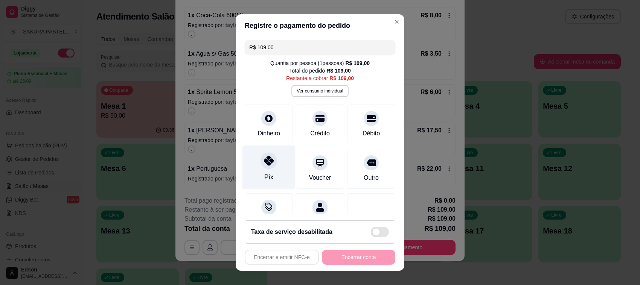
click at [264, 164] on icon at bounding box center [269, 161] width 10 height 10
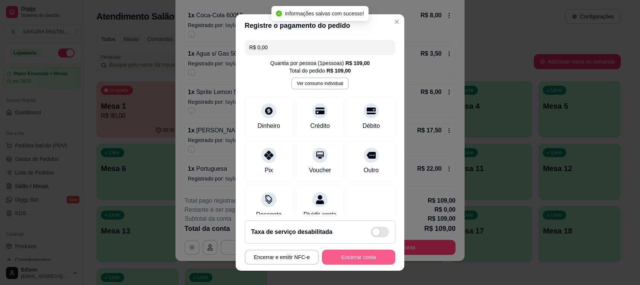
type input "R$ 0,00"
click at [347, 260] on button "Encerrar conta" at bounding box center [358, 257] width 73 height 15
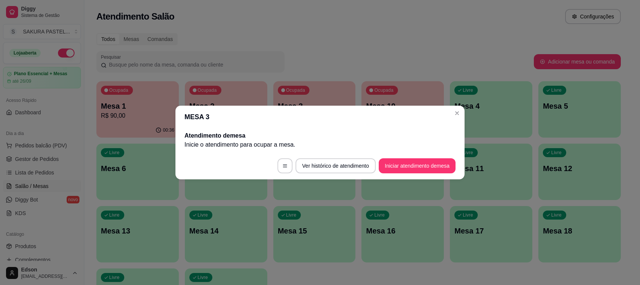
scroll to position [0, 0]
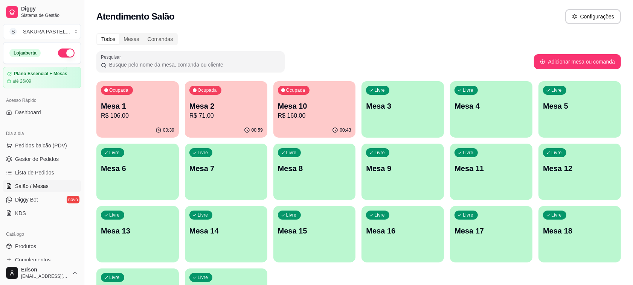
click at [333, 117] on p "R$ 160,00" at bounding box center [314, 115] width 73 height 9
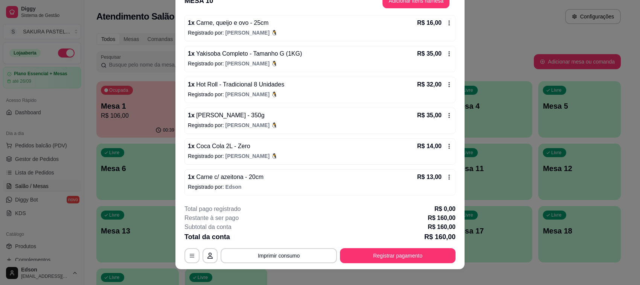
scroll to position [23, 0]
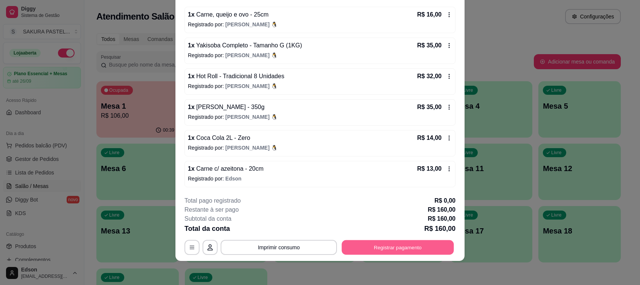
click at [426, 243] on button "Registrar pagamento" at bounding box center [398, 247] width 112 height 15
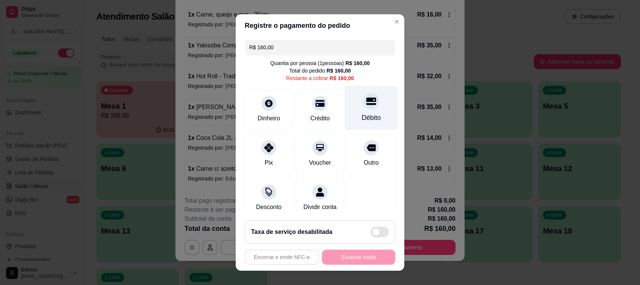
click at [356, 112] on div "Débito" at bounding box center [371, 108] width 53 height 44
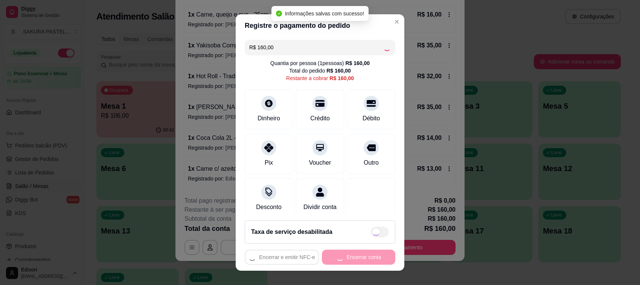
type input "R$ 0,00"
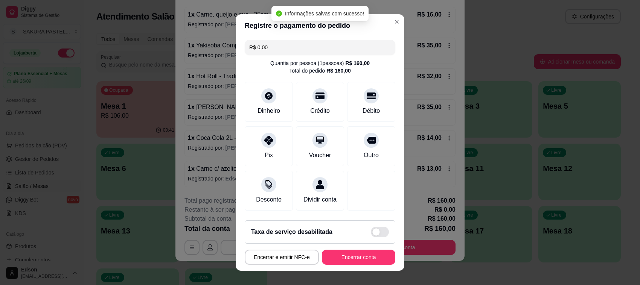
scroll to position [47, 0]
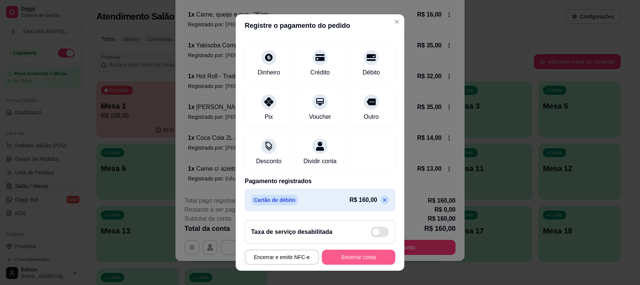
click at [358, 259] on button "Encerrar conta" at bounding box center [358, 257] width 73 height 15
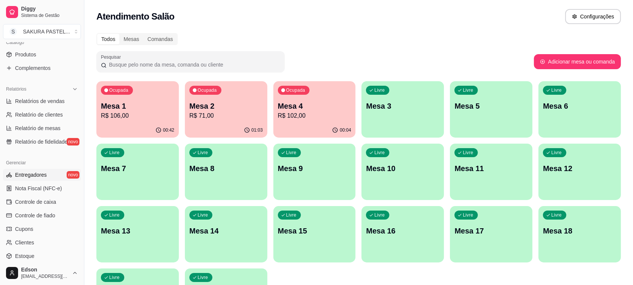
scroll to position [0, 0]
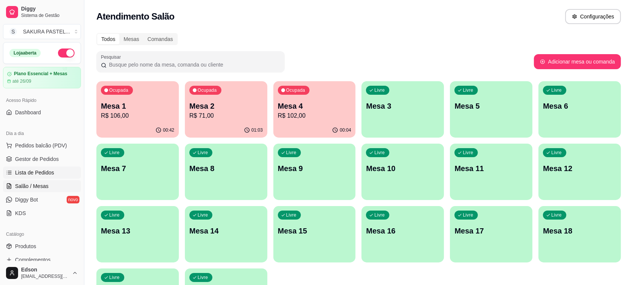
click at [52, 176] on span "Lista de Pedidos" at bounding box center [34, 173] width 39 height 8
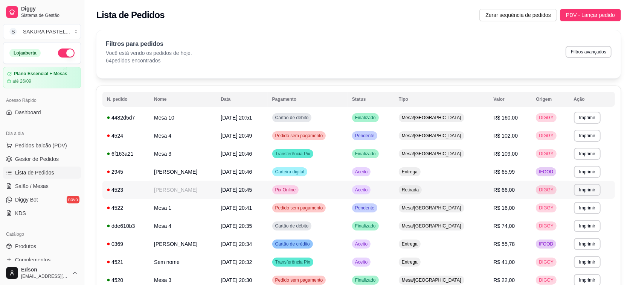
scroll to position [420, 0]
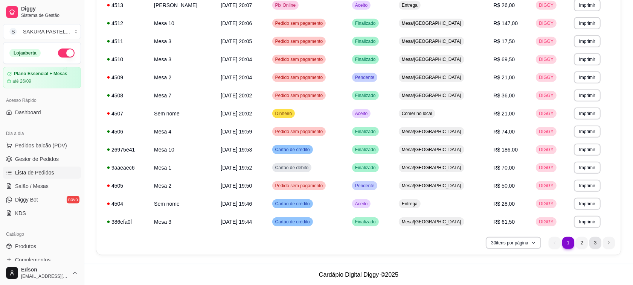
click at [593, 247] on li "3" at bounding box center [595, 243] width 12 height 12
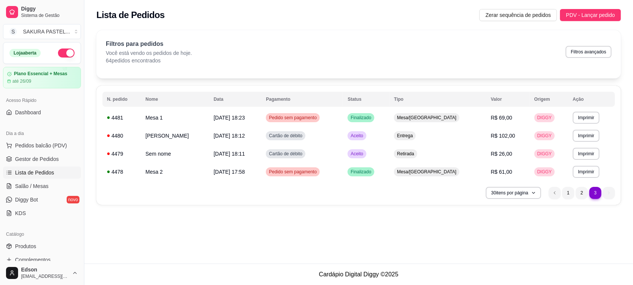
scroll to position [0, 0]
click at [589, 191] on li "2" at bounding box center [589, 193] width 12 height 12
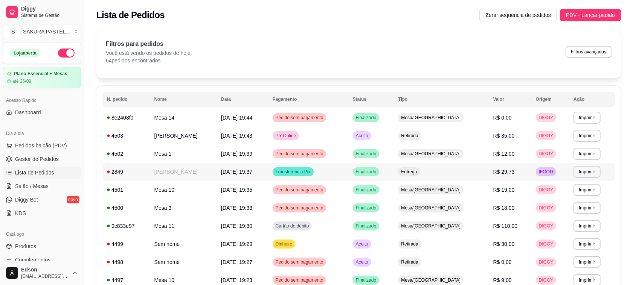
click at [348, 170] on td "Transferência Pix" at bounding box center [308, 172] width 80 height 18
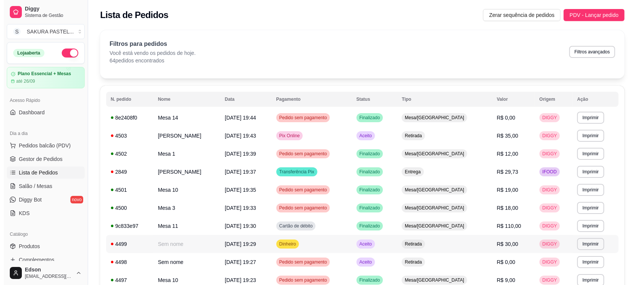
scroll to position [249, 0]
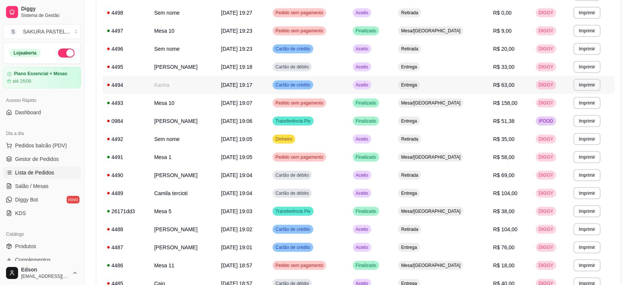
click at [216, 83] on td "Karina" at bounding box center [182, 85] width 67 height 18
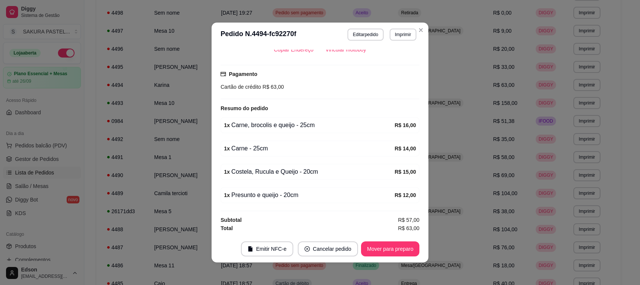
scroll to position [0, 0]
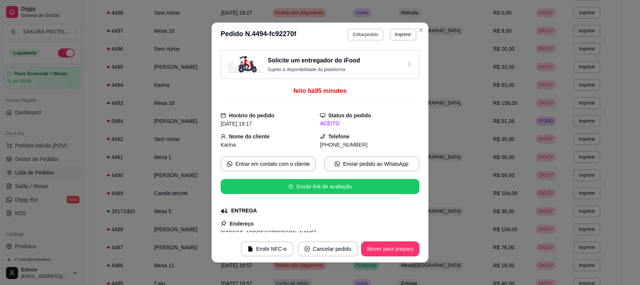
click at [362, 35] on button "Editar pedido" at bounding box center [365, 35] width 36 height 12
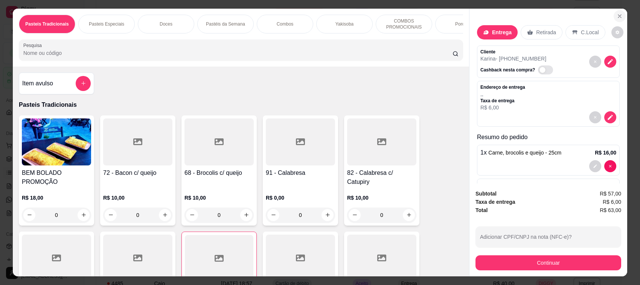
click at [616, 19] on button "Close" at bounding box center [619, 16] width 12 height 12
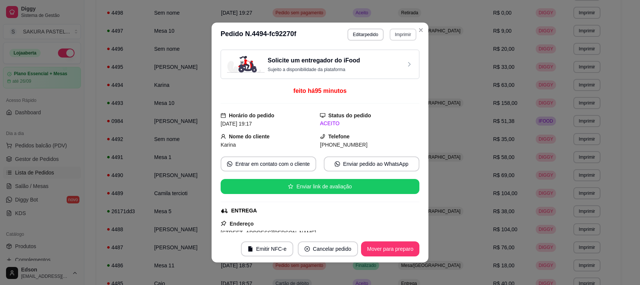
click at [396, 38] on button "Imprimir" at bounding box center [402, 35] width 27 height 12
click at [394, 78] on button "Balcão" at bounding box center [386, 77] width 53 height 12
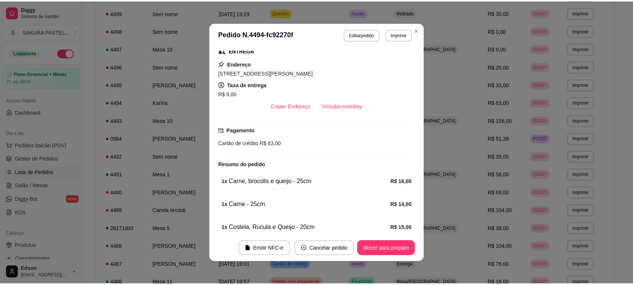
scroll to position [220, 0]
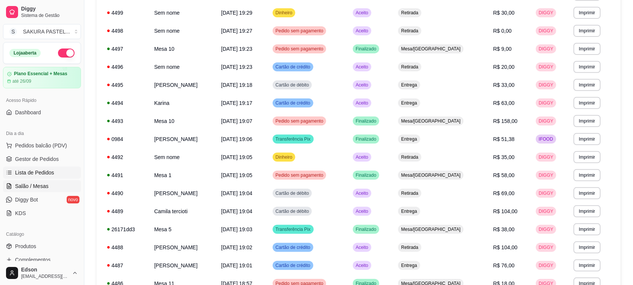
click at [40, 189] on span "Salão / Mesas" at bounding box center [31, 187] width 33 height 8
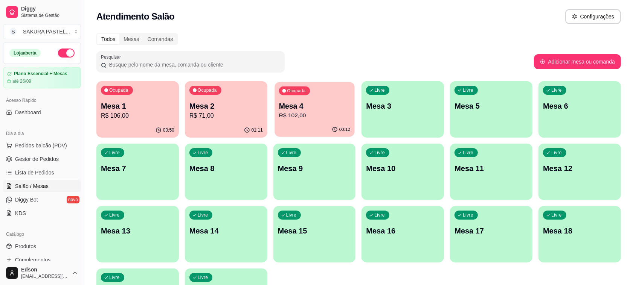
click at [307, 117] on p "R$ 102,00" at bounding box center [314, 115] width 71 height 9
click at [138, 122] on div "Ocupada Mesa 1 R$ 106,00" at bounding box center [137, 102] width 82 height 42
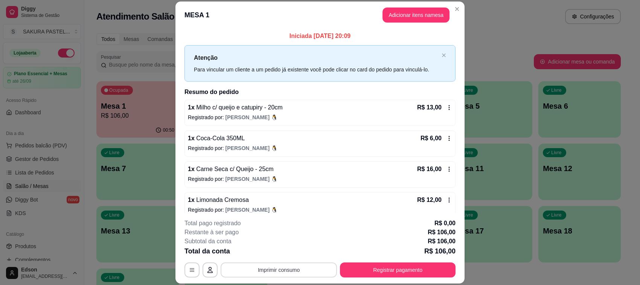
click at [259, 271] on button "Imprimir consumo" at bounding box center [279, 270] width 116 height 15
click at [270, 255] on button "Balcão" at bounding box center [277, 253] width 55 height 12
click at [388, 269] on button "Registrar pagamento" at bounding box center [398, 270] width 116 height 15
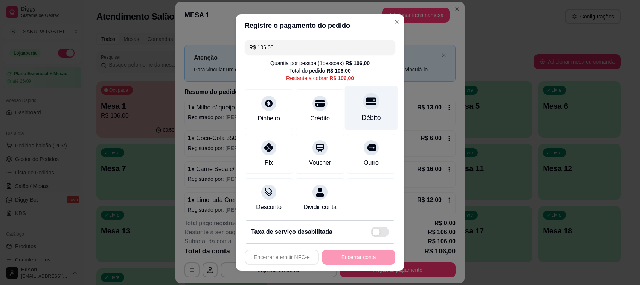
click at [366, 103] on icon at bounding box center [371, 101] width 10 height 8
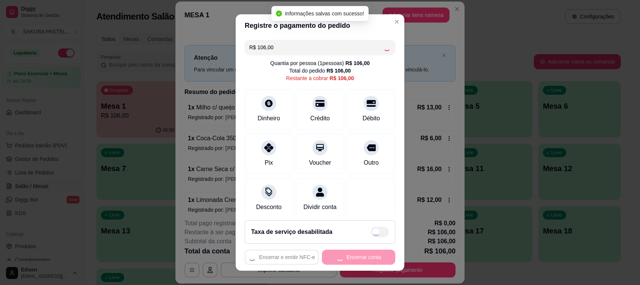
type input "R$ 0,00"
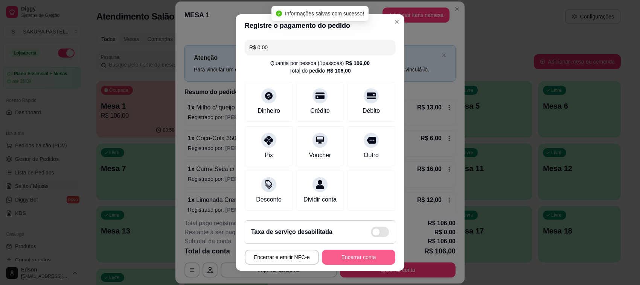
click at [343, 261] on button "Encerrar conta" at bounding box center [358, 257] width 73 height 15
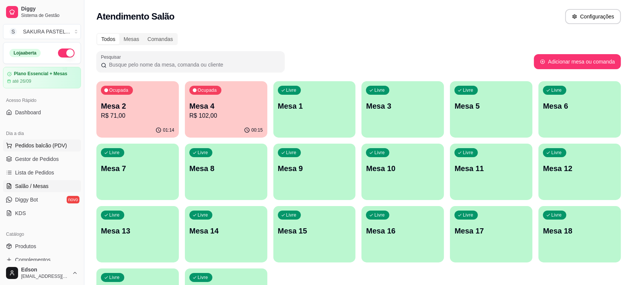
click at [25, 147] on span "Pedidos balcão (PDV)" at bounding box center [41, 146] width 52 height 8
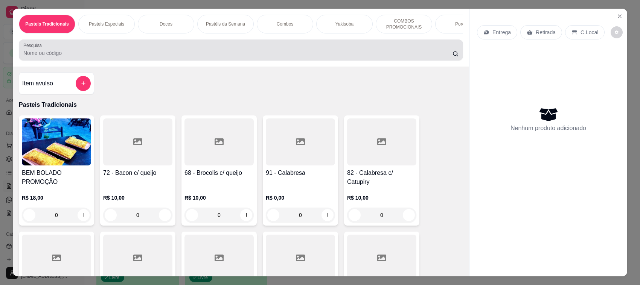
click at [147, 49] on div at bounding box center [240, 50] width 435 height 15
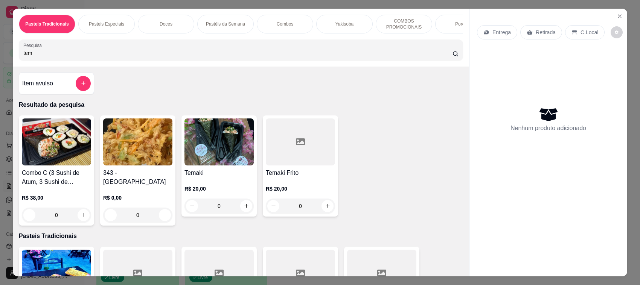
type input "tem"
click at [125, 149] on img at bounding box center [137, 142] width 69 height 47
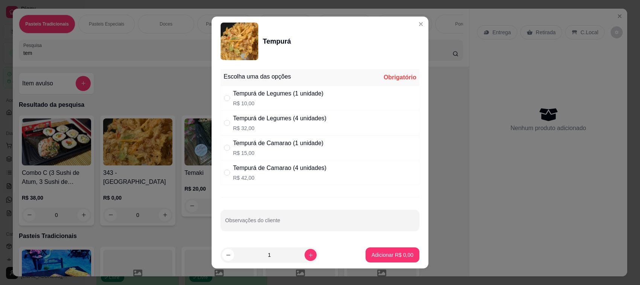
click at [285, 107] on div "Tempurá de Legumes (1 unidade) R$ 10,00" at bounding box center [320, 98] width 199 height 25
radio input "true"
click at [388, 261] on button "Adicionar R$ 10,00" at bounding box center [390, 255] width 57 height 15
type input "1"
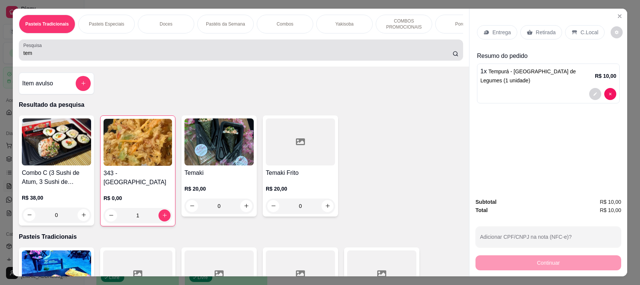
click at [40, 61] on div "Pesquisa tem" at bounding box center [241, 50] width 444 height 21
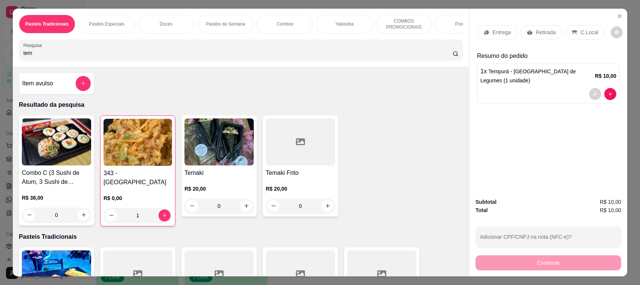
click at [40, 61] on div "Pesquisa tem" at bounding box center [241, 50] width 444 height 21
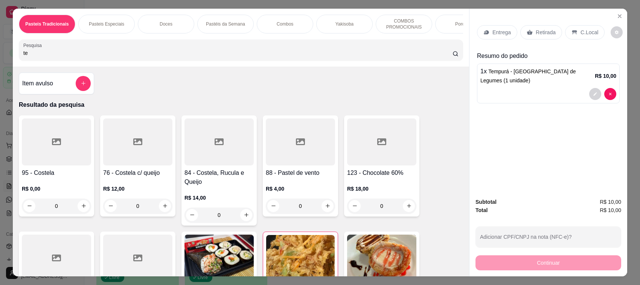
type input "t"
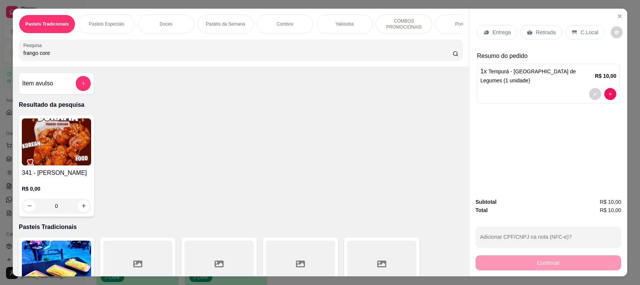
type input "frango core"
click at [64, 166] on img at bounding box center [56, 142] width 69 height 47
click at [277, 138] on div "350g R$ 35,00" at bounding box center [320, 147] width 199 height 25
radio input "true"
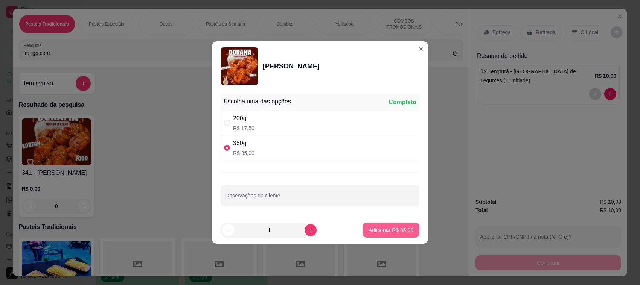
click at [399, 228] on p "Adicionar R$ 35,00" at bounding box center [390, 231] width 45 height 8
type input "1"
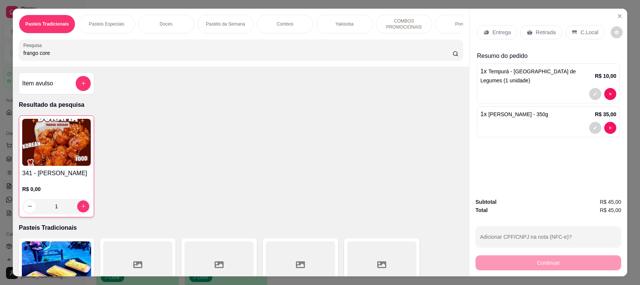
click at [541, 35] on p "Retirada" at bounding box center [545, 33] width 20 height 8
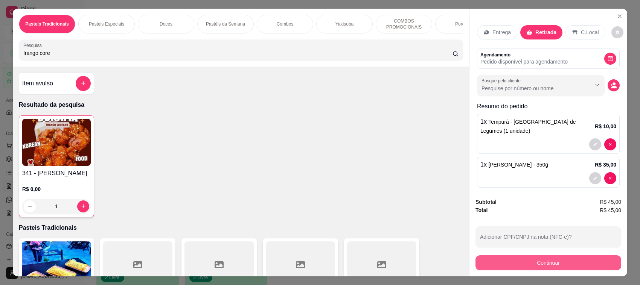
click at [562, 260] on button "Continuar" at bounding box center [548, 263] width 146 height 15
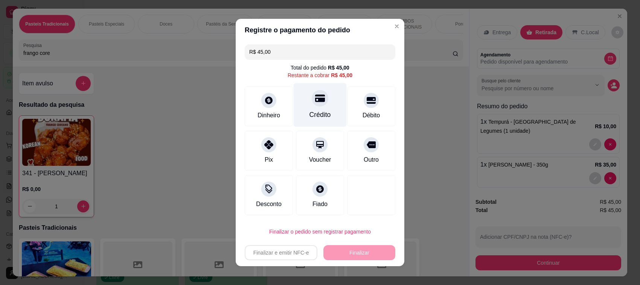
click at [315, 98] on icon at bounding box center [320, 99] width 10 height 8
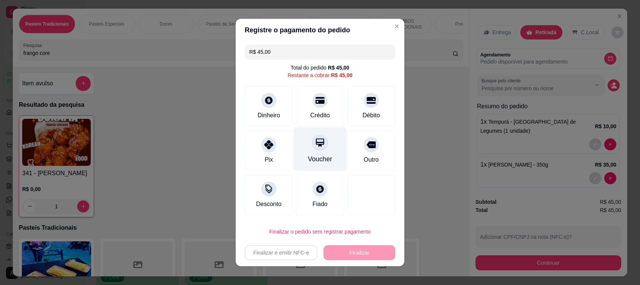
type input "R$ 0,00"
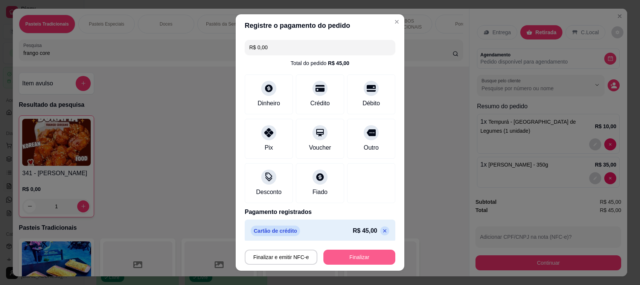
click at [361, 253] on button "Finalizar" at bounding box center [359, 257] width 72 height 15
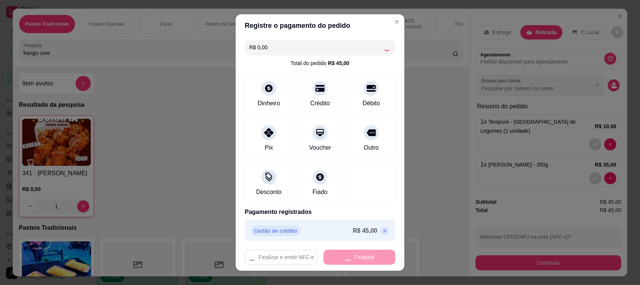
type input "0"
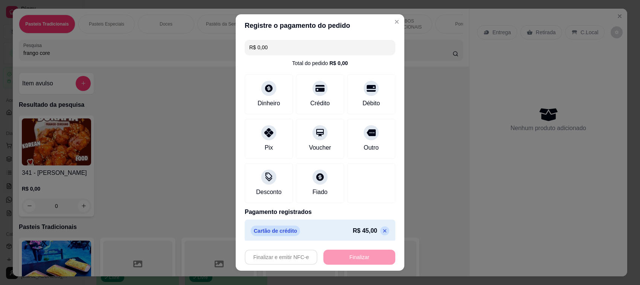
type input "-R$ 45,00"
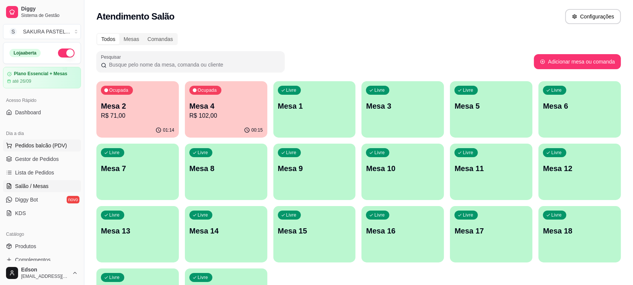
click at [41, 146] on span "Pedidos balcão (PDV)" at bounding box center [41, 146] width 52 height 8
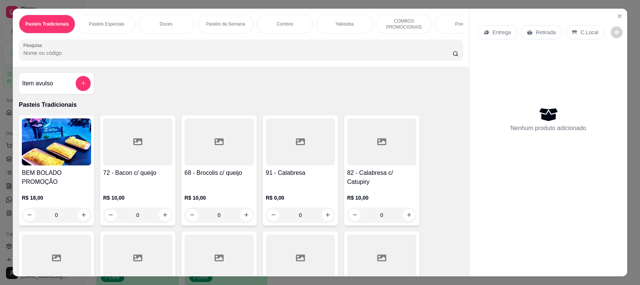
click at [93, 57] on input "Pesquisa" at bounding box center [237, 53] width 429 height 8
click at [121, 57] on input "Pesquisa" at bounding box center [237, 53] width 429 height 8
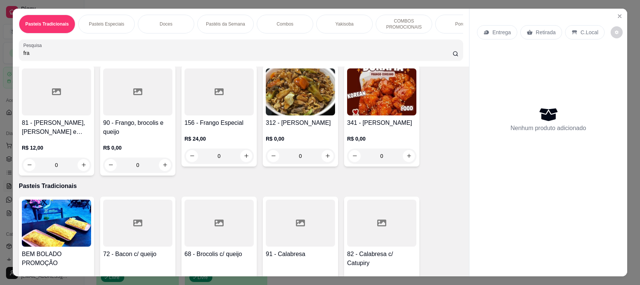
scroll to position [178, 0]
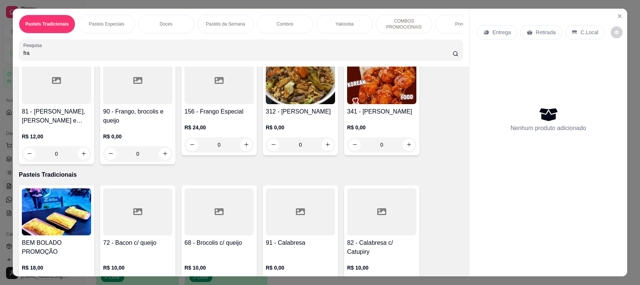
type input "fra"
click at [144, 104] on div at bounding box center [137, 80] width 69 height 47
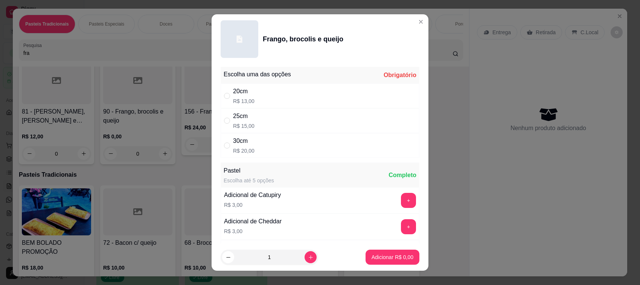
click at [279, 110] on div "25cm R$ 15,00" at bounding box center [320, 120] width 199 height 25
radio input "true"
click at [390, 258] on p "Adicionar R$ 15,00" at bounding box center [390, 258] width 45 height 8
type input "1"
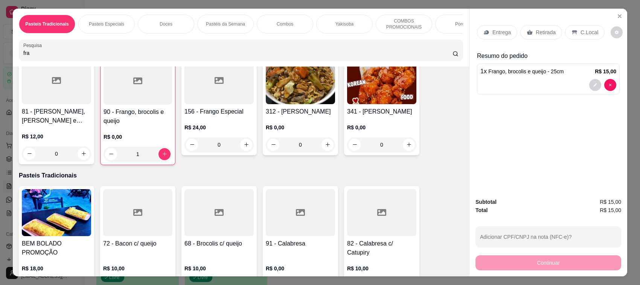
click at [437, 57] on input "fra" at bounding box center [237, 53] width 429 height 8
click at [444, 57] on input "fra" at bounding box center [237, 53] width 429 height 8
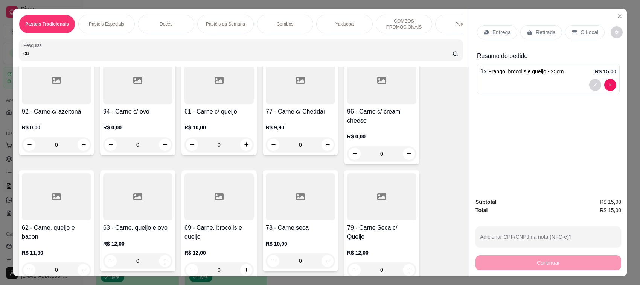
type input "ca"
click at [78, 112] on div "92 - Carne c/ azeitona R$ 0,00 0" at bounding box center [56, 104] width 75 height 101
click at [260, 103] on div "20cm R$ 13,00" at bounding box center [320, 96] width 199 height 25
radio input "true"
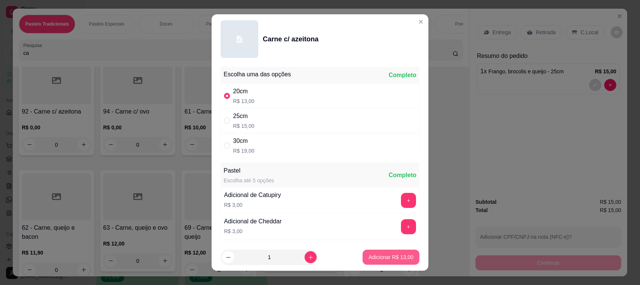
click at [375, 258] on p "Adicionar R$ 13,00" at bounding box center [390, 258] width 45 height 8
type input "1"
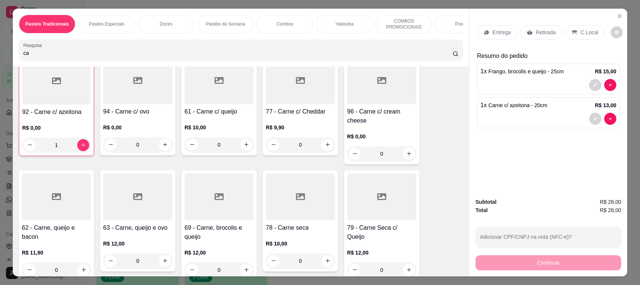
scroll to position [178, 0]
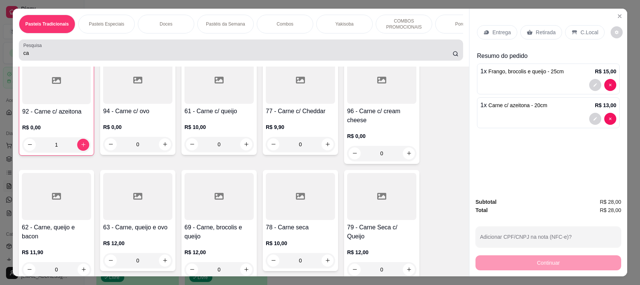
click at [92, 57] on input "ca" at bounding box center [237, 53] width 429 height 8
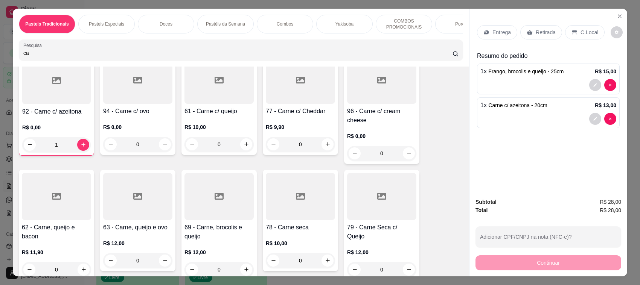
click at [92, 57] on input "ca" at bounding box center [237, 53] width 429 height 8
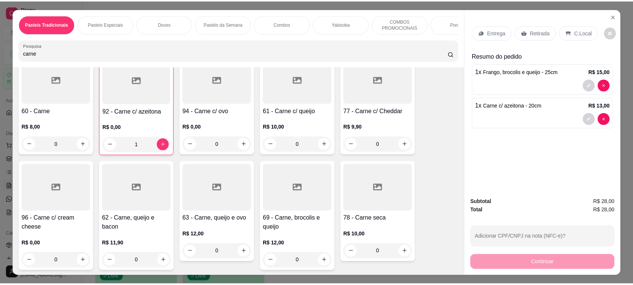
scroll to position [0, 0]
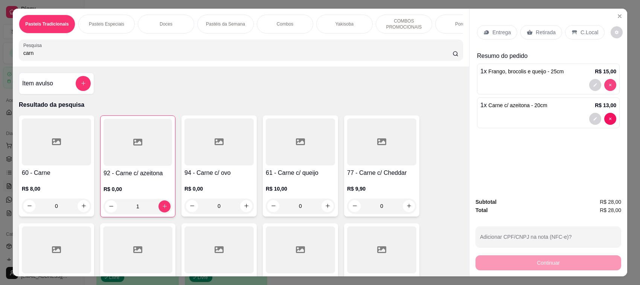
type input "carn"
type input "0"
click at [186, 61] on div "Pesquisa carn" at bounding box center [241, 50] width 444 height 21
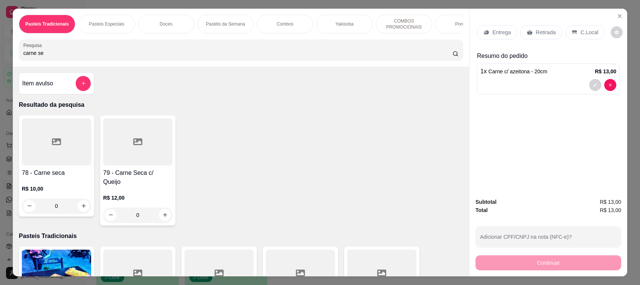
type input "carne se"
click at [150, 153] on div at bounding box center [137, 142] width 69 height 47
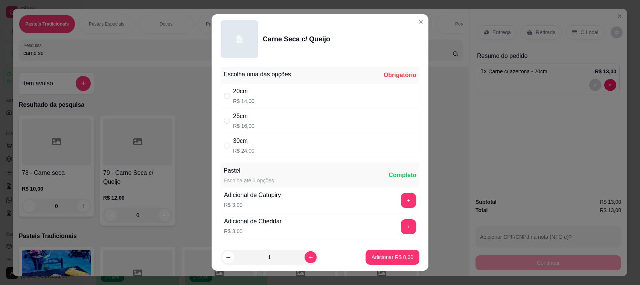
click at [297, 102] on div "20cm R$ 14,00" at bounding box center [320, 96] width 199 height 25
radio input "true"
click at [395, 259] on p "Adicionar R$ 14,00" at bounding box center [390, 258] width 45 height 8
type input "1"
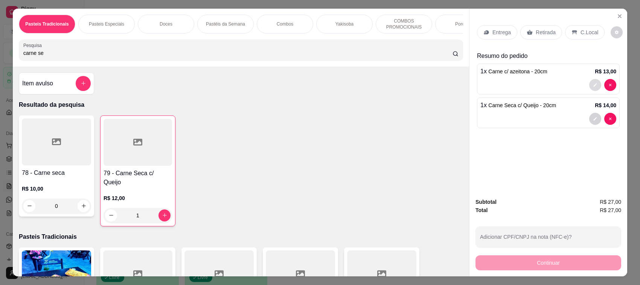
click at [590, 81] on button "decrease-product-quantity" at bounding box center [595, 85] width 12 height 12
click at [310, 116] on div "25cm R$ 15,00" at bounding box center [320, 120] width 199 height 25
radio input "false"
radio input "true"
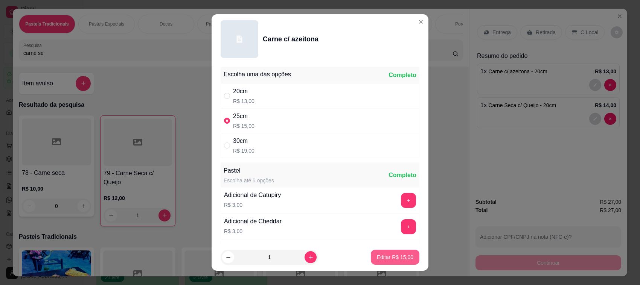
click at [386, 259] on p "Editar R$ 15,00" at bounding box center [395, 258] width 37 height 8
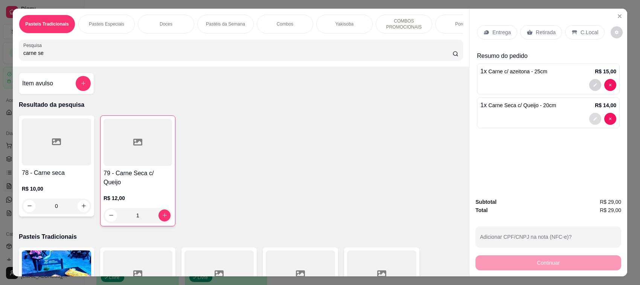
click at [593, 121] on icon "decrease-product-quantity" at bounding box center [595, 119] width 5 height 5
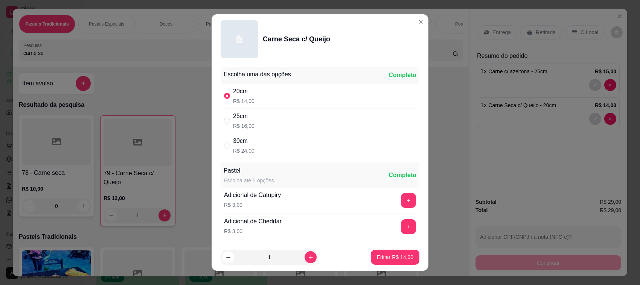
click at [293, 128] on div "25cm R$ 16,00" at bounding box center [320, 120] width 199 height 25
radio input "false"
radio input "true"
click at [403, 258] on button "Editar R$ 16,00" at bounding box center [394, 257] width 47 height 15
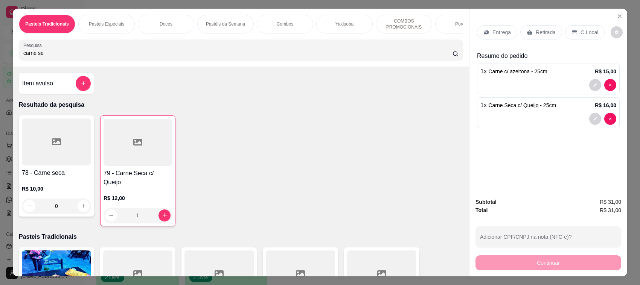
click at [537, 32] on p "Retirada" at bounding box center [545, 33] width 20 height 8
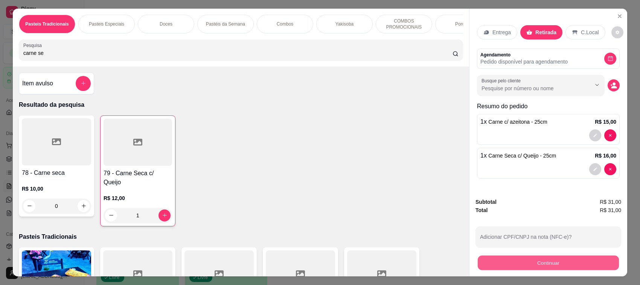
click at [559, 270] on button "Continuar" at bounding box center [548, 263] width 141 height 15
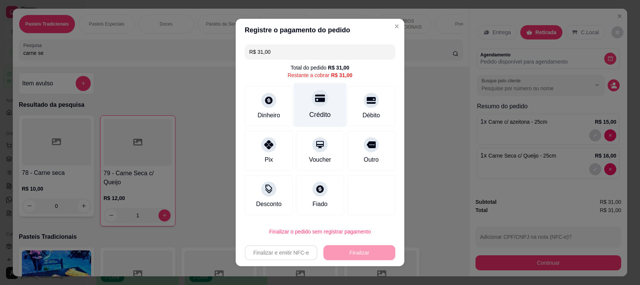
click at [309, 115] on div "Crédito" at bounding box center [319, 115] width 21 height 10
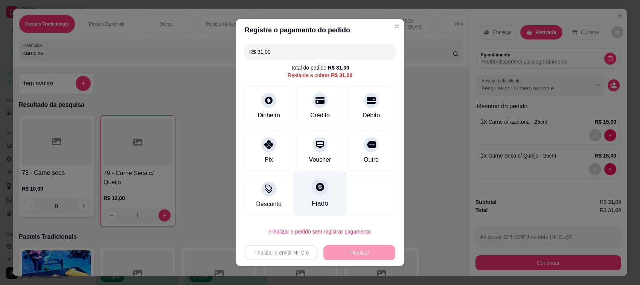
type input "R$ 0,00"
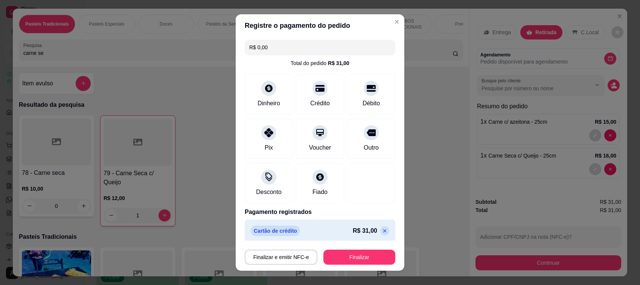
click at [341, 260] on button "Finalizar" at bounding box center [359, 257] width 72 height 15
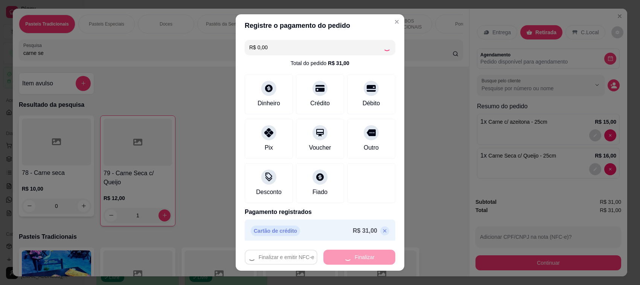
type input "0"
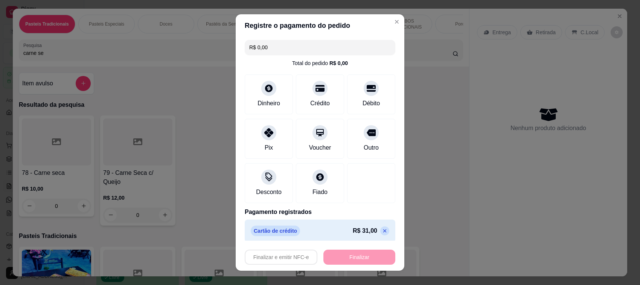
type input "-R$ 31,00"
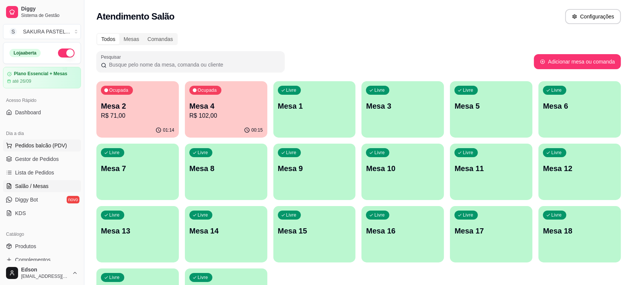
click at [44, 147] on span "Pedidos balcão (PDV)" at bounding box center [41, 146] width 52 height 8
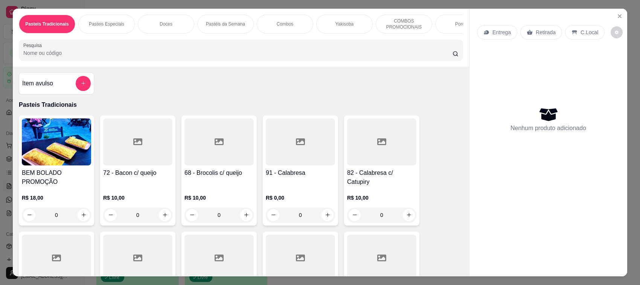
click at [129, 57] on input "Pesquisa" at bounding box center [237, 53] width 429 height 8
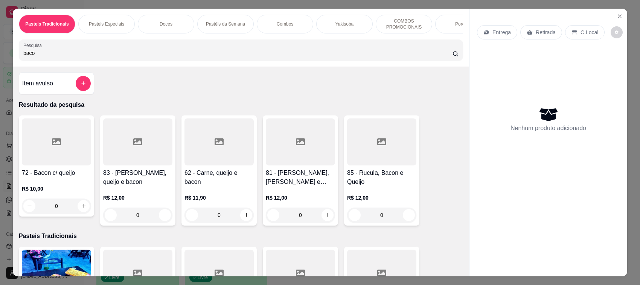
type input "baco"
click at [47, 178] on h4 "72 - Bacon c/ queijo" at bounding box center [56, 173] width 69 height 9
click at [613, 18] on button "Close" at bounding box center [619, 16] width 12 height 12
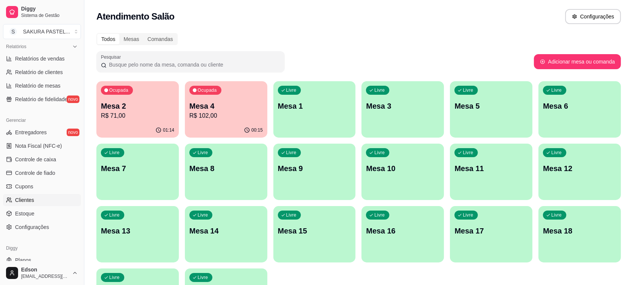
scroll to position [256, 0]
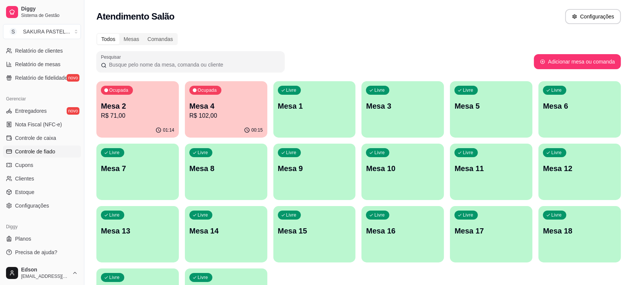
click at [54, 150] on span "Controle de fiado" at bounding box center [35, 152] width 40 height 8
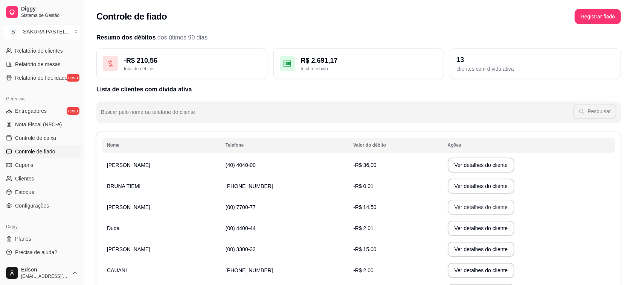
click at [468, 207] on button "Ver detalhes do cliente" at bounding box center [480, 207] width 67 height 15
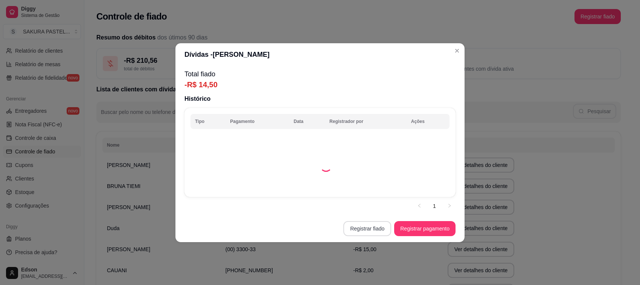
click at [361, 226] on button "Registrar fiado" at bounding box center [367, 228] width 48 height 15
click at [430, 230] on button "Registrar pagamento" at bounding box center [424, 228] width 61 height 15
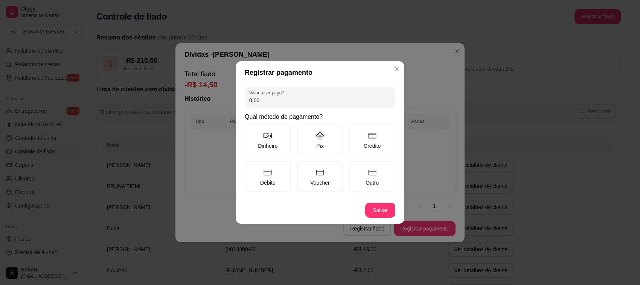
click at [290, 98] on input "0,00" at bounding box center [319, 101] width 141 height 8
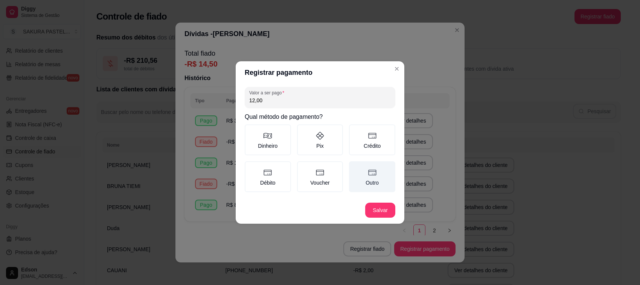
type input "12,00"
click at [373, 176] on icon at bounding box center [372, 172] width 9 height 9
click at [354, 167] on button "Outro" at bounding box center [351, 164] width 6 height 6
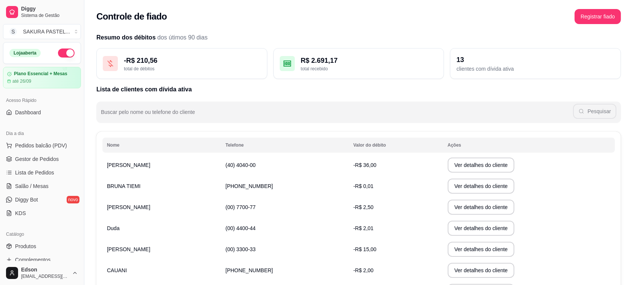
click at [40, 193] on ul "Pedidos balcão (PDV) Gestor de Pedidos Lista de Pedidos Salão / Mesas Diggy Bot…" at bounding box center [42, 180] width 78 height 80
click at [39, 187] on span "Salão / Mesas" at bounding box center [31, 187] width 33 height 8
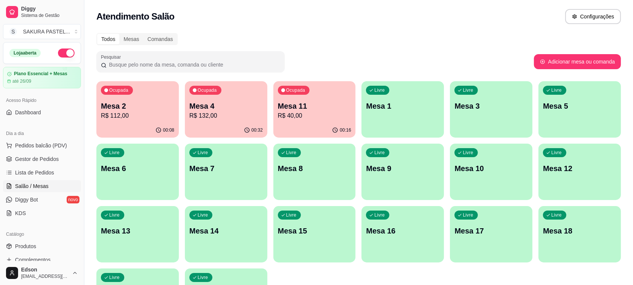
click at [292, 120] on p "R$ 40,00" at bounding box center [314, 115] width 73 height 9
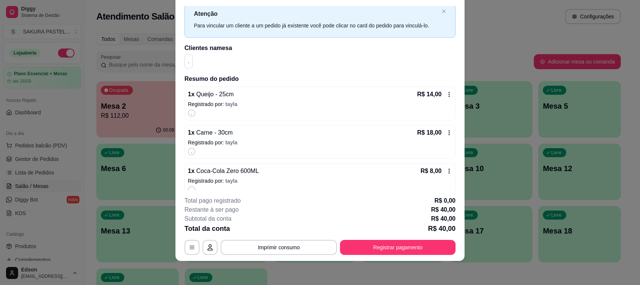
scroll to position [31, 0]
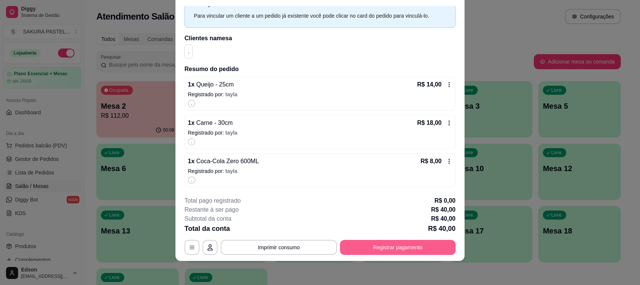
click at [400, 245] on button "Registrar pagamento" at bounding box center [398, 247] width 116 height 15
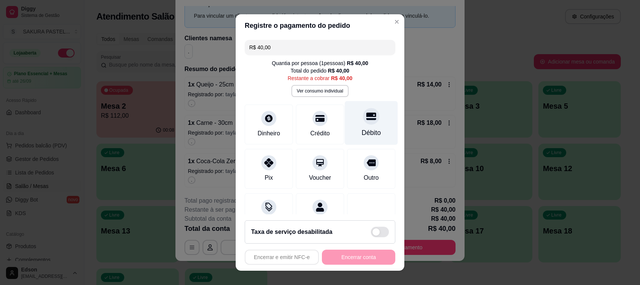
click at [366, 115] on icon at bounding box center [371, 117] width 10 height 8
type input "R$ 0,00"
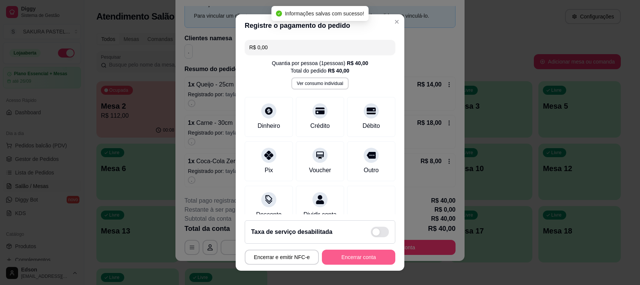
click at [345, 260] on button "Encerrar conta" at bounding box center [358, 257] width 73 height 15
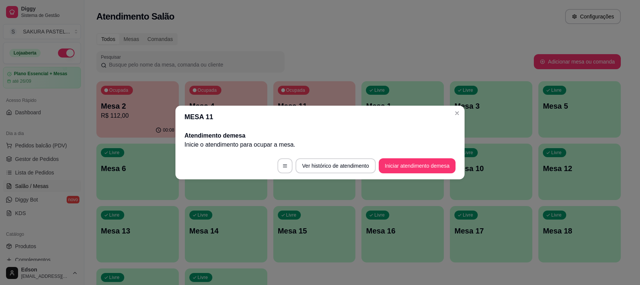
scroll to position [0, 0]
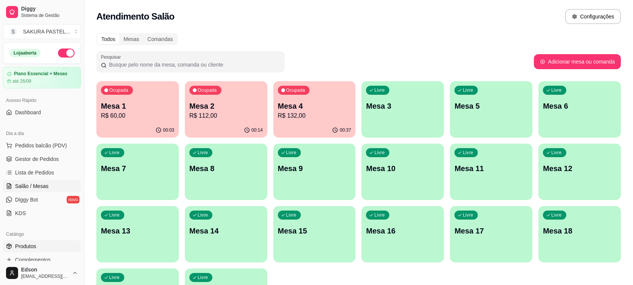
click at [41, 245] on link "Produtos" at bounding box center [42, 246] width 78 height 12
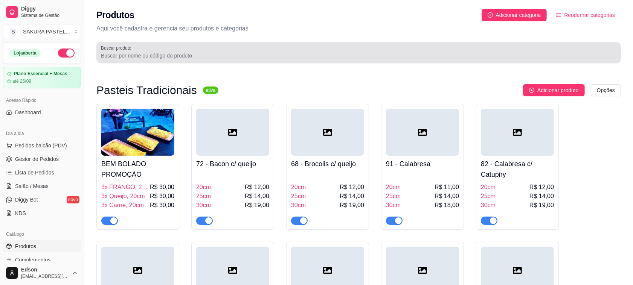
click at [156, 57] on input "Buscar produto" at bounding box center [358, 56] width 515 height 8
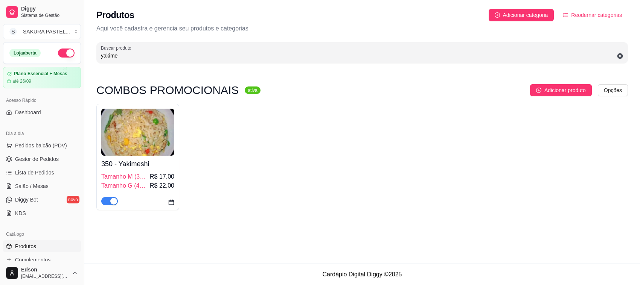
type input "yakime"
click at [114, 206] on div "350 - Yakimeshi Tamanho M (350g) R$ 17,00 Tamanho G (450g) R$ 22,00" at bounding box center [137, 157] width 83 height 106
click at [114, 202] on div "button" at bounding box center [113, 201] width 7 height 7
click at [138, 58] on input "yakime" at bounding box center [362, 56] width 522 height 8
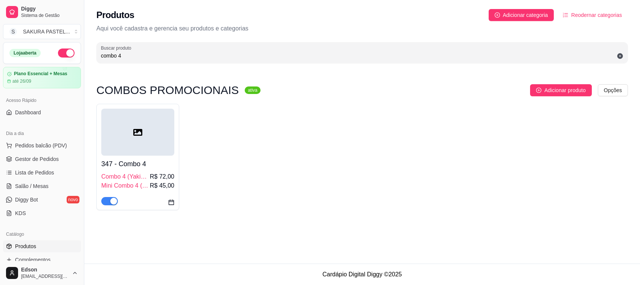
click at [108, 205] on span "button" at bounding box center [109, 201] width 17 height 8
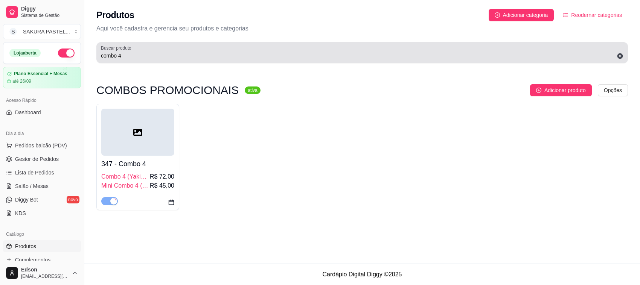
click at [134, 55] on input "combo 4" at bounding box center [362, 56] width 522 height 8
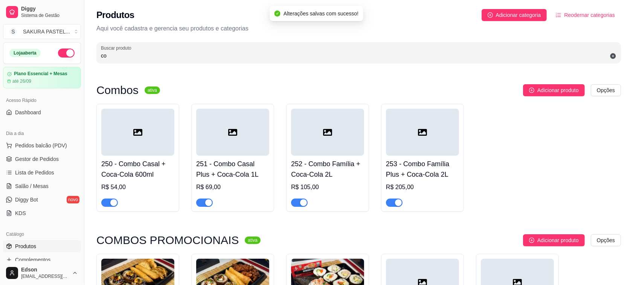
type input "c"
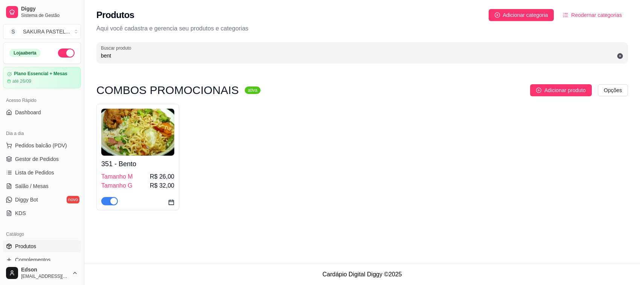
type input "bent"
click at [110, 207] on div "351 - [PERSON_NAME] M R$ 26,00 Tamanho G R$ 32,00" at bounding box center [137, 157] width 83 height 106
click at [109, 202] on span "button" at bounding box center [109, 201] width 17 height 8
click at [46, 172] on span "Lista de Pedidos" at bounding box center [34, 173] width 39 height 8
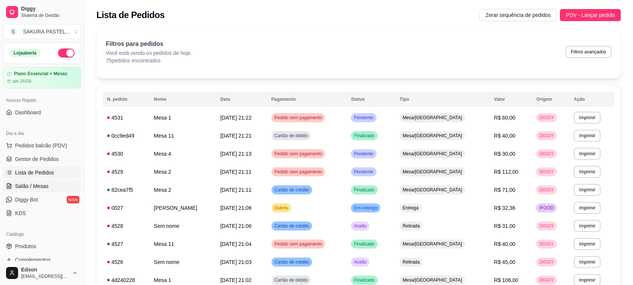
click at [33, 192] on link "Salão / Mesas" at bounding box center [42, 186] width 78 height 12
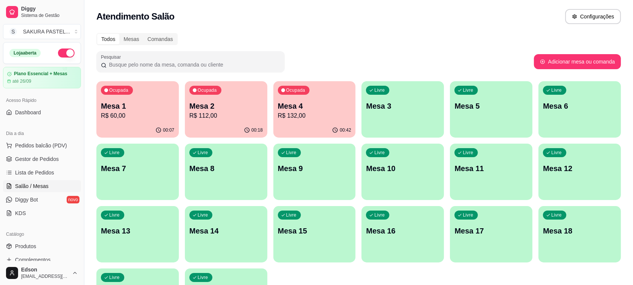
click at [275, 120] on div "Ocupada Mesa 4 R$ 132,00" at bounding box center [314, 102] width 82 height 42
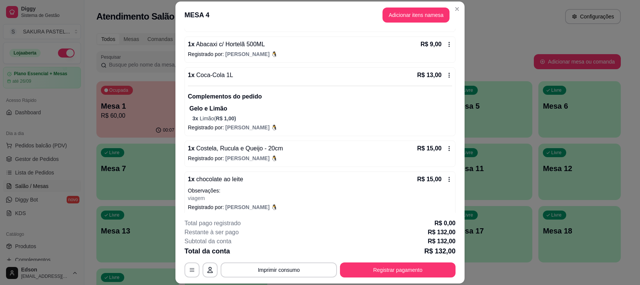
scroll to position [131, 0]
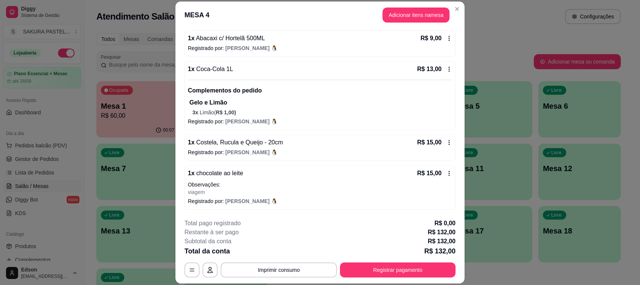
click at [405, 267] on button "Registrar pagamento" at bounding box center [398, 270] width 116 height 15
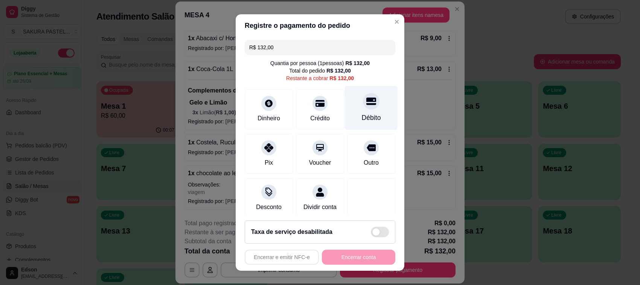
click at [345, 101] on div "Débito" at bounding box center [371, 108] width 53 height 44
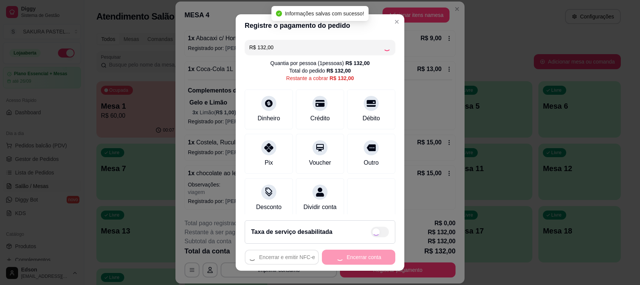
type input "R$ 0,00"
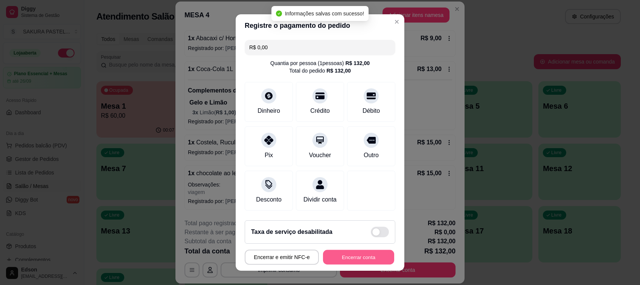
click at [357, 260] on button "Encerrar conta" at bounding box center [358, 257] width 71 height 15
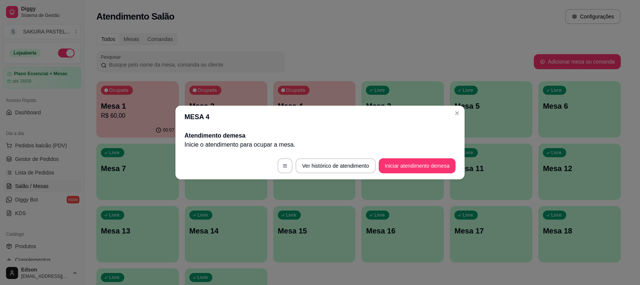
scroll to position [0, 0]
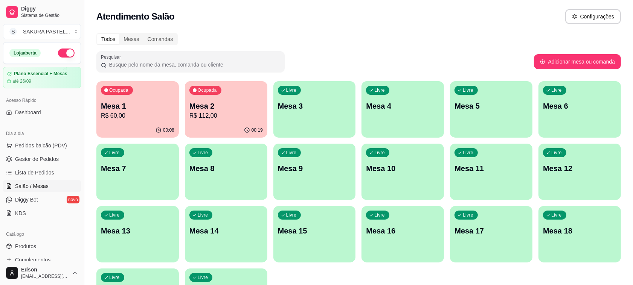
click at [208, 100] on div "Ocupada Mesa 2 R$ 112,00" at bounding box center [226, 102] width 82 height 42
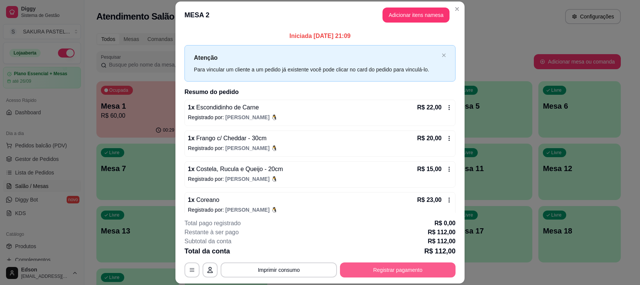
click at [445, 268] on button "Registrar pagamento" at bounding box center [398, 270] width 116 height 15
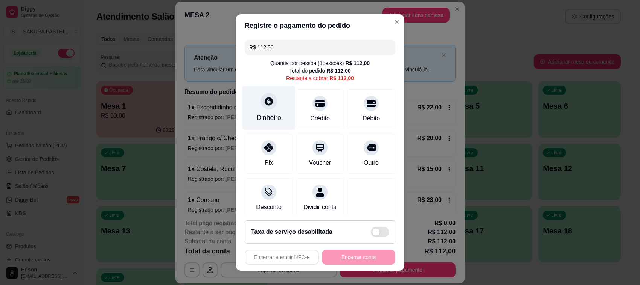
click at [265, 102] on icon at bounding box center [269, 101] width 8 height 8
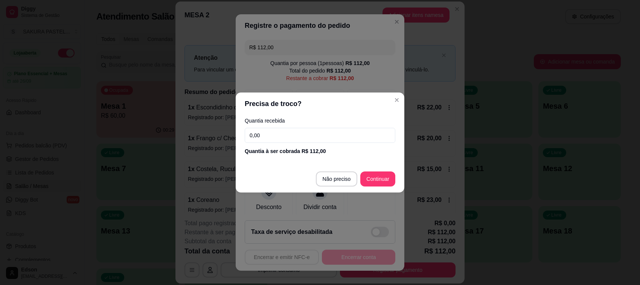
click at [312, 138] on input "0,00" at bounding box center [320, 135] width 151 height 15
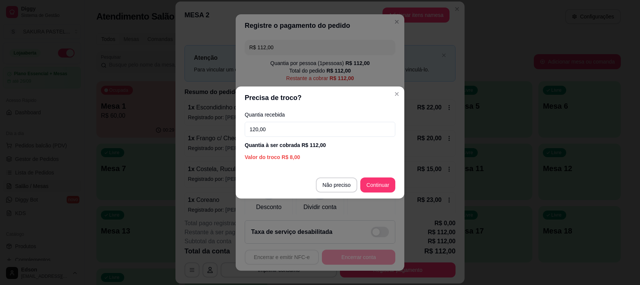
type input "120,00"
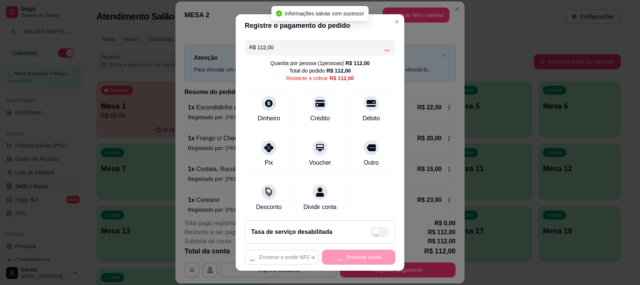
type input "R$ 0,00"
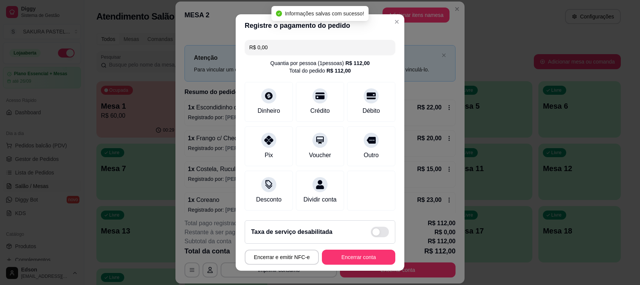
click at [365, 265] on button "Encerrar conta" at bounding box center [358, 257] width 73 height 15
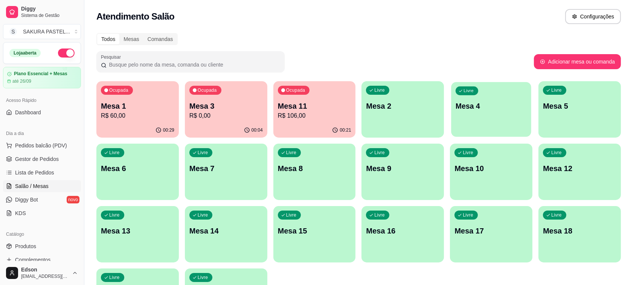
click at [473, 110] on p "Mesa 4" at bounding box center [490, 106] width 71 height 10
click at [209, 124] on div "00:04" at bounding box center [226, 130] width 80 height 14
click at [125, 102] on p "Mesa 1" at bounding box center [137, 106] width 73 height 11
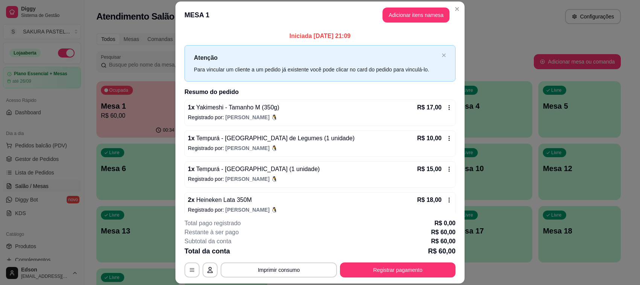
scroll to position [9, 0]
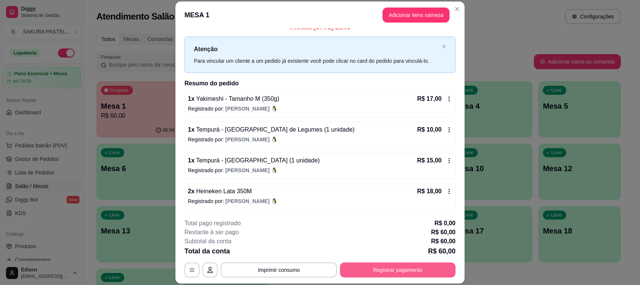
click at [407, 268] on button "Registrar pagamento" at bounding box center [398, 270] width 116 height 15
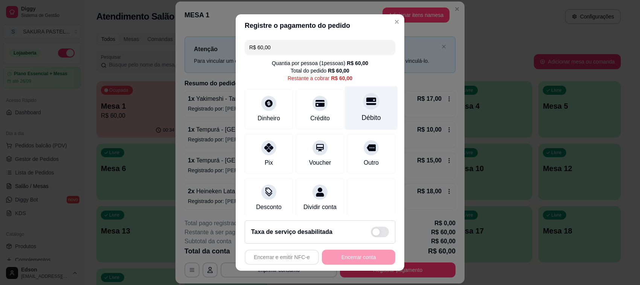
click at [345, 112] on div "Débito" at bounding box center [371, 108] width 53 height 44
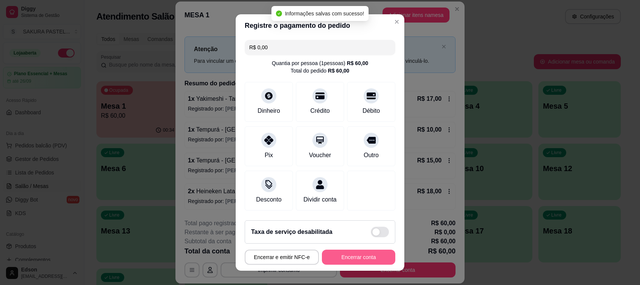
type input "R$ 0,00"
click at [374, 261] on button "Encerrar conta" at bounding box center [358, 257] width 73 height 15
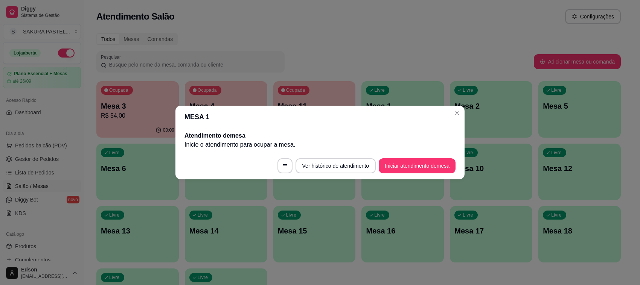
scroll to position [0, 0]
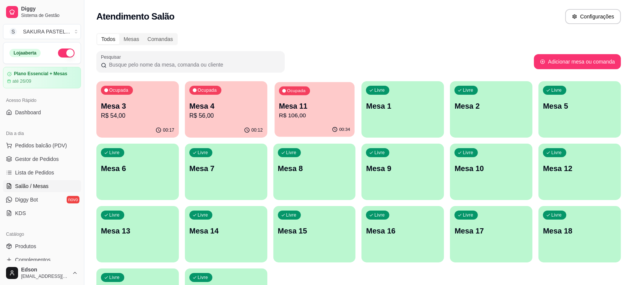
click at [329, 113] on p "R$ 106,00" at bounding box center [314, 115] width 71 height 9
click at [158, 117] on p "R$ 54,00" at bounding box center [137, 115] width 73 height 9
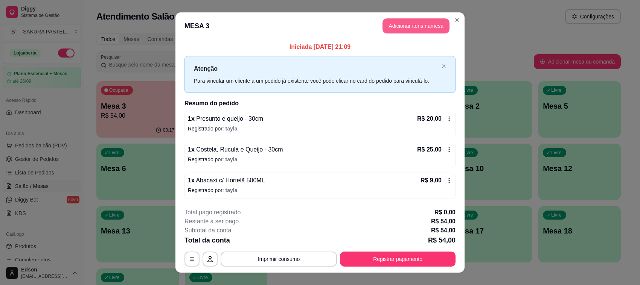
click at [417, 21] on button "Adicionar itens na mesa" at bounding box center [415, 25] width 67 height 15
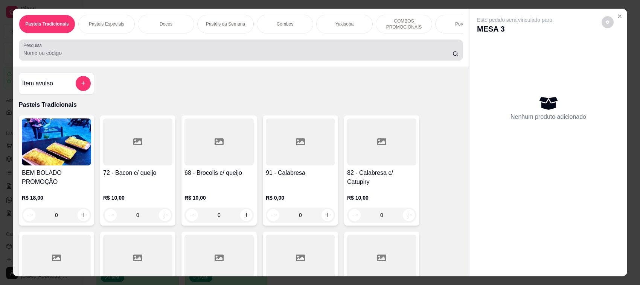
click at [190, 50] on div at bounding box center [240, 50] width 435 height 15
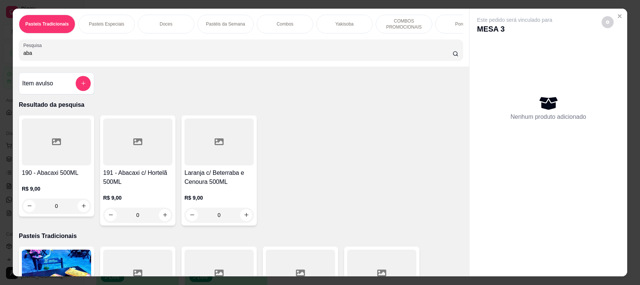
type input "aba"
click at [47, 166] on div at bounding box center [56, 142] width 69 height 47
click at [140, 155] on div at bounding box center [137, 142] width 69 height 47
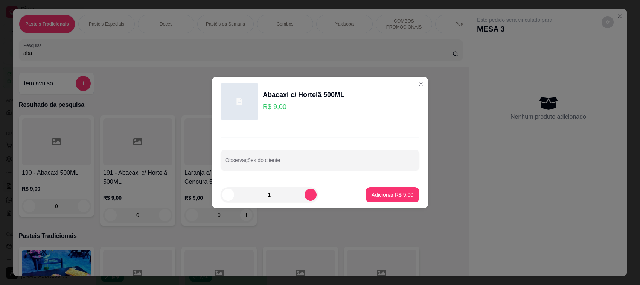
drag, startPoint x: 391, startPoint y: 206, endPoint x: 388, endPoint y: 197, distance: 9.6
click at [389, 204] on footer "1 Adicionar R$ 9,00" at bounding box center [319, 194] width 217 height 27
click at [388, 197] on p "Adicionar R$ 9,00" at bounding box center [392, 195] width 42 height 8
type input "1"
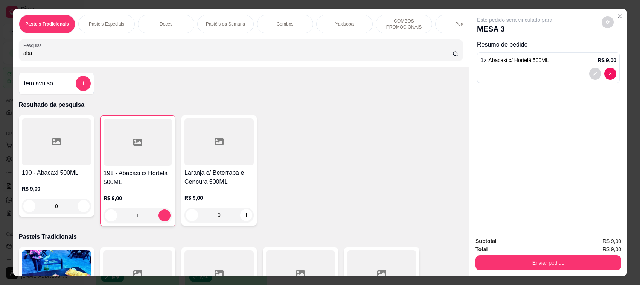
click at [507, 266] on button "Enviar pedido" at bounding box center [548, 263] width 146 height 15
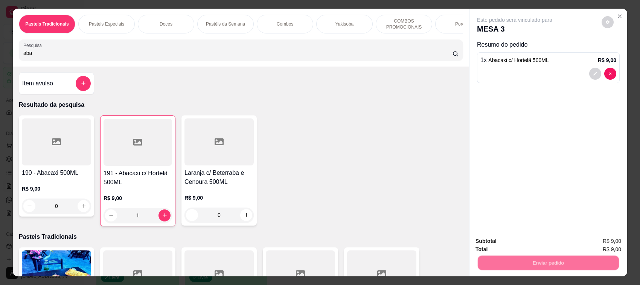
click at [508, 247] on button "Não registrar e enviar pedido" at bounding box center [523, 245] width 78 height 14
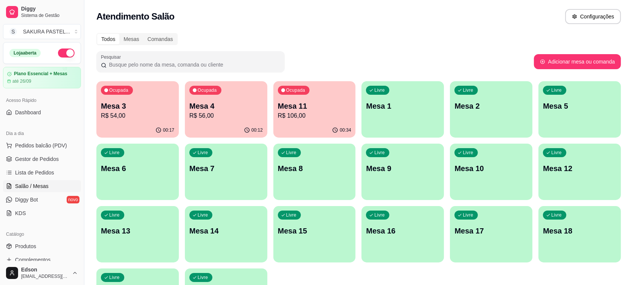
click at [322, 109] on p "Mesa 11" at bounding box center [314, 106] width 73 height 11
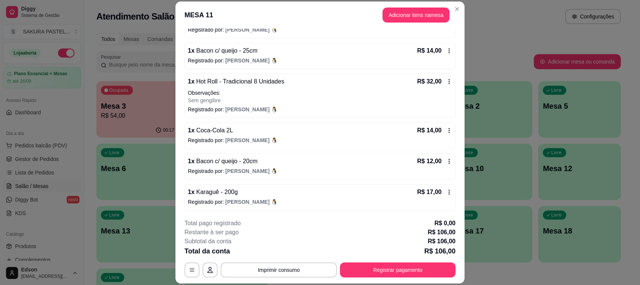
scroll to position [89, 0]
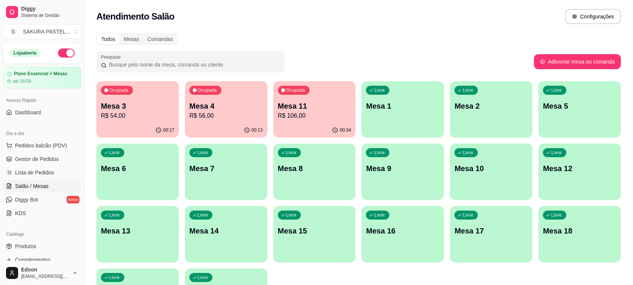
click at [305, 129] on div "00:34" at bounding box center [314, 130] width 82 height 15
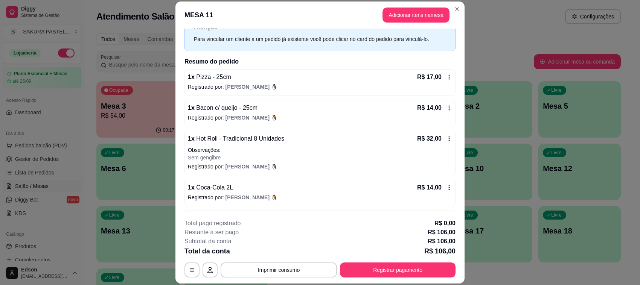
scroll to position [0, 0]
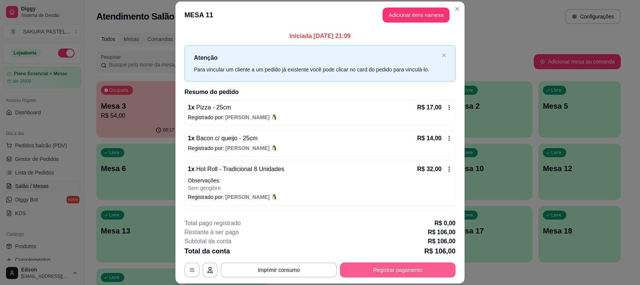
click at [435, 270] on button "Registrar pagamento" at bounding box center [398, 270] width 116 height 15
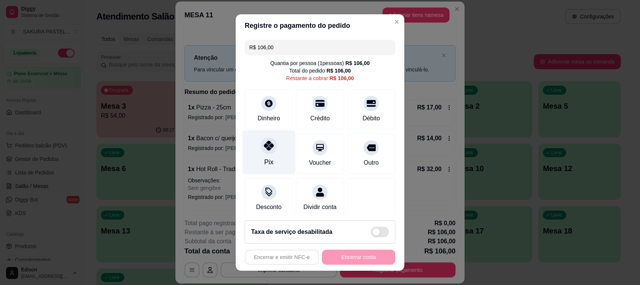
click at [270, 147] on div at bounding box center [268, 145] width 17 height 17
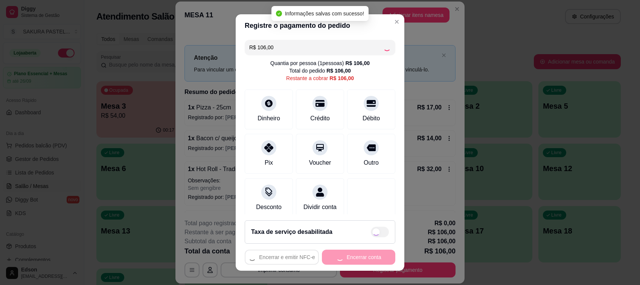
type input "R$ 0,00"
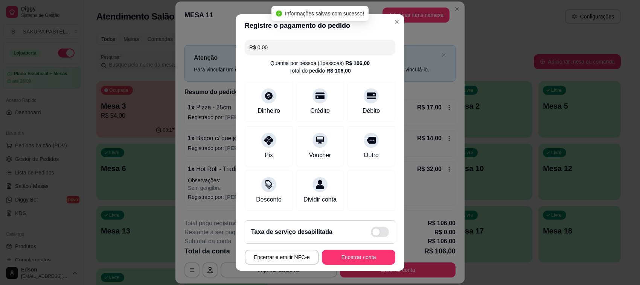
click at [343, 266] on footer "Taxa de serviço desabilitada Encerrar e emitir NFC-e Encerrar conta" at bounding box center [320, 242] width 169 height 56
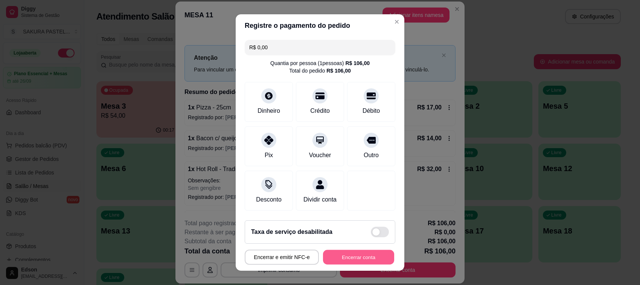
click at [341, 253] on button "Encerrar conta" at bounding box center [358, 257] width 71 height 15
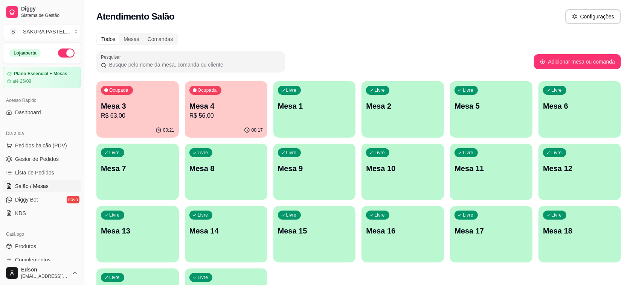
click at [27, 180] on link "Salão / Mesas" at bounding box center [42, 186] width 78 height 12
click at [45, 168] on link "Lista de Pedidos" at bounding box center [42, 173] width 78 height 12
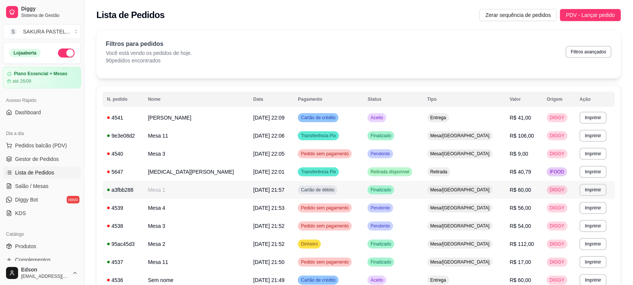
click at [418, 189] on td "Finalizado" at bounding box center [392, 190] width 59 height 18
click at [348, 280] on td "Cartão de crédito" at bounding box center [328, 280] width 70 height 18
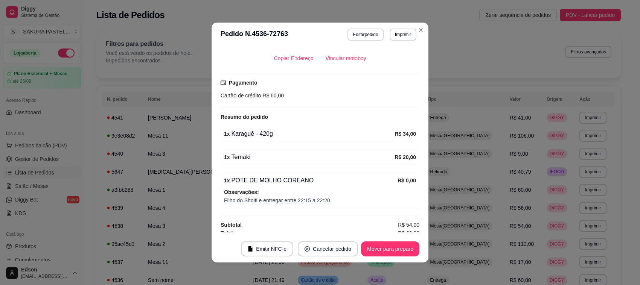
scroll to position [177, 0]
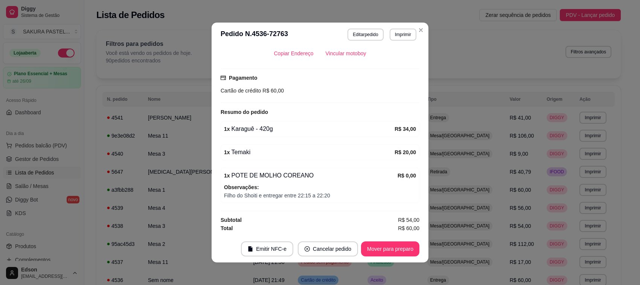
click at [396, 37] on button "Imprimir" at bounding box center [402, 35] width 27 height 12
click at [378, 76] on button "Balcão" at bounding box center [386, 76] width 55 height 12
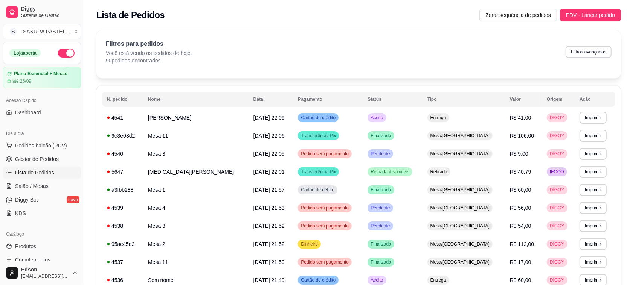
click at [57, 152] on ul "Pedidos balcão (PDV) Gestor de Pedidos Lista de Pedidos Salão / Mesas Diggy Bot…" at bounding box center [42, 180] width 78 height 80
click at [58, 158] on link "Gestor de Pedidos" at bounding box center [42, 159] width 78 height 12
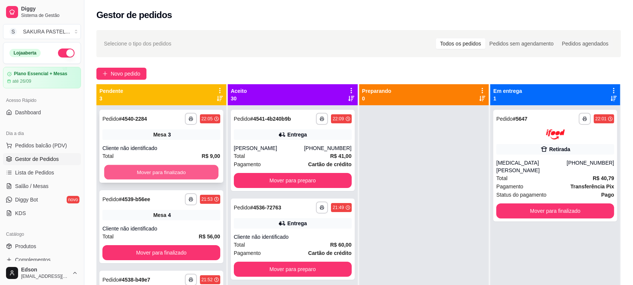
click at [203, 170] on button "Mover para finalizado" at bounding box center [161, 172] width 114 height 15
click at [203, 170] on button "Mover para finalizado" at bounding box center [161, 172] width 118 height 15
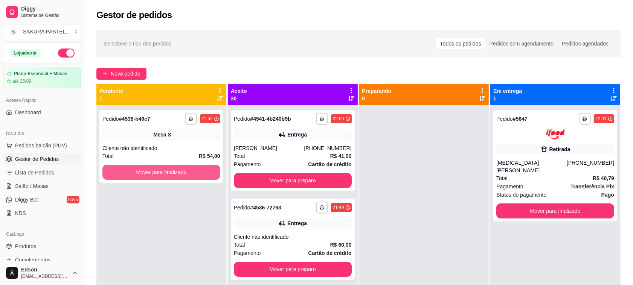
click at [203, 170] on button "Mover para finalizado" at bounding box center [161, 172] width 118 height 15
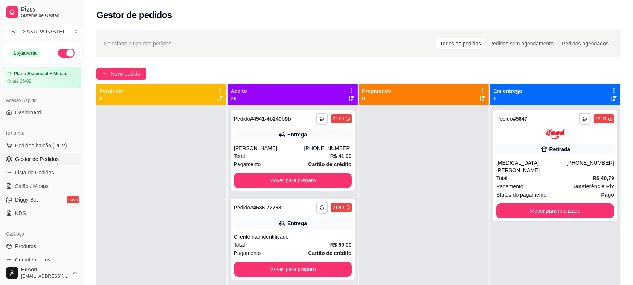
click at [348, 89] on icon at bounding box center [351, 90] width 7 height 7
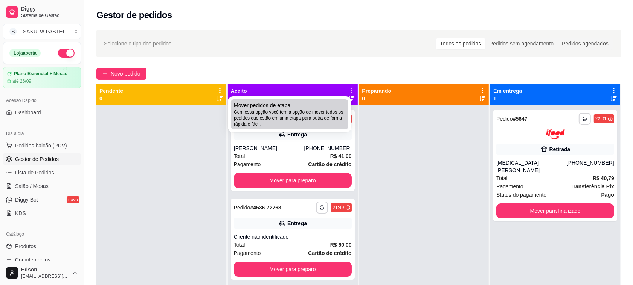
click at [315, 112] on span "Com essa opção você tem a opção de mover todos os pedidos que estão em uma etap…" at bounding box center [289, 118] width 111 height 18
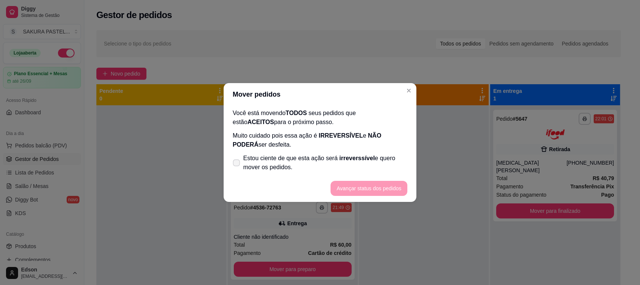
click at [247, 160] on span "Estou ciente de que esta ação será irreverssível e quero mover os pedidos." at bounding box center [325, 163] width 164 height 18
click at [237, 164] on input "Estou ciente de que esta ação será irreverssível e quero mover os pedidos." at bounding box center [234, 166] width 5 height 5
checkbox input "true"
click at [387, 187] on button "Avançar status dos pedidos" at bounding box center [368, 188] width 77 height 15
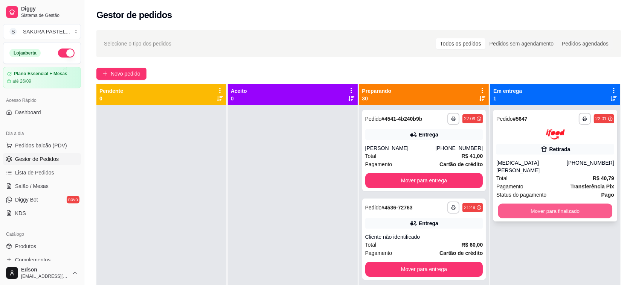
click at [516, 204] on button "Mover para finalizado" at bounding box center [555, 211] width 114 height 15
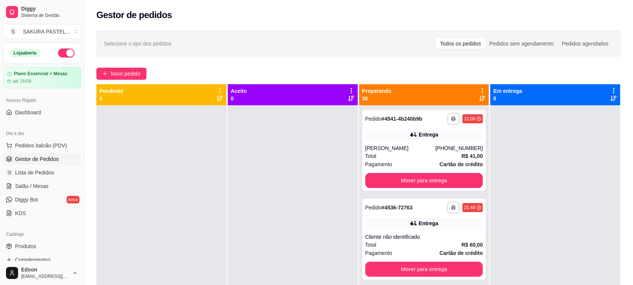
click at [479, 91] on icon at bounding box center [482, 90] width 7 height 7
click at [388, 120] on span "Com essa opção você tem a opção de mover todos os pedidos que estão em uma etap…" at bounding box center [430, 113] width 89 height 14
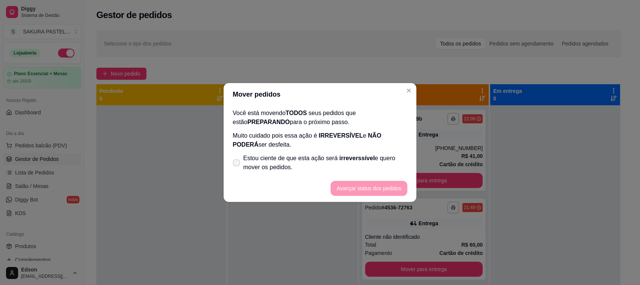
click at [323, 151] on label "Estou ciente de que esta ação será irreverssível e quero mover os pedidos." at bounding box center [320, 163] width 181 height 24
click at [237, 164] on input "Estou ciente de que esta ação será irreverssível e quero mover os pedidos." at bounding box center [234, 166] width 5 height 5
checkbox input "true"
click at [358, 189] on button "Avançar status dos pedidos" at bounding box center [369, 188] width 75 height 15
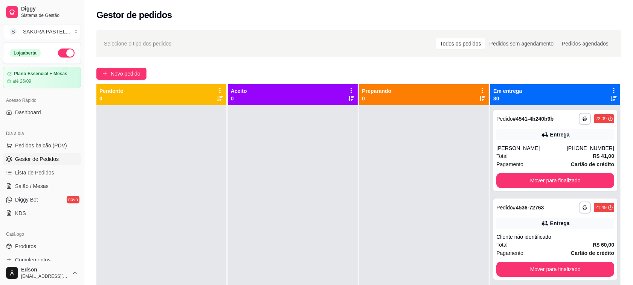
click at [610, 90] on icon at bounding box center [613, 90] width 7 height 7
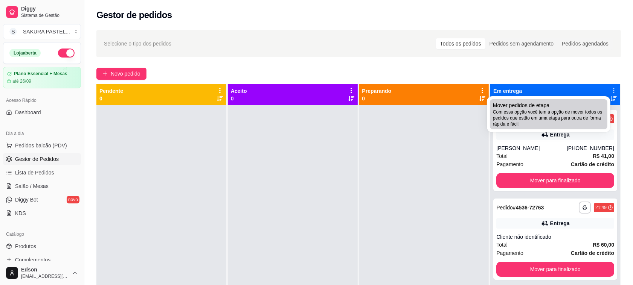
click at [515, 117] on span "Com essa opção você tem a opção de mover todos os pedidos que estão em uma etap…" at bounding box center [548, 118] width 111 height 18
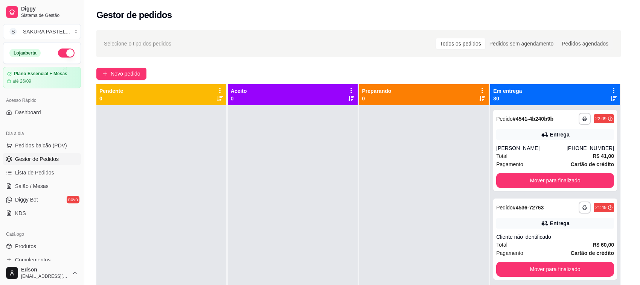
click at [345, 166] on span "Estou ciente de que esta ação será irreverssível e quero mover os pedidos." at bounding box center [325, 163] width 164 height 18
click at [237, 166] on input "Estou ciente de que esta ação será irreverssível e quero mover os pedidos." at bounding box center [234, 166] width 5 height 5
checkbox input "true"
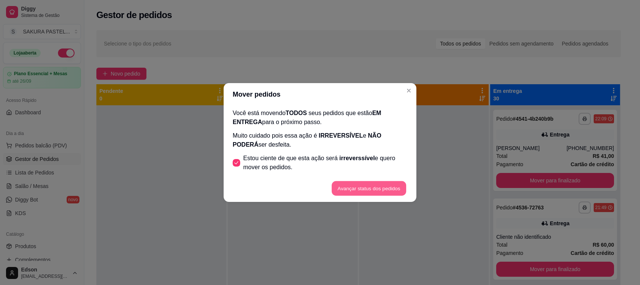
click at [359, 196] on footer "Avançar status dos pedidos" at bounding box center [320, 188] width 193 height 27
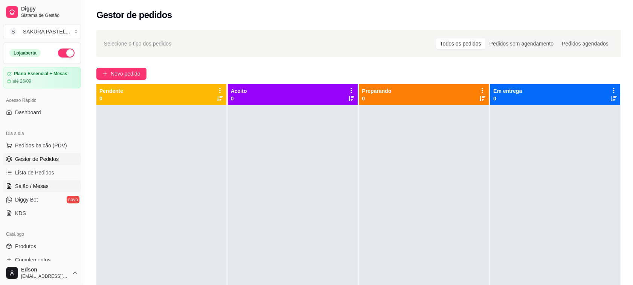
click at [48, 182] on link "Salão / Mesas" at bounding box center [42, 186] width 78 height 12
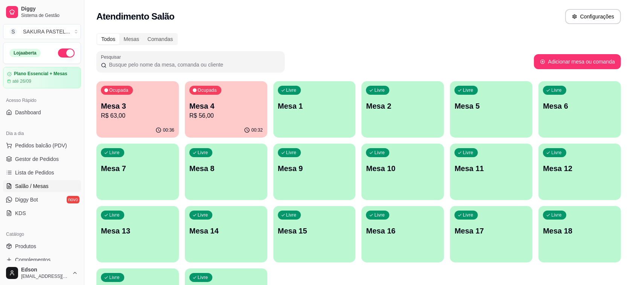
click at [153, 127] on div "00:36" at bounding box center [137, 130] width 82 height 15
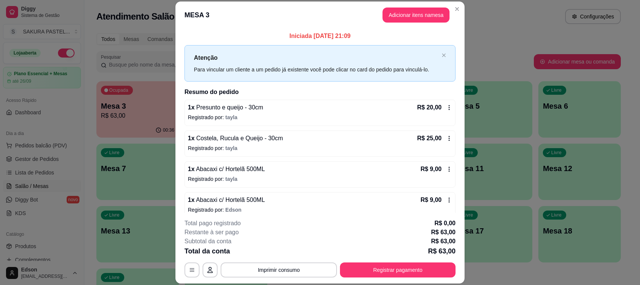
scroll to position [9, 0]
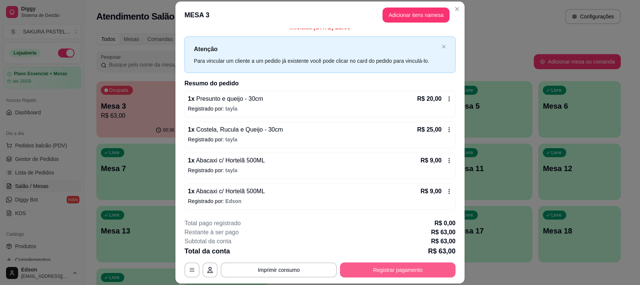
click at [387, 269] on button "Registrar pagamento" at bounding box center [398, 270] width 116 height 15
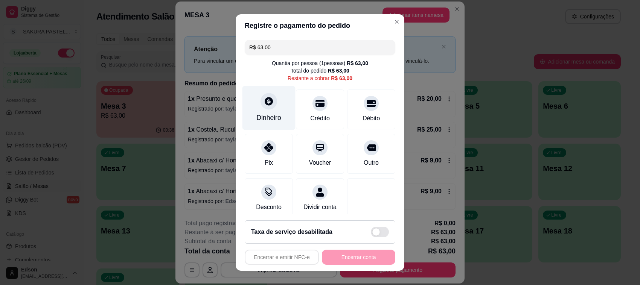
click at [264, 100] on icon at bounding box center [269, 101] width 10 height 10
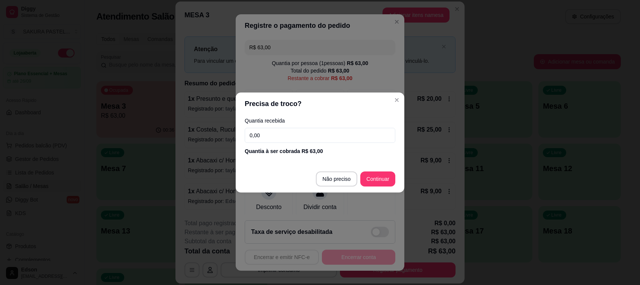
click at [310, 140] on input "0,00" at bounding box center [320, 135] width 151 height 15
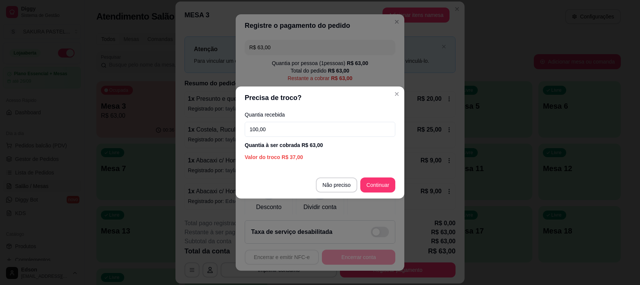
type input "100,00"
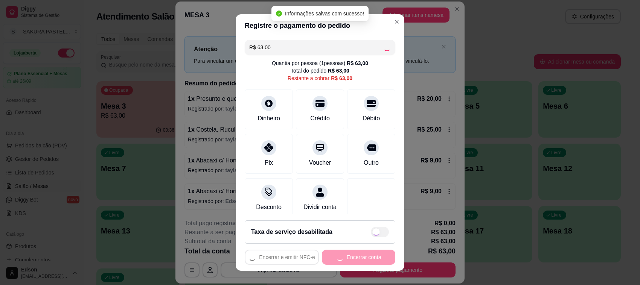
type input "R$ 0,00"
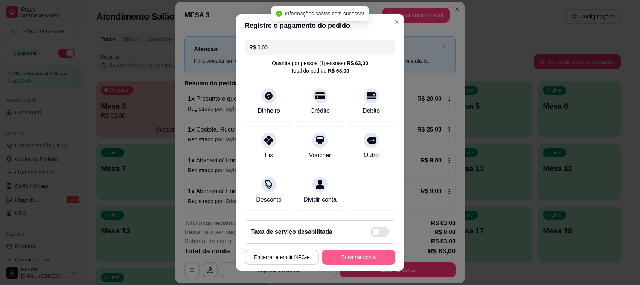
click at [361, 259] on button "Encerrar conta" at bounding box center [358, 257] width 73 height 15
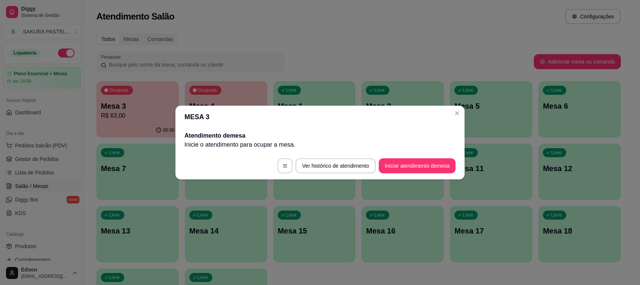
scroll to position [0, 0]
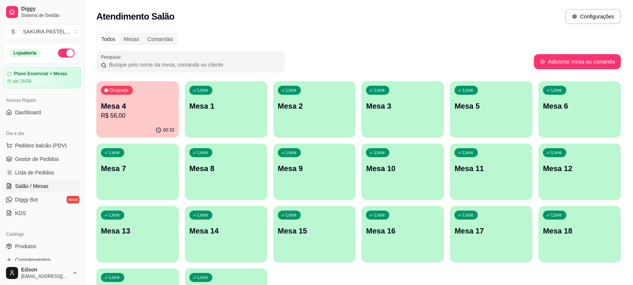
click at [151, 100] on div "Ocupada Mesa 4 R$ 56,00" at bounding box center [137, 102] width 82 height 42
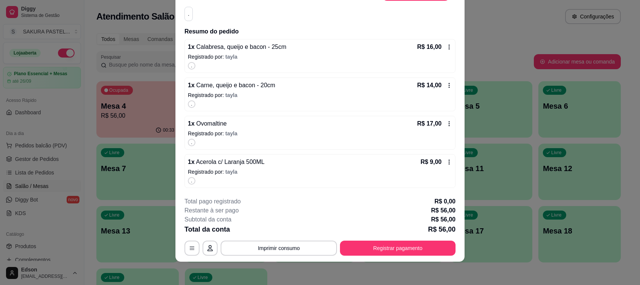
scroll to position [23, 0]
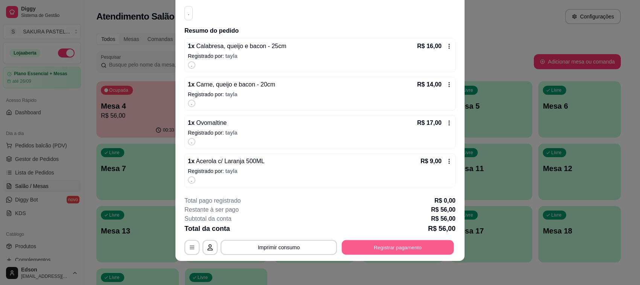
click at [414, 253] on button "Registrar pagamento" at bounding box center [398, 247] width 112 height 15
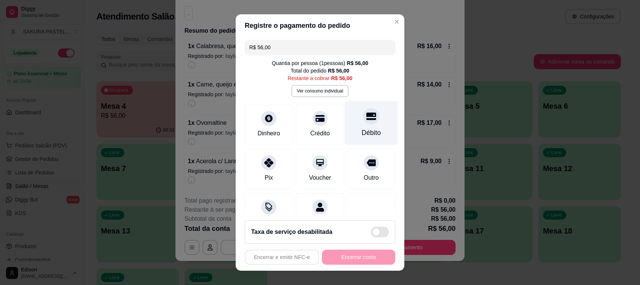
click at [345, 136] on div "Débito" at bounding box center [371, 123] width 53 height 44
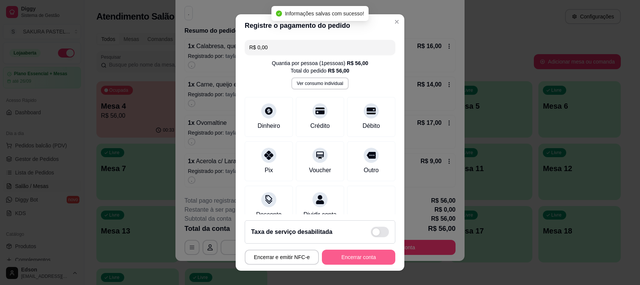
type input "R$ 0,00"
click at [345, 260] on button "Encerrar conta" at bounding box center [358, 257] width 73 height 15
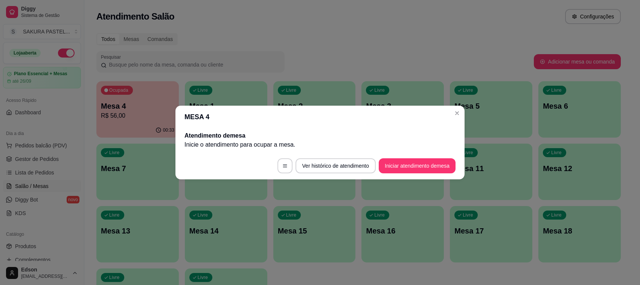
scroll to position [0, 0]
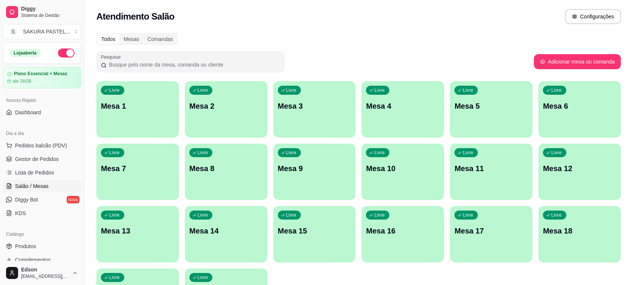
click at [59, 53] on button "button" at bounding box center [66, 53] width 17 height 9
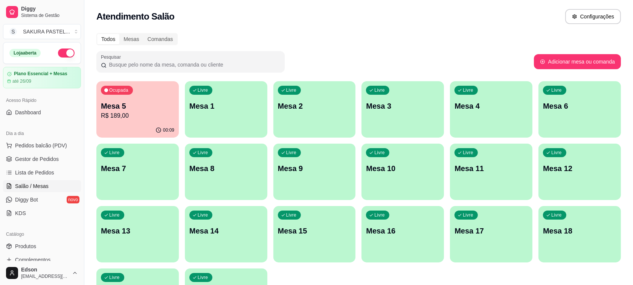
click at [132, 114] on p "R$ 189,00" at bounding box center [137, 115] width 73 height 9
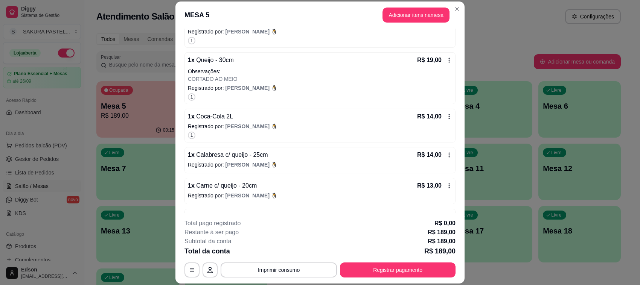
scroll to position [162, 0]
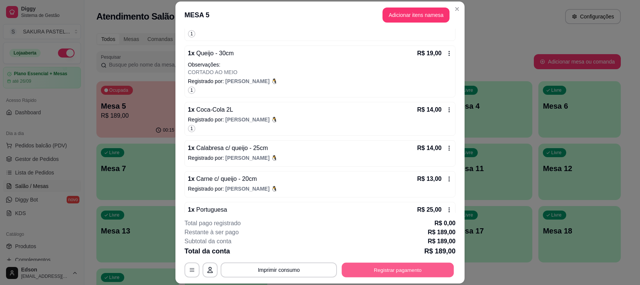
click at [348, 275] on button "Registrar pagamento" at bounding box center [398, 270] width 112 height 15
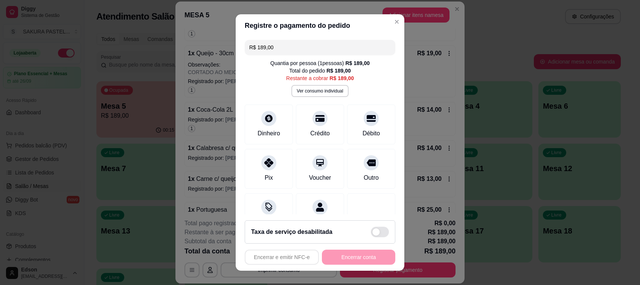
click at [290, 61] on div "Quantia por pessoa ( 1 pessoas) R$ 189,00" at bounding box center [319, 63] width 99 height 8
click at [290, 51] on input "R$ 189,00" at bounding box center [319, 47] width 141 height 15
click at [271, 201] on div "Desconto" at bounding box center [268, 212] width 53 height 44
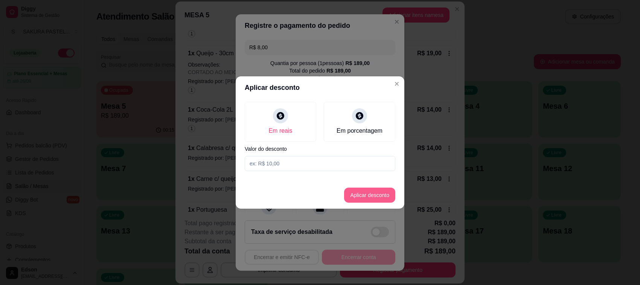
click at [363, 190] on button "Aplicar desconto" at bounding box center [369, 195] width 51 height 15
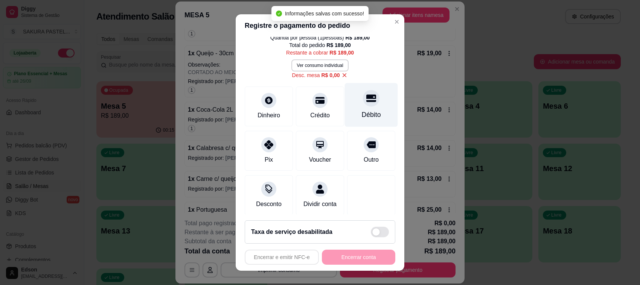
scroll to position [38, 0]
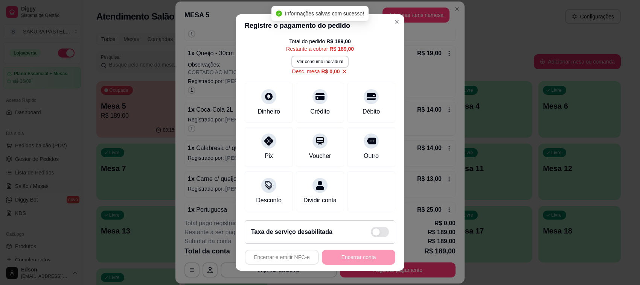
click at [342, 70] on icon at bounding box center [344, 72] width 4 height 4
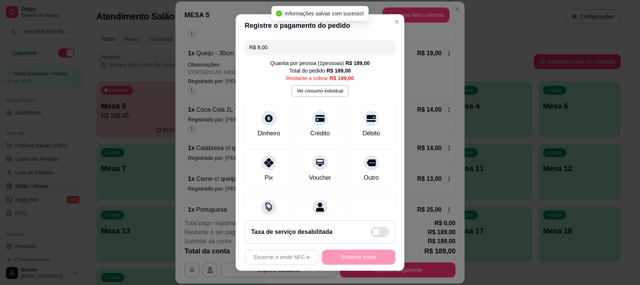
click at [358, 50] on input "R$ 8,00" at bounding box center [319, 47] width 141 height 15
click at [368, 48] on input "R$ 8,00" at bounding box center [319, 47] width 141 height 15
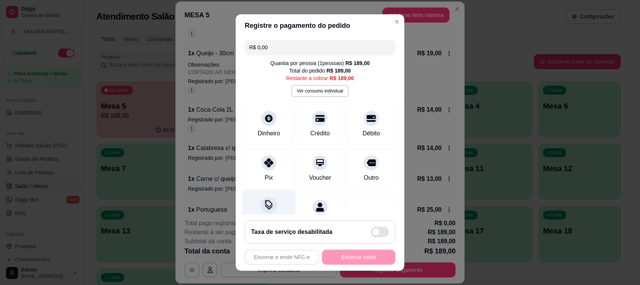
type input "R$ 0,00"
click at [271, 198] on div "Desconto" at bounding box center [268, 212] width 53 height 44
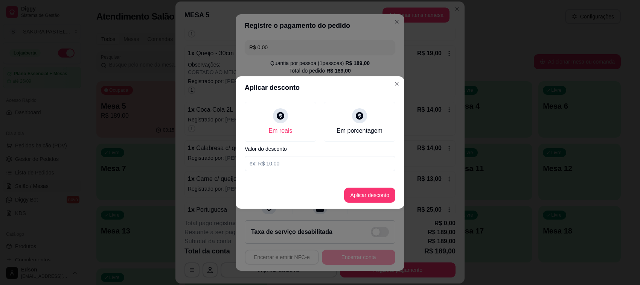
click at [303, 157] on input at bounding box center [320, 163] width 151 height 15
type input "8,00"
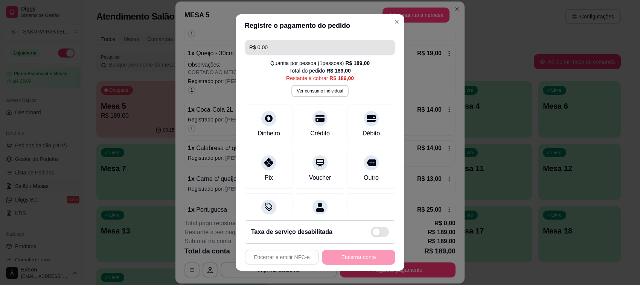
click at [315, 54] on input "R$ 0,00" at bounding box center [319, 47] width 141 height 15
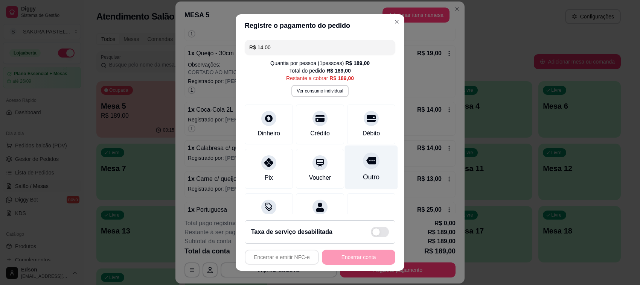
click at [348, 169] on div "Outro" at bounding box center [371, 168] width 53 height 44
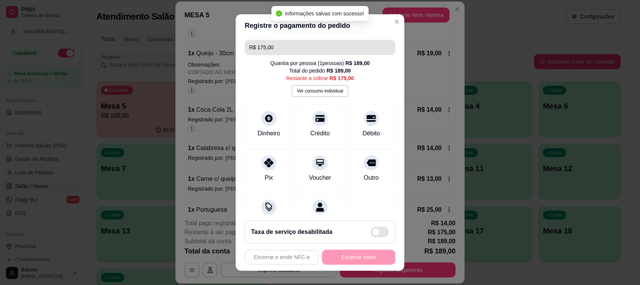
click at [283, 46] on input "R$ 175,00" at bounding box center [319, 47] width 141 height 15
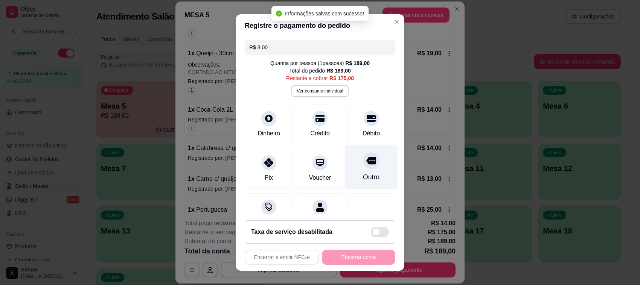
click at [363, 164] on div at bounding box center [371, 160] width 17 height 17
type input "R$ 167,00"
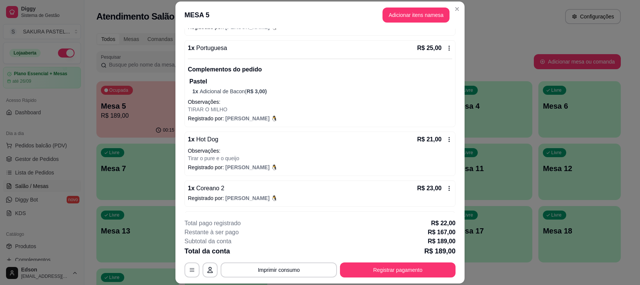
scroll to position [402, 0]
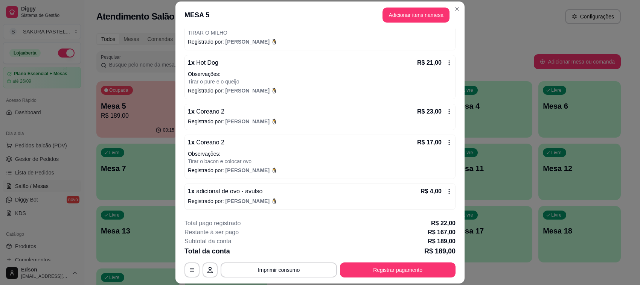
click at [350, 113] on div "1 x Coreano 2 R$ 23,00" at bounding box center [320, 111] width 264 height 9
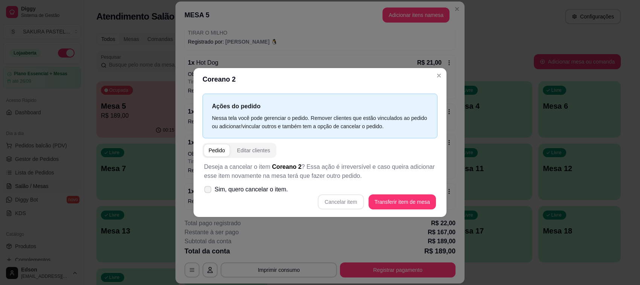
click at [276, 196] on label "Sim, quero cancelar o item." at bounding box center [246, 189] width 90 height 15
click at [208, 196] on input "Sim, quero cancelar o item." at bounding box center [206, 193] width 5 height 5
checkbox input "true"
click at [348, 205] on button "Cancelar item" at bounding box center [341, 202] width 46 height 15
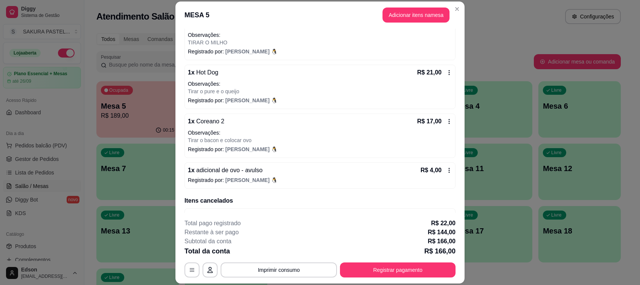
scroll to position [414, 0]
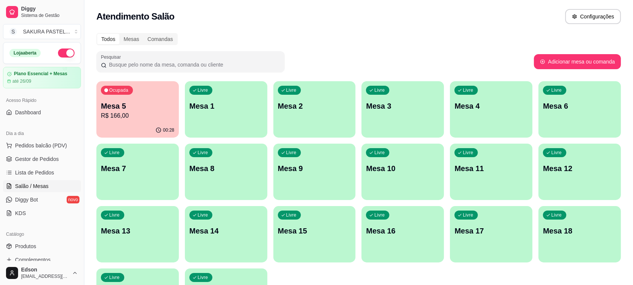
click at [139, 123] on div "00:28" at bounding box center [137, 130] width 82 height 15
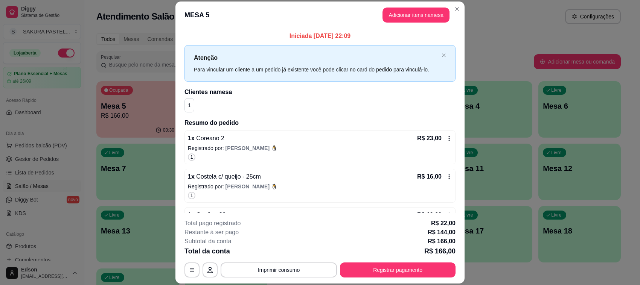
scroll to position [162, 0]
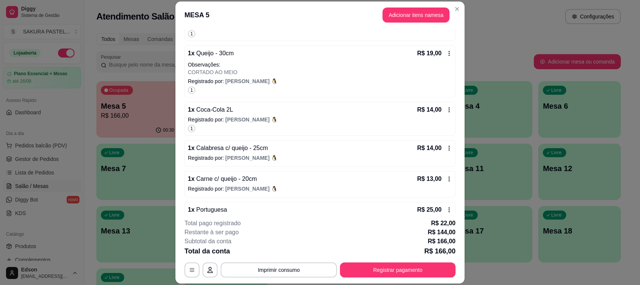
click at [268, 159] on p "Registrado por: [PERSON_NAME]" at bounding box center [320, 158] width 264 height 8
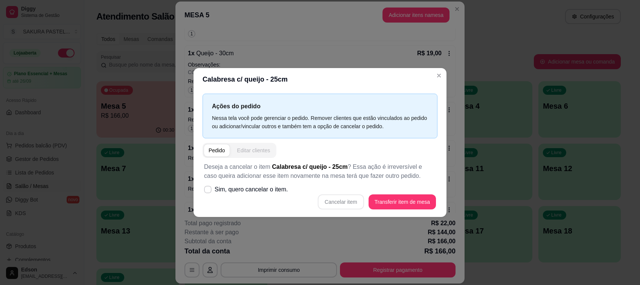
click at [256, 152] on div "Editar clientes" at bounding box center [253, 151] width 33 height 8
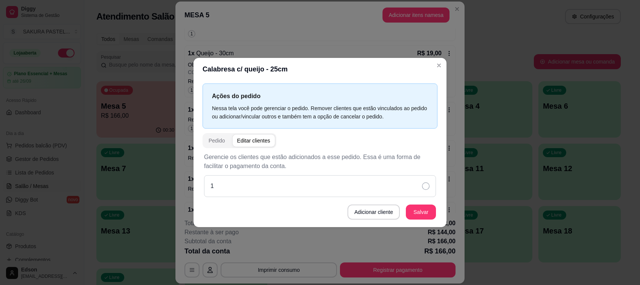
click at [260, 187] on div "1" at bounding box center [320, 186] width 232 height 22
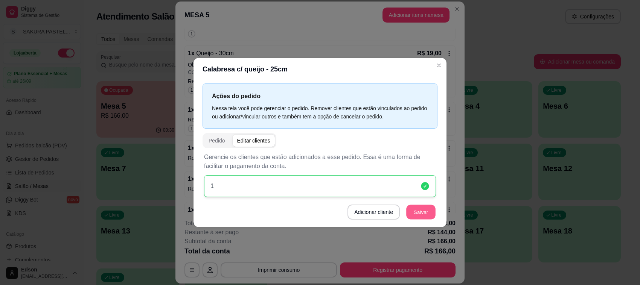
click at [423, 210] on button "Salvar" at bounding box center [420, 212] width 29 height 15
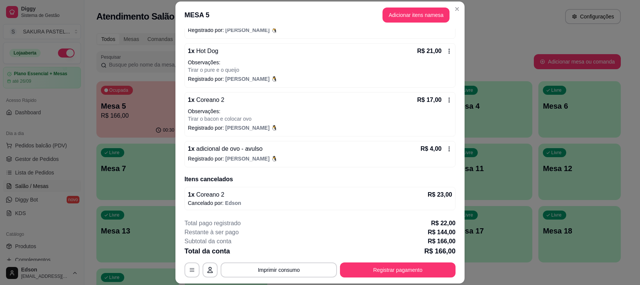
scroll to position [421, 0]
click at [422, 6] on header "MESA 5 Adicionar itens na mesa" at bounding box center [319, 15] width 289 height 27
click at [422, 15] on button "Adicionar itens na mesa" at bounding box center [415, 15] width 67 height 15
click at [166, 58] on div at bounding box center [240, 50] width 435 height 15
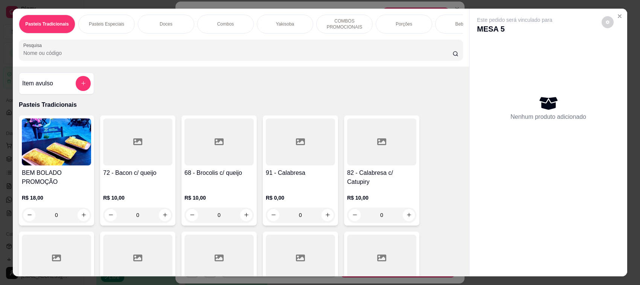
click at [132, 163] on div at bounding box center [137, 142] width 69 height 47
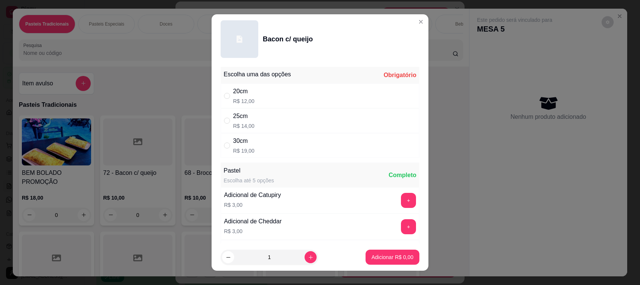
click at [310, 121] on div "25cm R$ 14,00" at bounding box center [320, 120] width 199 height 25
radio input "true"
click at [388, 263] on button "Adicionar R$ 14,00" at bounding box center [390, 257] width 57 height 15
type input "1"
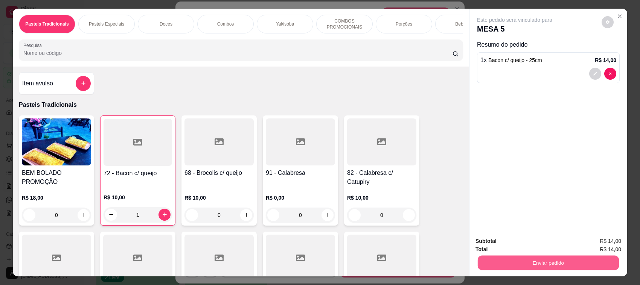
click at [481, 268] on button "Enviar pedido" at bounding box center [548, 263] width 141 height 15
click at [502, 245] on button "Não registrar e enviar pedido" at bounding box center [523, 245] width 76 height 14
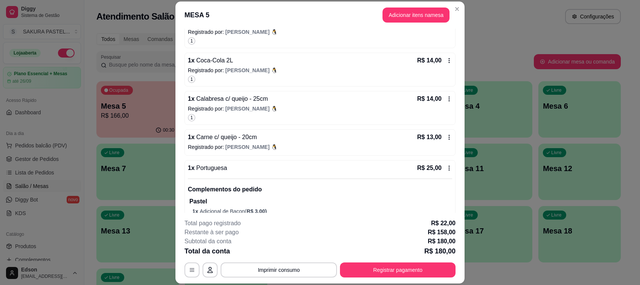
scroll to position [221, 0]
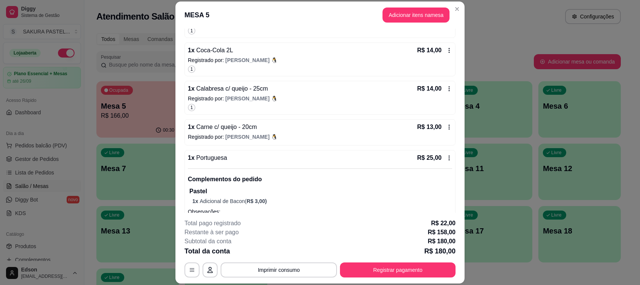
click at [446, 89] on icon at bounding box center [449, 89] width 6 height 6
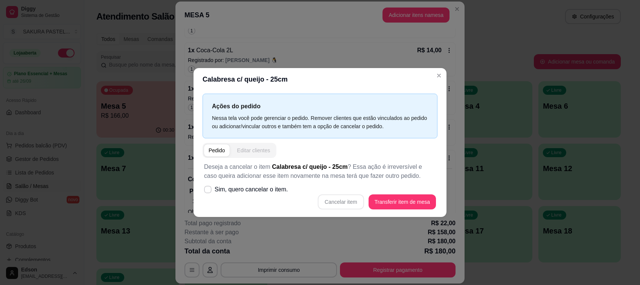
click at [254, 151] on div "Editar clientes" at bounding box center [253, 151] width 33 height 8
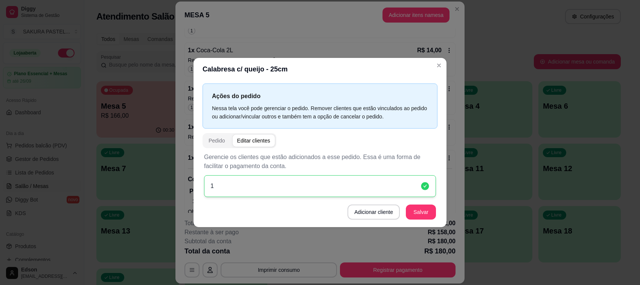
click at [245, 190] on div "1" at bounding box center [320, 186] width 232 height 22
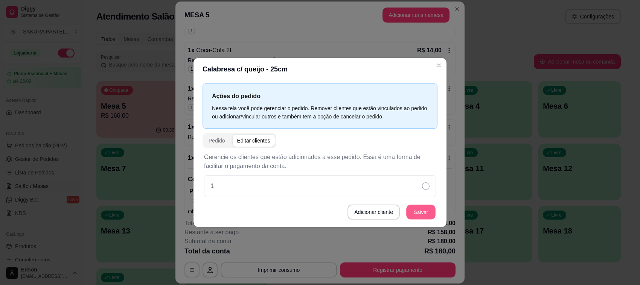
click at [424, 213] on button "Salvar" at bounding box center [420, 212] width 29 height 15
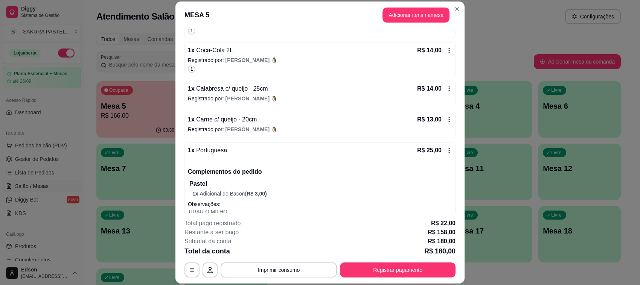
click at [262, 65] on div "1 x Coca-Cola 2L R$ 14,00 Registrado por: [PERSON_NAME] 🐧 1" at bounding box center [319, 60] width 271 height 34
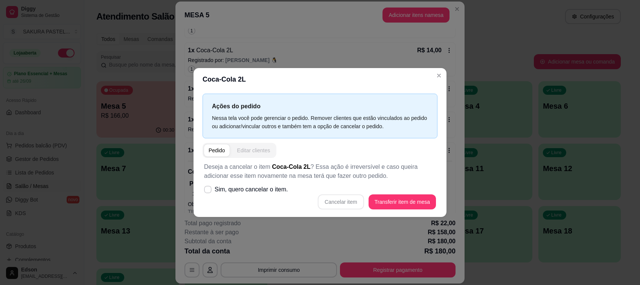
click at [252, 148] on div "Editar clientes" at bounding box center [253, 151] width 33 height 8
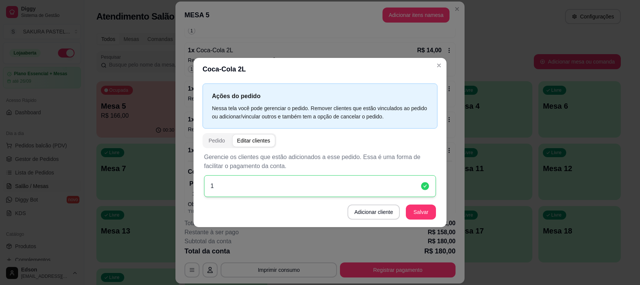
click at [298, 186] on div "1" at bounding box center [320, 186] width 232 height 22
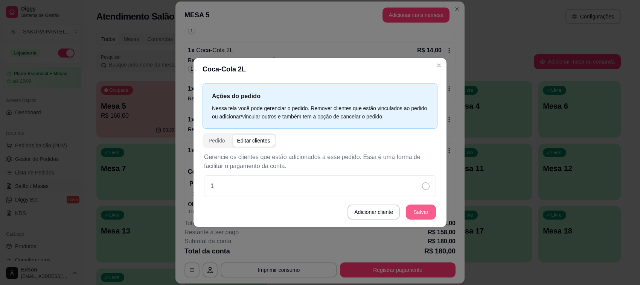
click at [428, 209] on button "Salvar" at bounding box center [421, 212] width 30 height 15
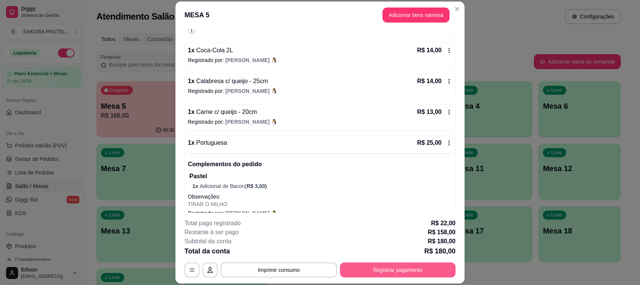
click at [411, 272] on button "Registrar pagamento" at bounding box center [398, 270] width 116 height 15
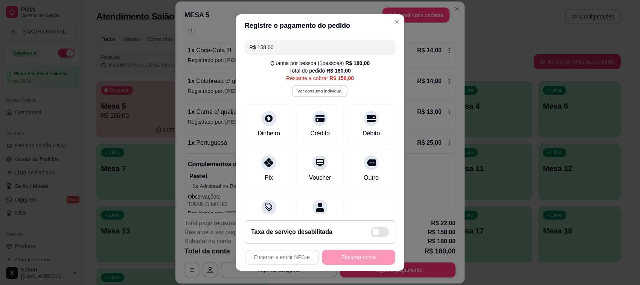
click at [315, 95] on button "Ver consumo individual" at bounding box center [319, 91] width 55 height 12
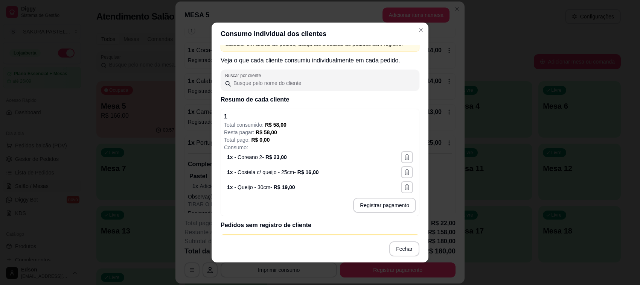
scroll to position [42, 0]
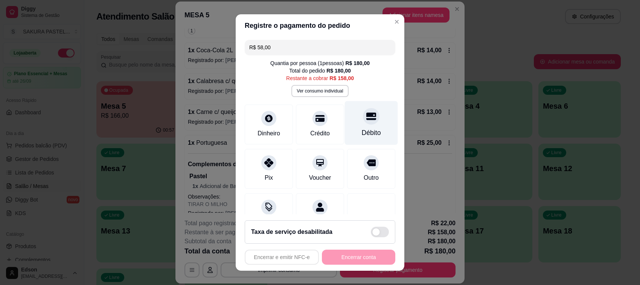
click at [348, 125] on div "Débito" at bounding box center [371, 123] width 53 height 44
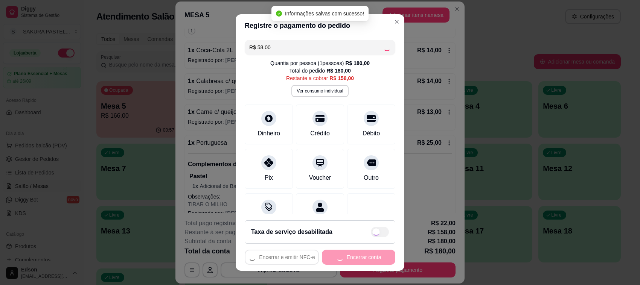
type input "R$ 100,00"
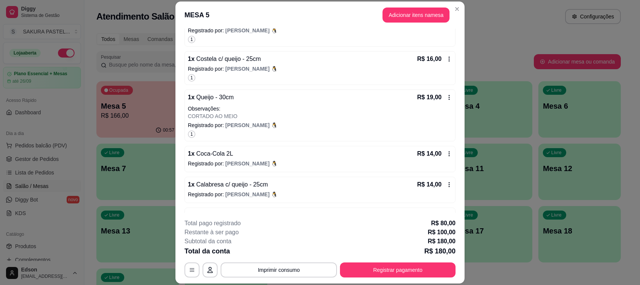
scroll to position [114, 0]
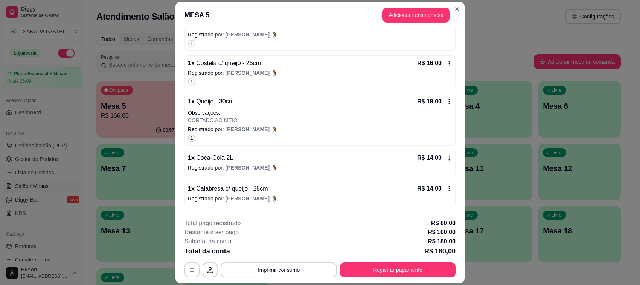
drag, startPoint x: 257, startPoint y: 162, endPoint x: 277, endPoint y: 169, distance: 21.1
click at [277, 169] on p "Registrado por: [PERSON_NAME]" at bounding box center [320, 168] width 264 height 8
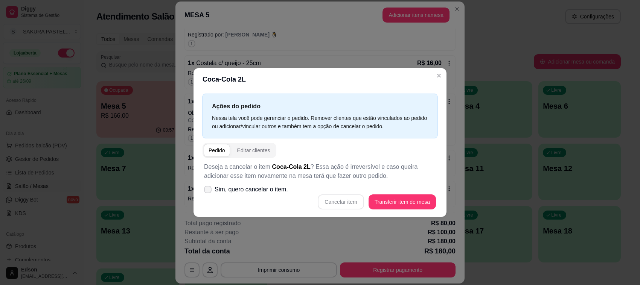
click at [258, 193] on span "Sim, quero cancelar o item." at bounding box center [250, 189] width 73 height 9
click at [208, 193] on input "Sim, quero cancelar o item." at bounding box center [206, 193] width 5 height 5
checkbox input "true"
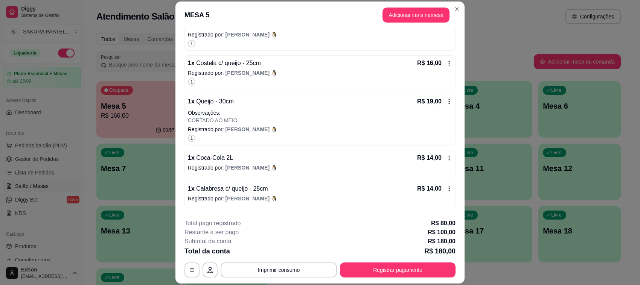
click at [192, 168] on p "Registrado por: [PERSON_NAME]" at bounding box center [320, 168] width 264 height 8
click at [247, 189] on span "Sim, quero cancelar o item." at bounding box center [250, 189] width 73 height 9
click at [208, 191] on input "Sim, quero cancelar o item." at bounding box center [206, 193] width 5 height 5
checkbox input "true"
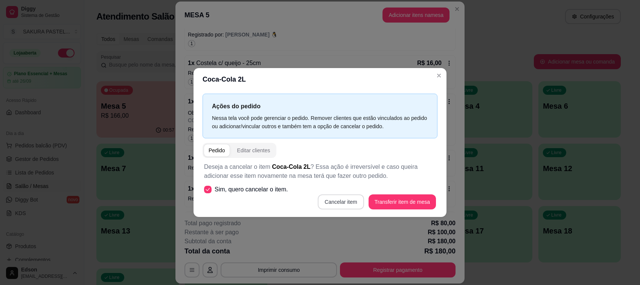
click at [344, 196] on button "Cancelar item" at bounding box center [341, 202] width 46 height 15
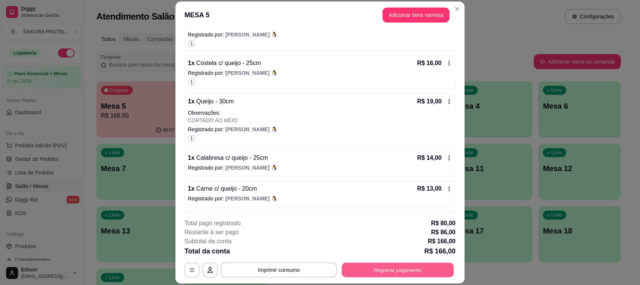
click at [373, 272] on button "Registrar pagamento" at bounding box center [398, 270] width 112 height 15
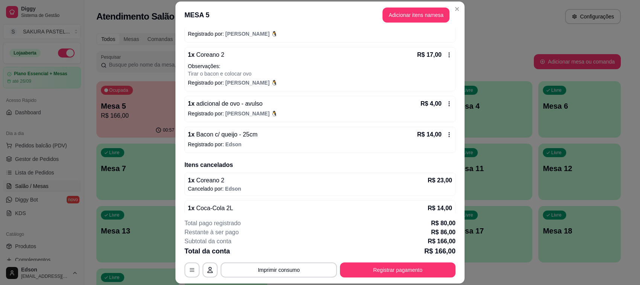
scroll to position [434, 0]
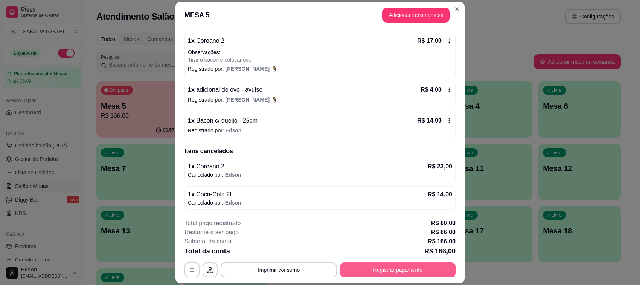
click at [422, 277] on button "Registrar pagamento" at bounding box center [398, 270] width 116 height 15
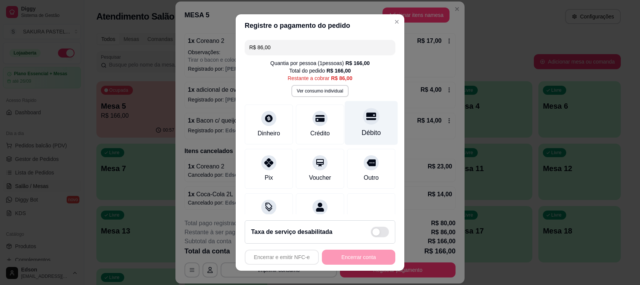
drag, startPoint x: 360, startPoint y: 108, endPoint x: 347, endPoint y: 183, distance: 75.7
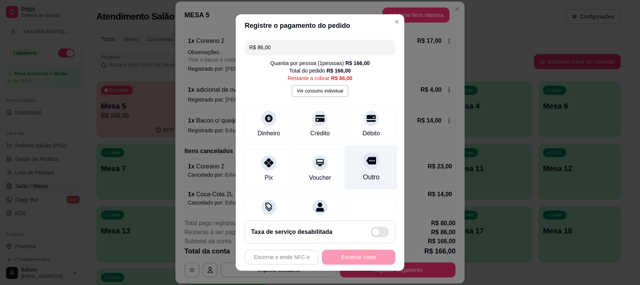
click at [360, 109] on div "Débito" at bounding box center [371, 125] width 48 height 40
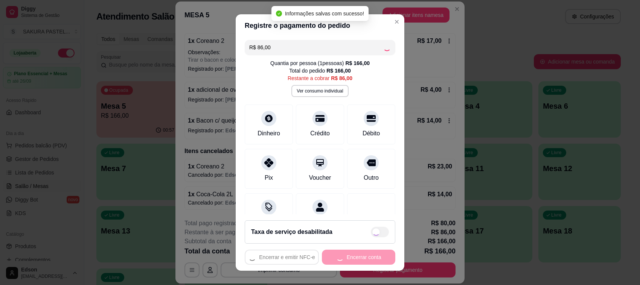
type input "R$ 0,00"
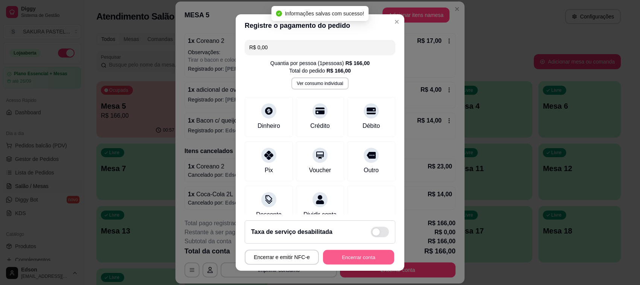
click at [351, 257] on button "Encerrar conta" at bounding box center [358, 257] width 71 height 15
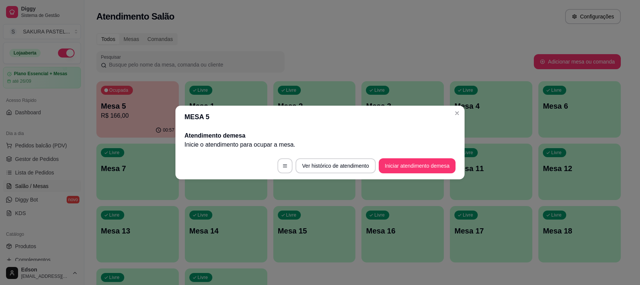
scroll to position [0, 0]
